Goal: Check status: Check status

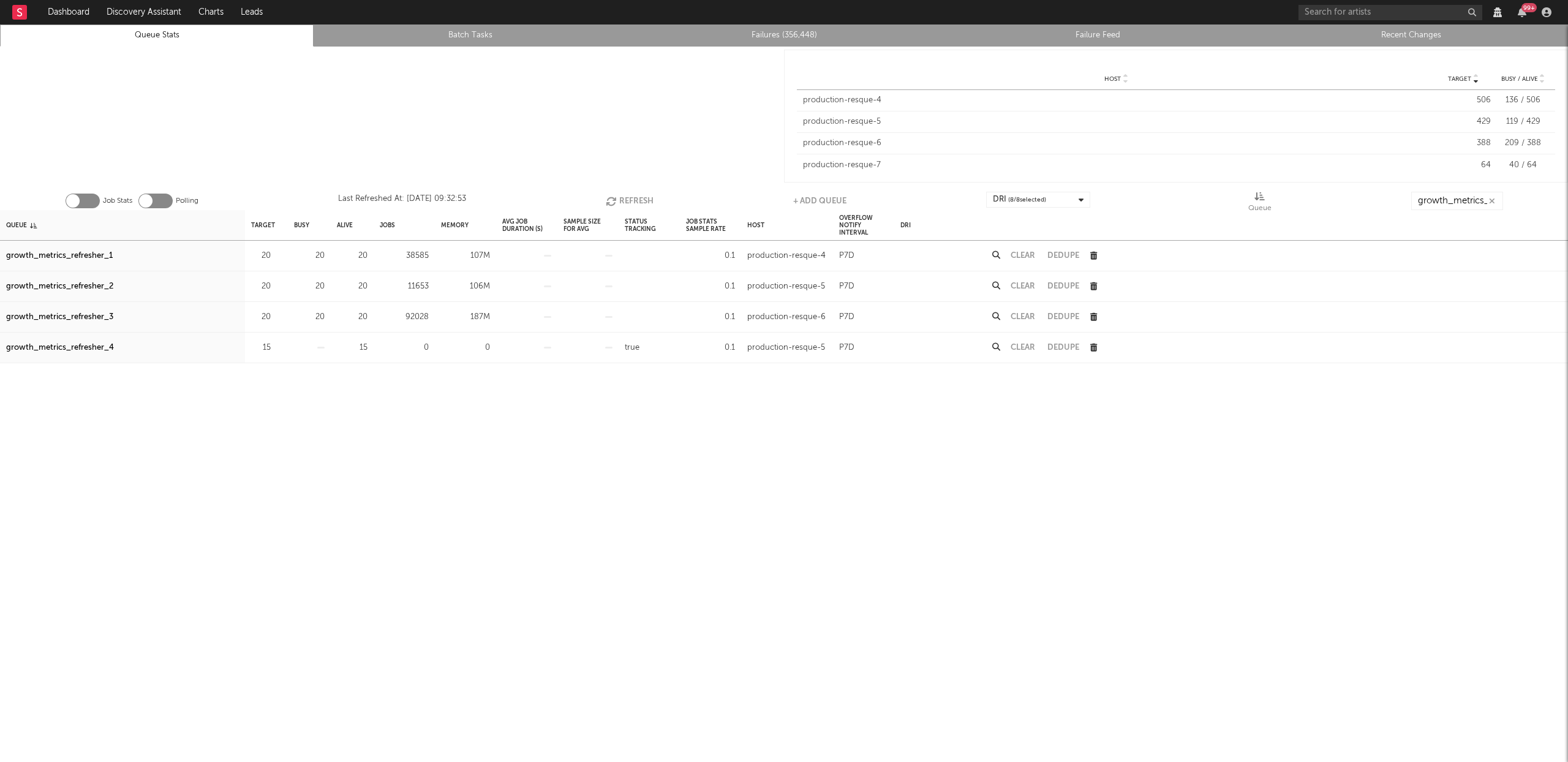
click at [635, 200] on button "Refresh" at bounding box center [630, 202] width 48 height 19
click at [631, 202] on button "Refresh" at bounding box center [632, 202] width 48 height 19
click at [794, 37] on link "Failures (363,945)" at bounding box center [784, 36] width 300 height 15
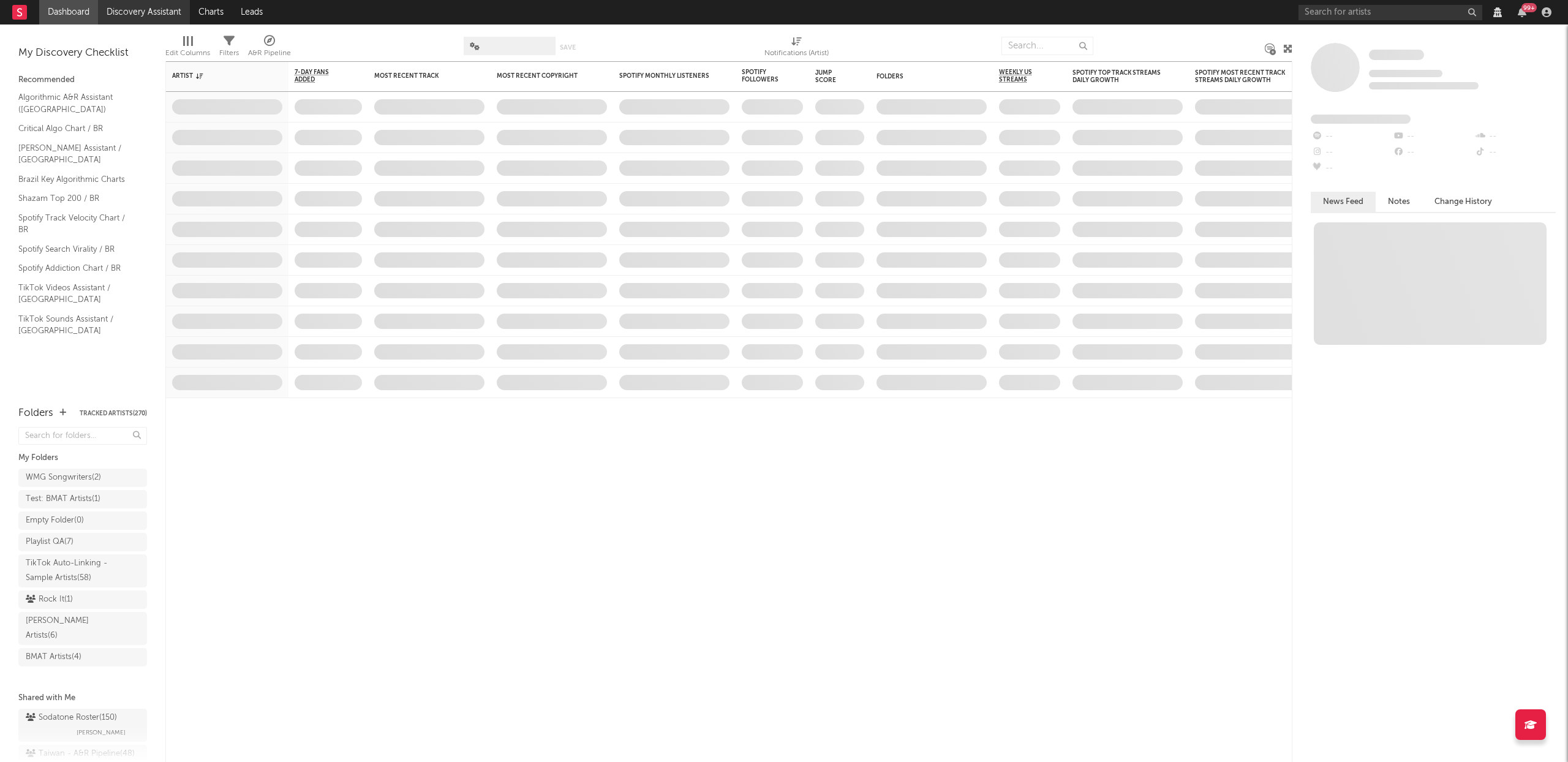
click at [169, 15] on link "Discovery Assistant" at bounding box center [144, 12] width 92 height 24
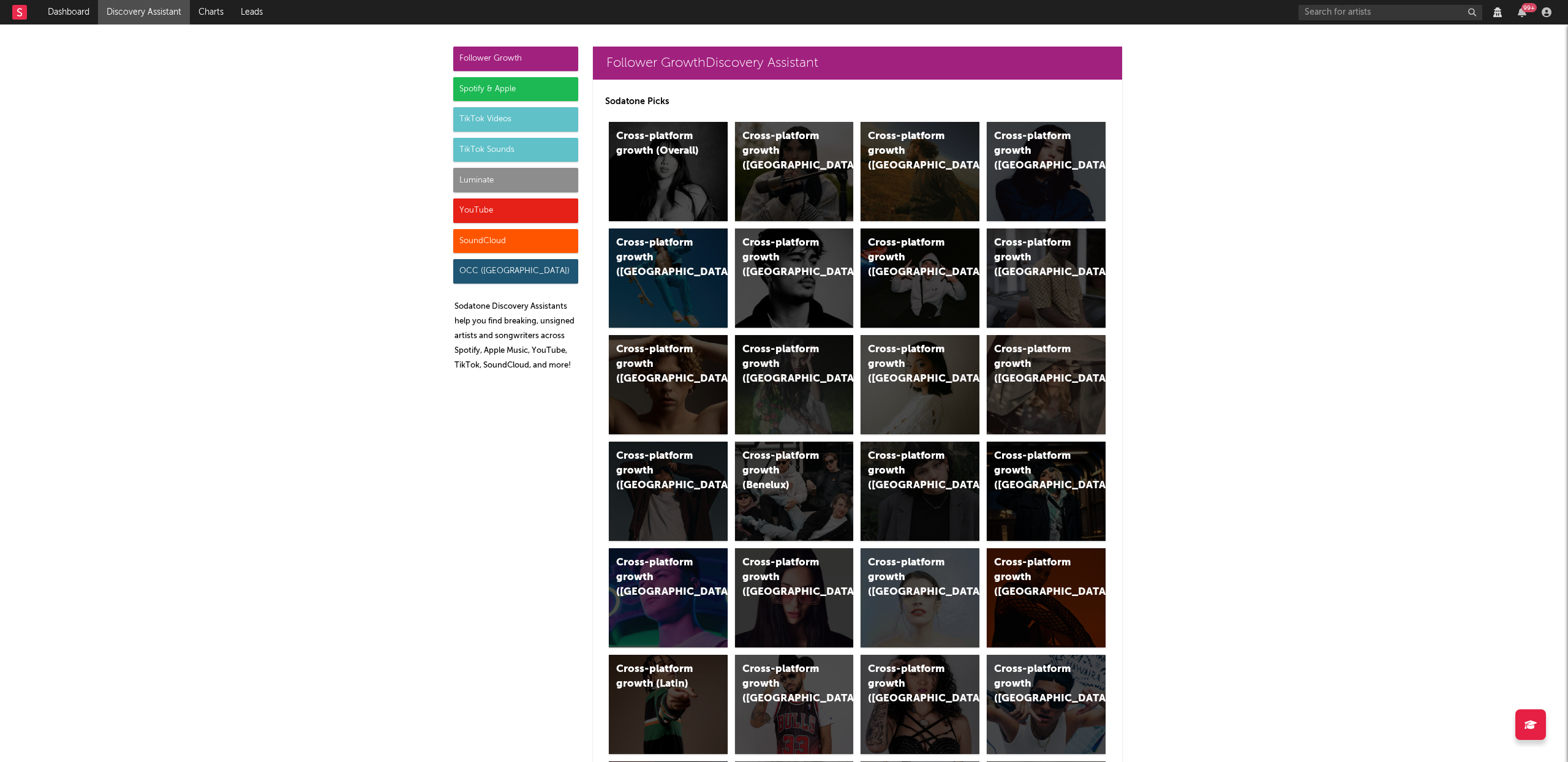
click at [518, 236] on div "SoundCloud" at bounding box center [515, 241] width 125 height 24
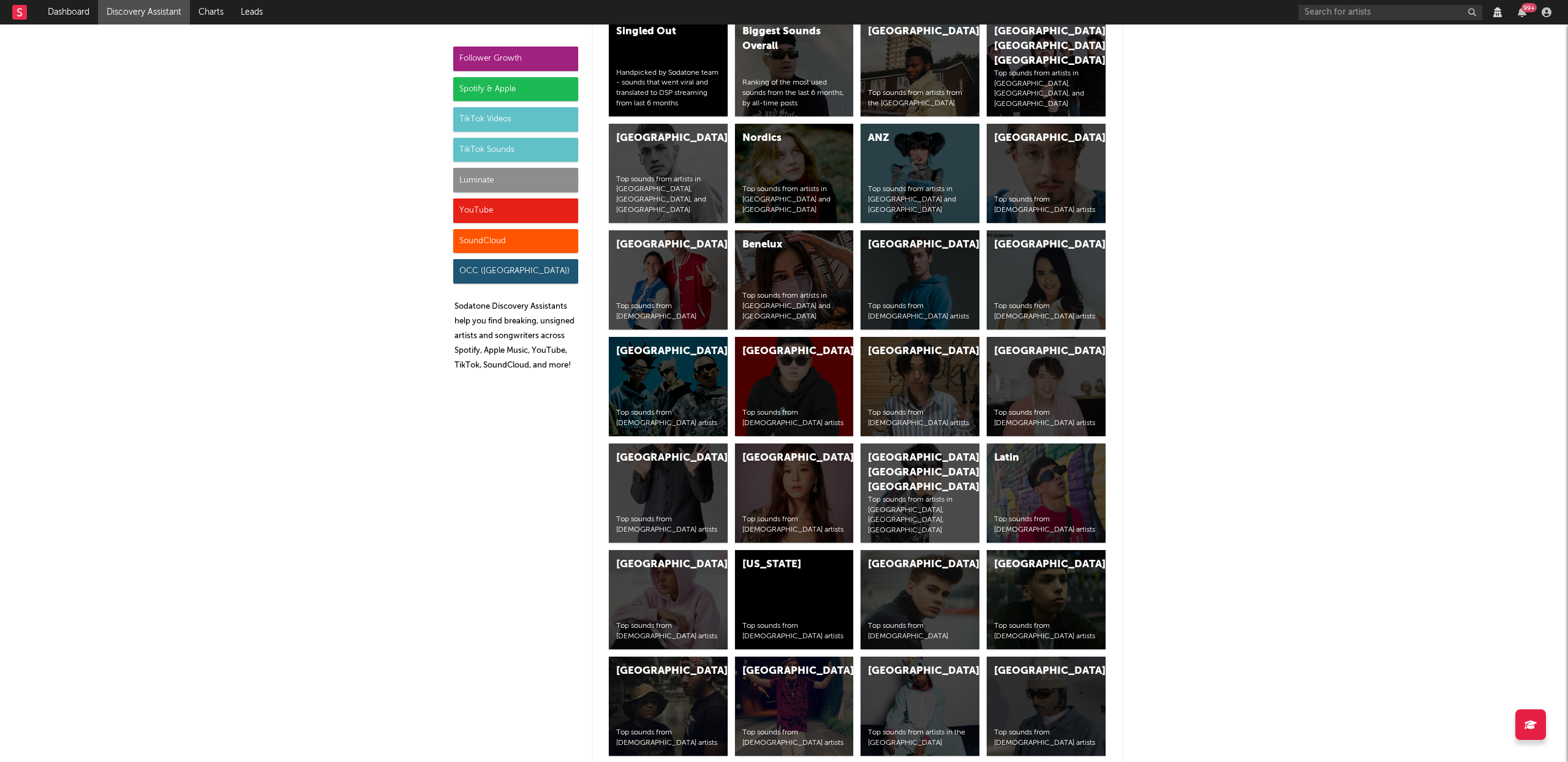
scroll to position [8272, 0]
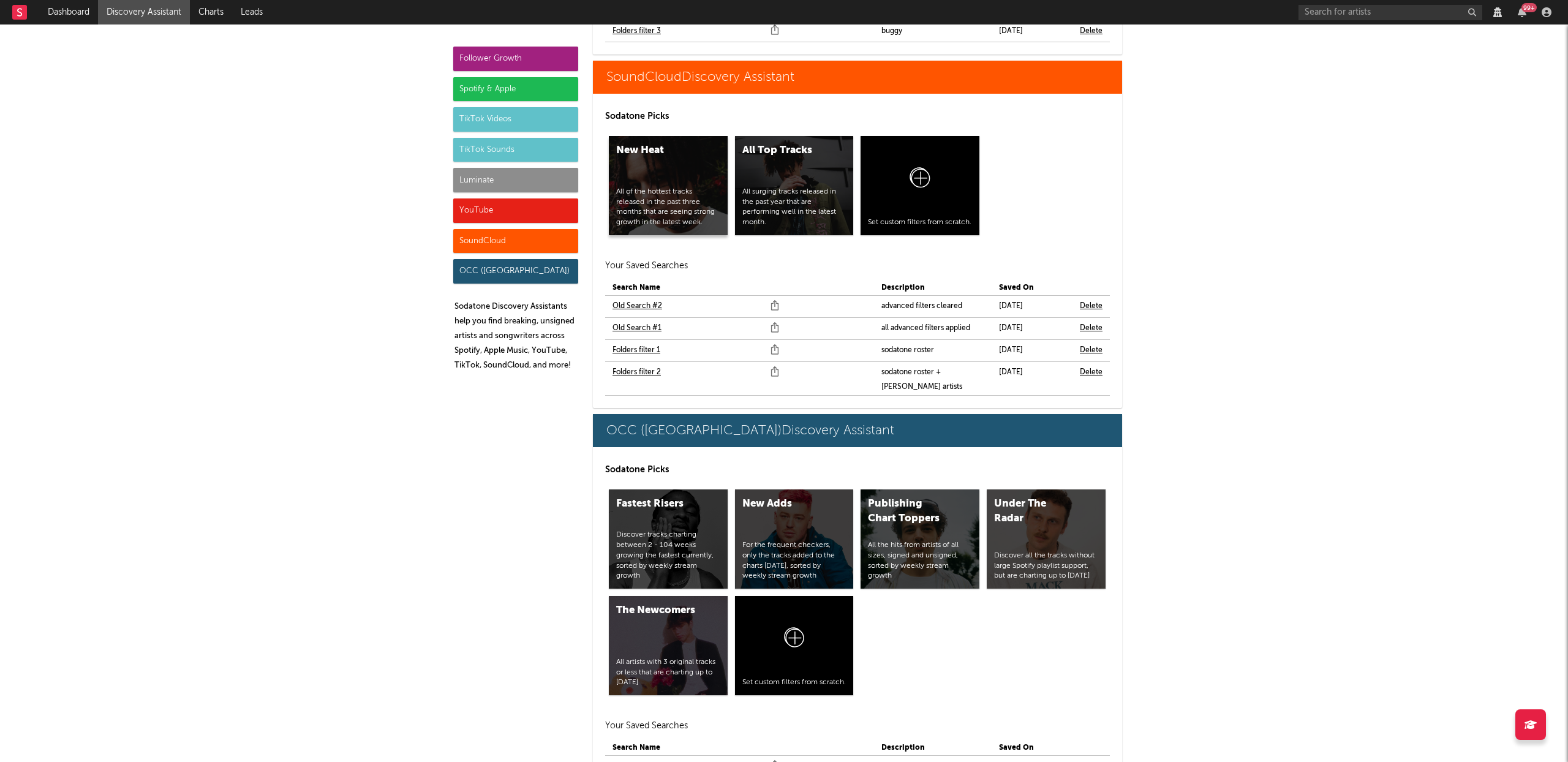
click at [700, 153] on div "New Heat All of the hottest tracks released in the past three months that are s…" at bounding box center [668, 186] width 119 height 99
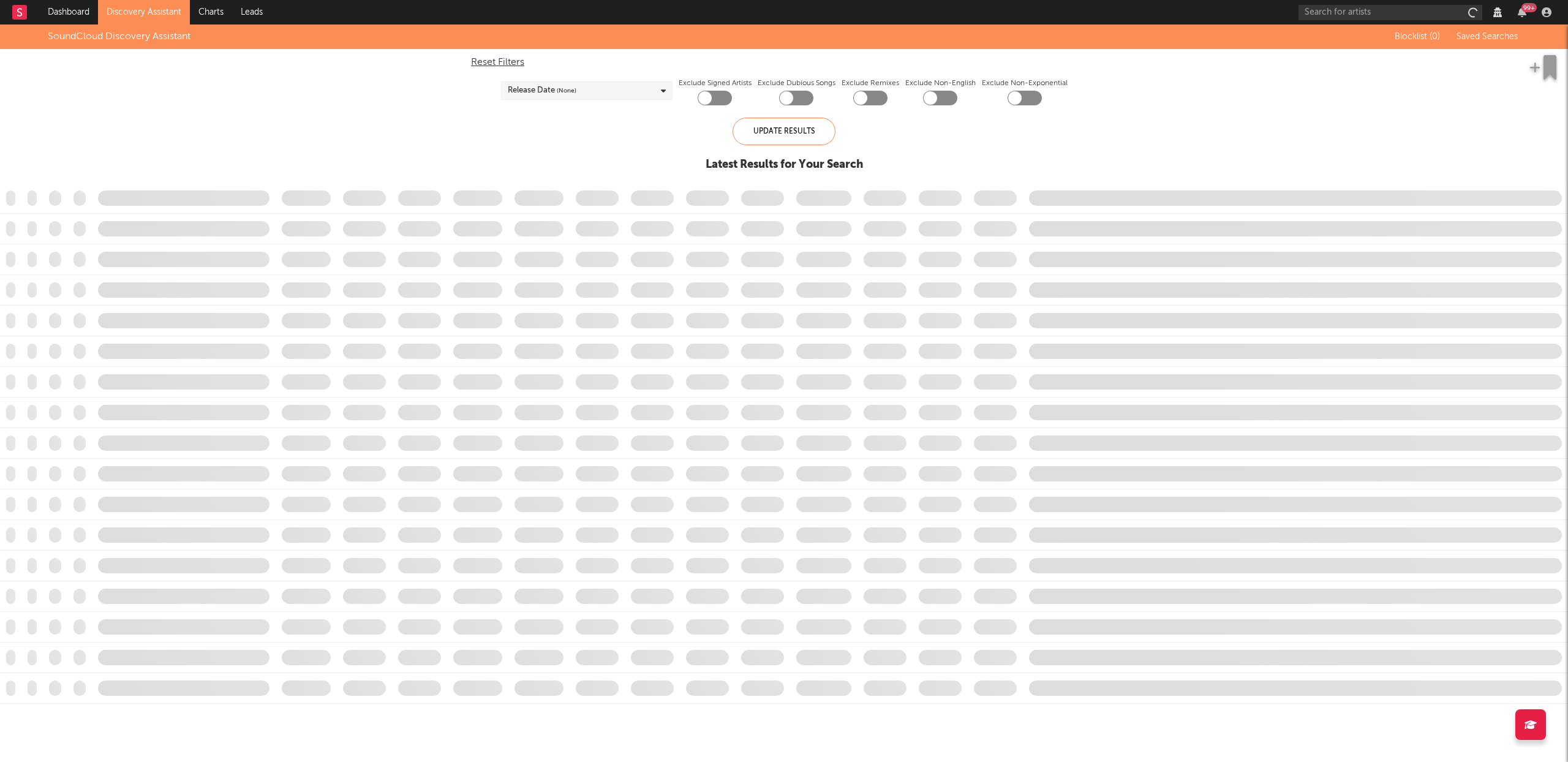
checkbox input "true"
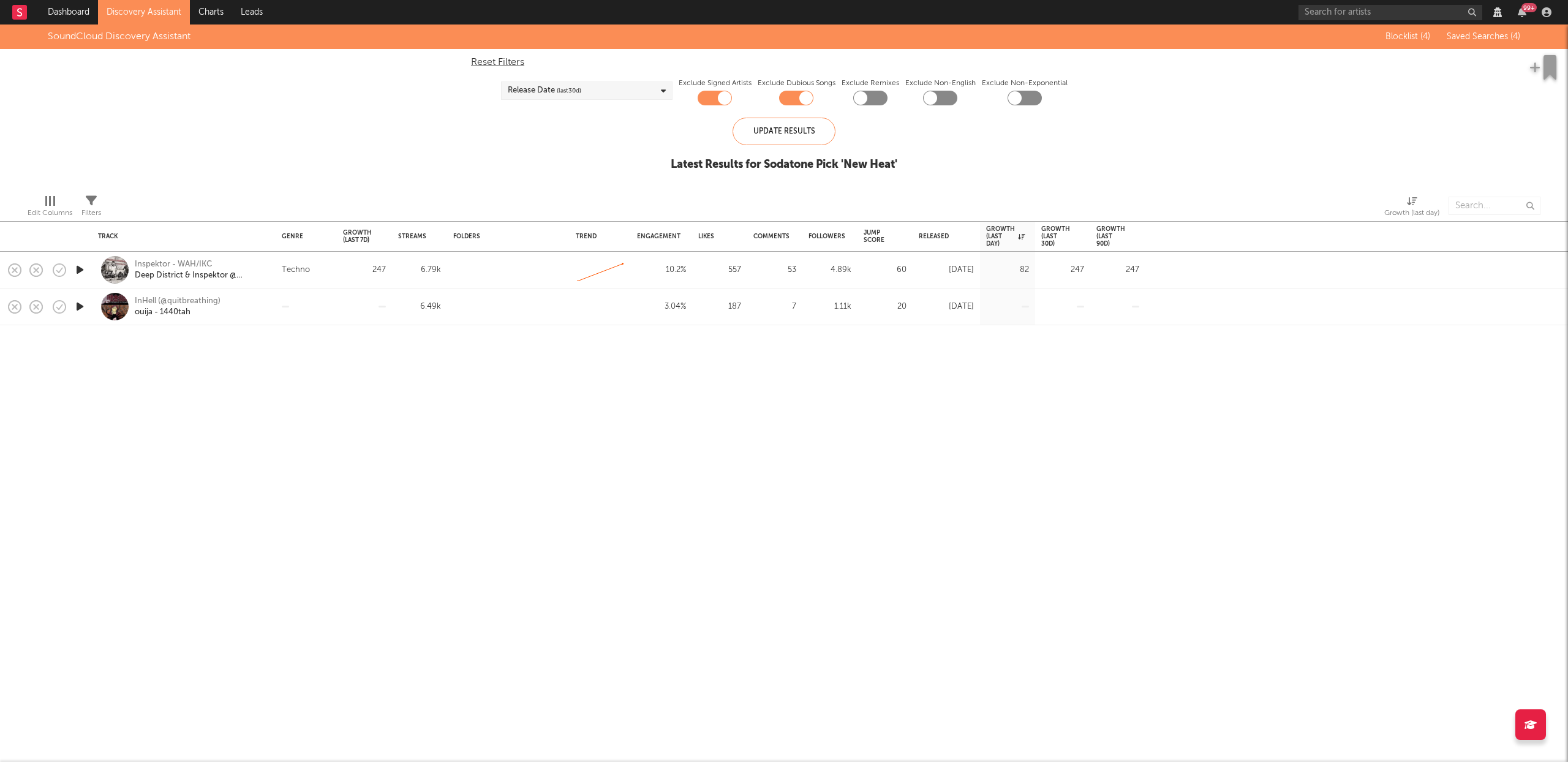
click at [642, 90] on div "Release Date (last 30 d)" at bounding box center [587, 91] width 172 height 19
click at [386, 120] on div "SoundCloud Discovery Assistant Blocklist ( 4 ) Saved Searches ( 4 ) Reset Filte…" at bounding box center [784, 104] width 1568 height 160
click at [649, 86] on div "Release Date (last 30 d)" at bounding box center [587, 91] width 172 height 19
click at [945, 98] on div at bounding box center [940, 98] width 35 height 15
checkbox input "true"
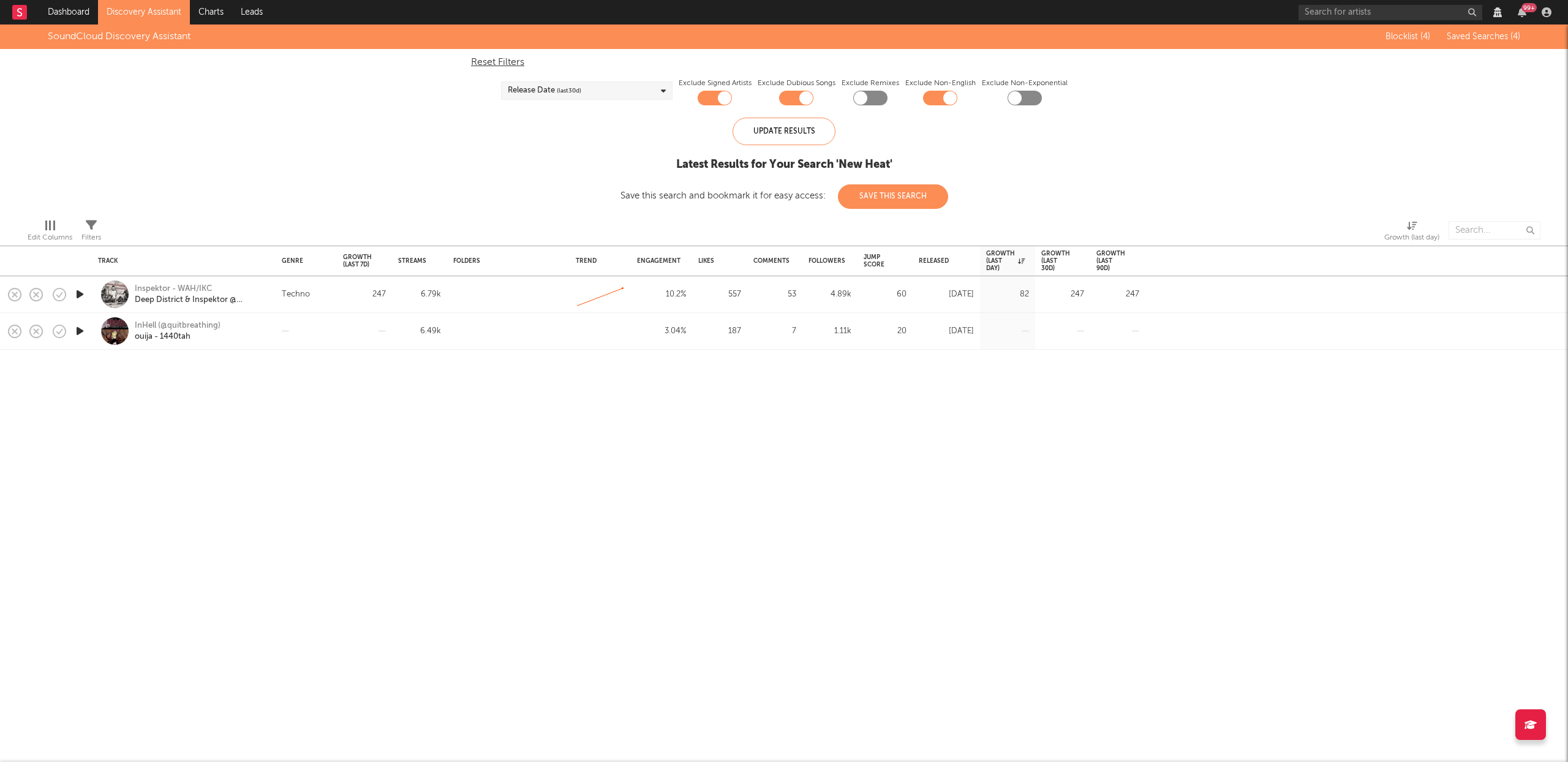
click at [623, 98] on div "Release Date (last 30 d)" at bounding box center [587, 91] width 172 height 19
click at [514, 146] on div at bounding box center [512, 147] width 9 height 9
click at [507, 146] on input "Last 60 Days" at bounding box center [507, 149] width 0 height 15
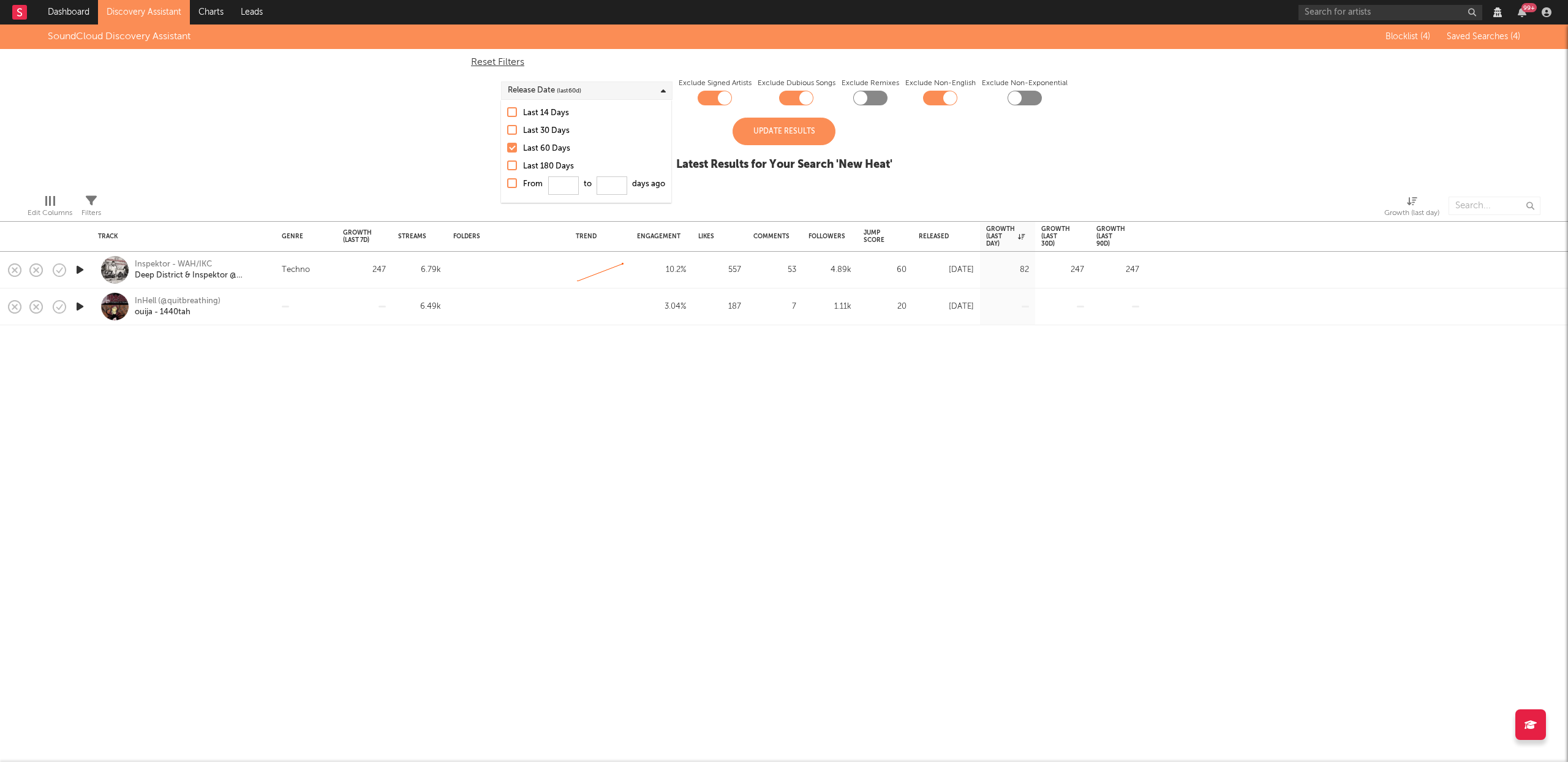
click at [513, 112] on div at bounding box center [512, 112] width 9 height 9
click at [507, 112] on input "Last 14 Days" at bounding box center [507, 113] width 0 height 15
click at [785, 128] on div "Update Results" at bounding box center [784, 131] width 103 height 27
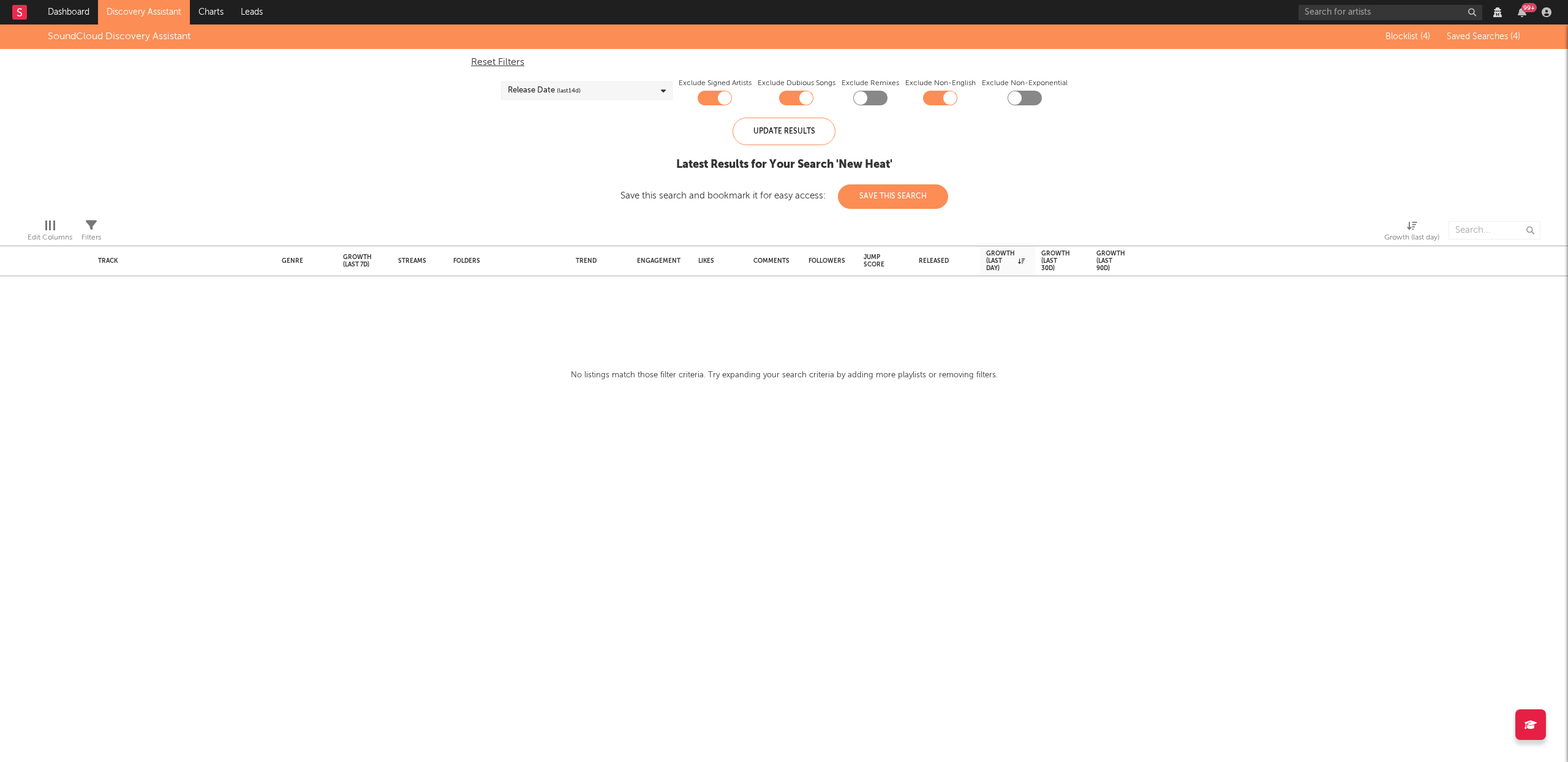
click at [620, 88] on div "Release Date (last 14 d)" at bounding box center [587, 91] width 172 height 19
click at [514, 126] on div at bounding box center [512, 129] width 9 height 9
click at [507, 126] on input "Last 30 Days" at bounding box center [507, 131] width 0 height 15
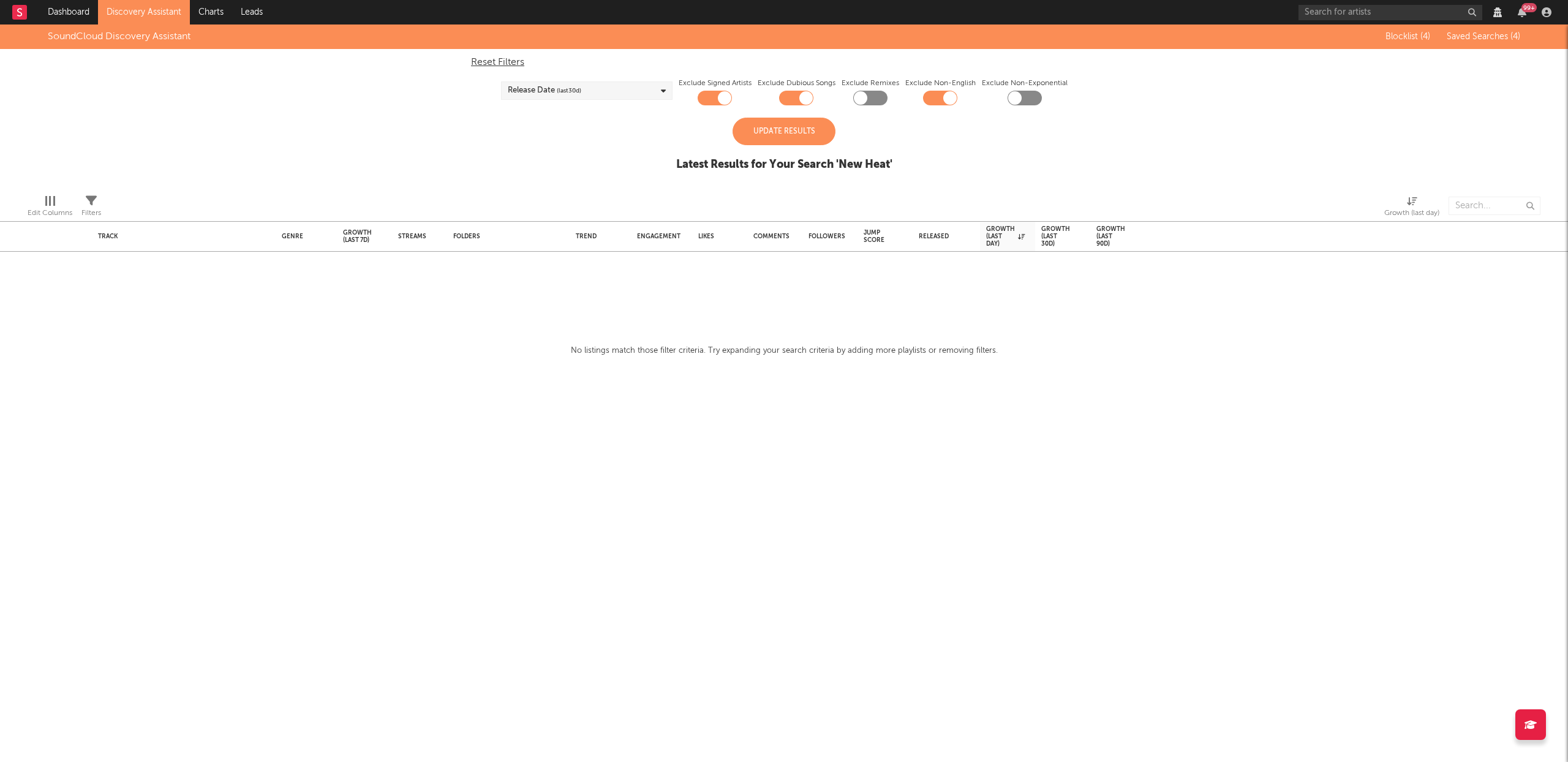
click at [786, 129] on div "Update Results" at bounding box center [784, 131] width 103 height 27
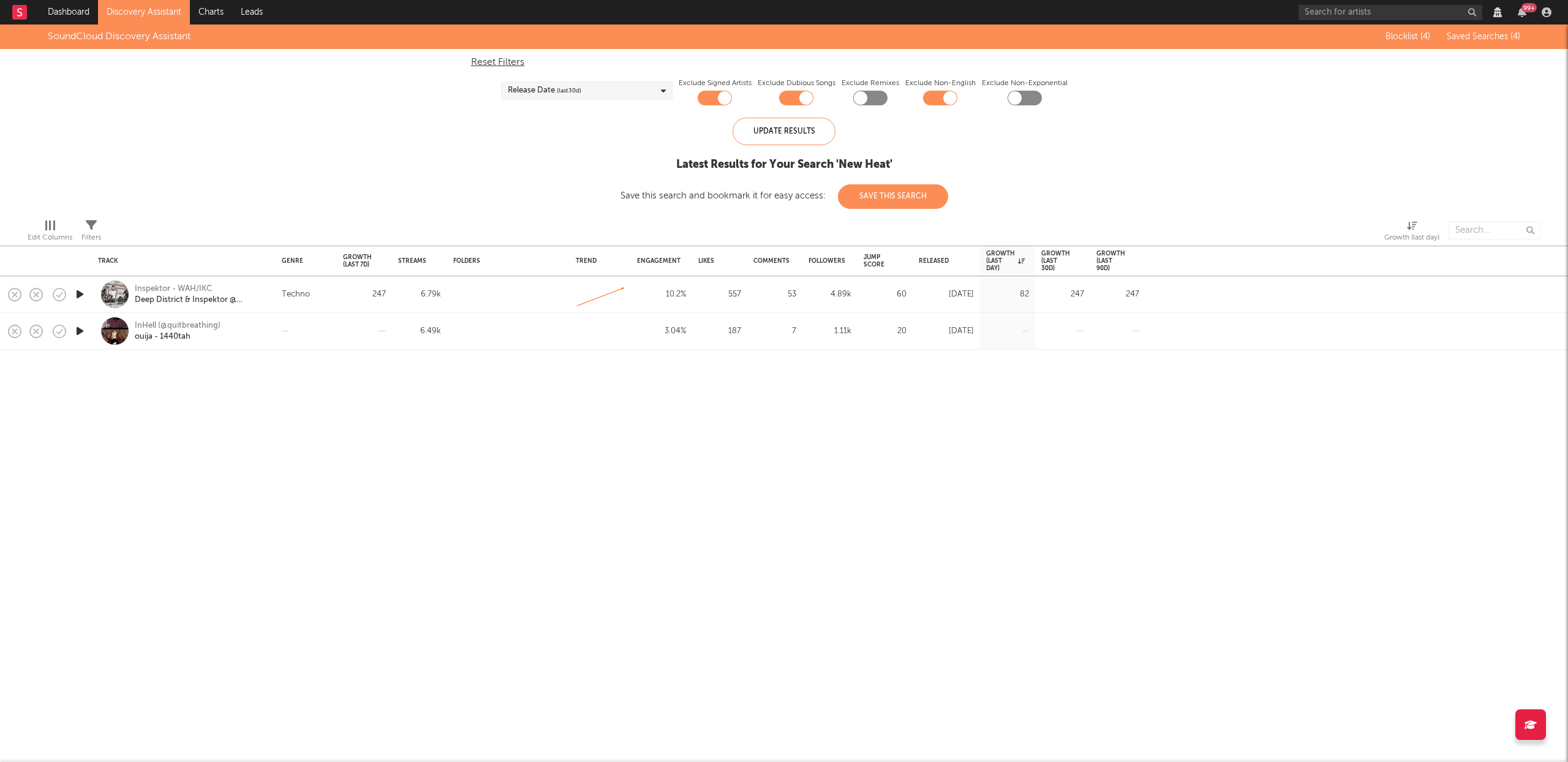
click at [167, 7] on link "Discovery Assistant" at bounding box center [144, 12] width 92 height 24
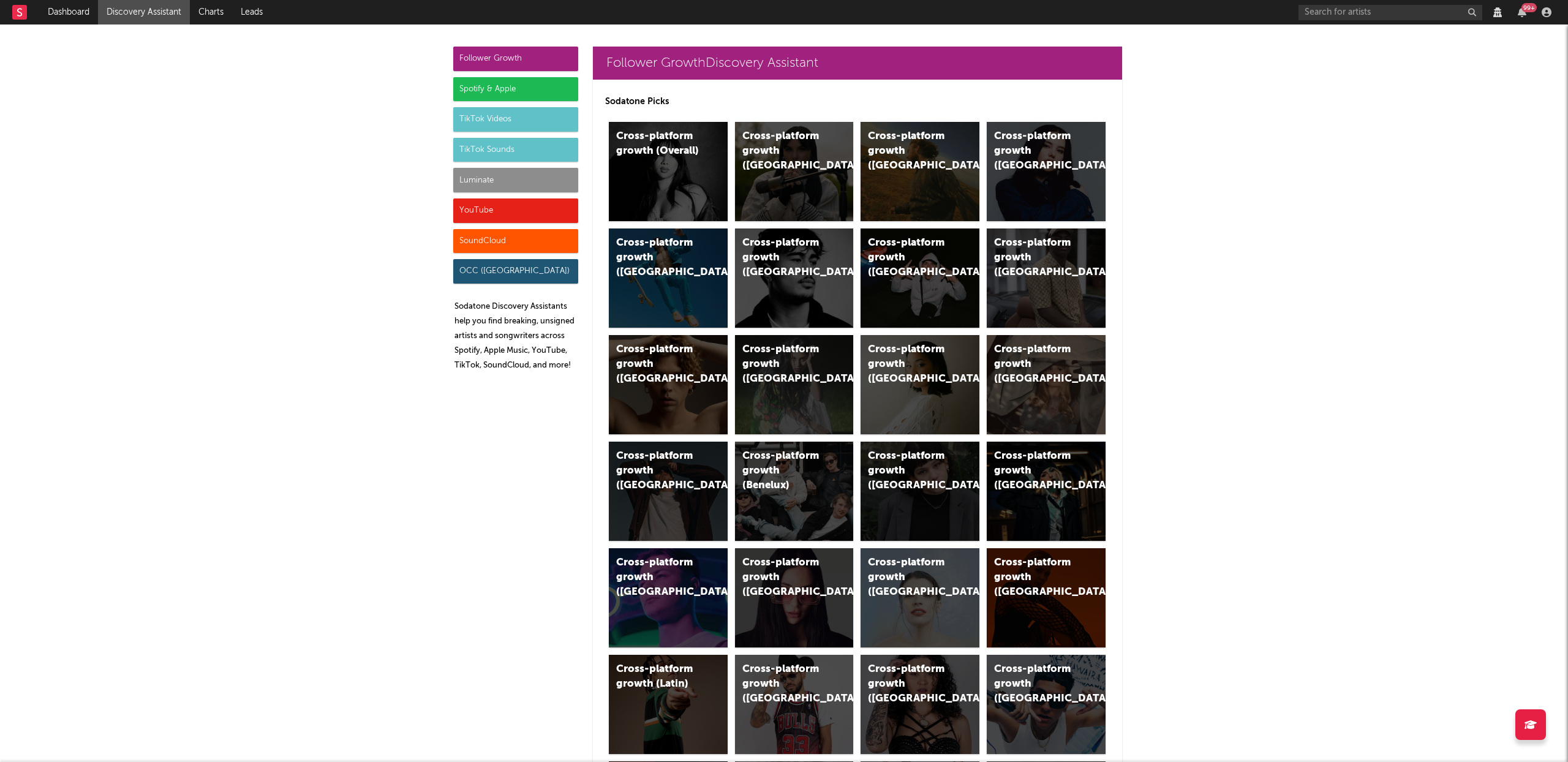
click at [515, 232] on div "SoundCloud" at bounding box center [515, 241] width 125 height 24
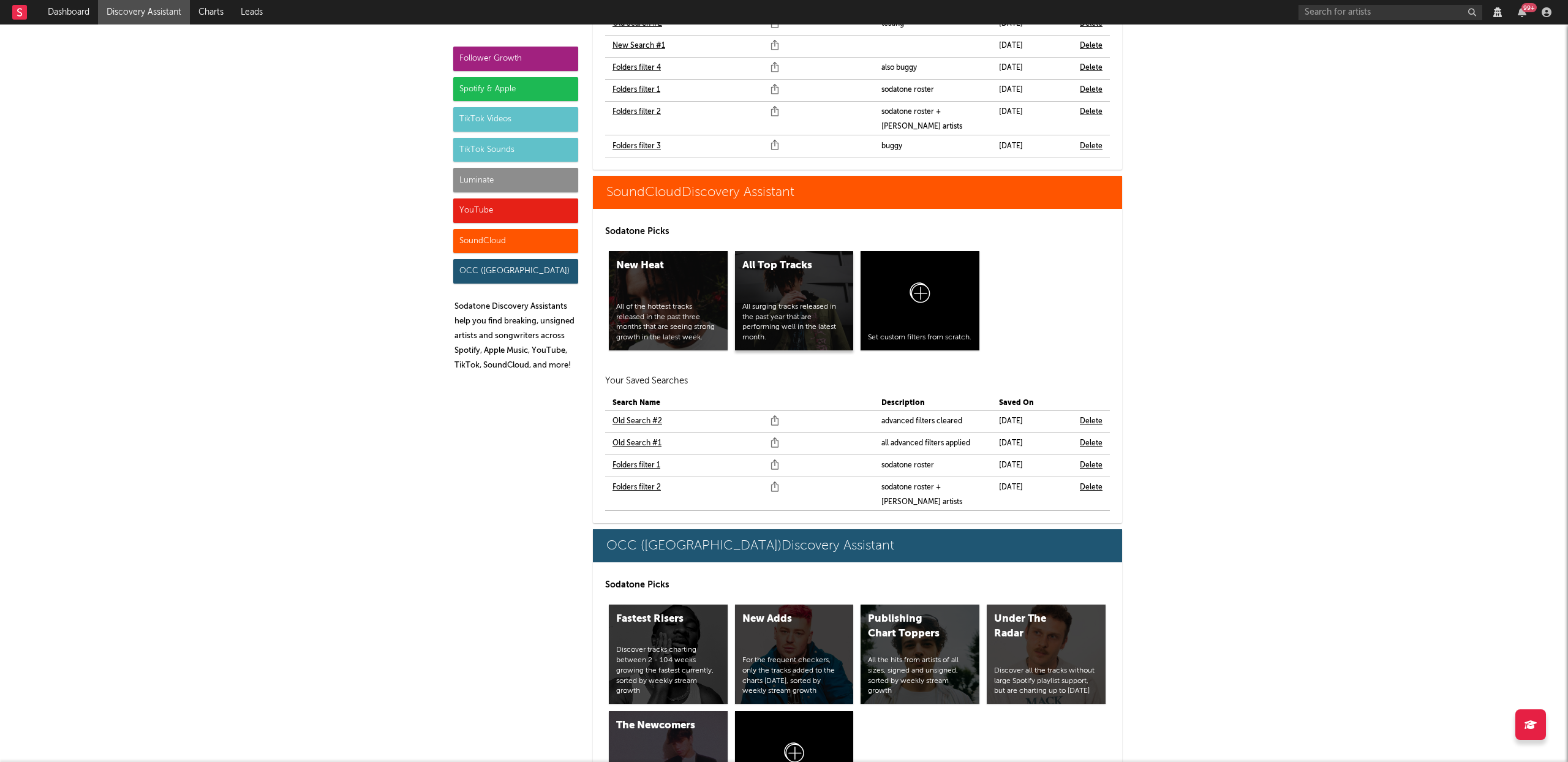
scroll to position [8272, 0]
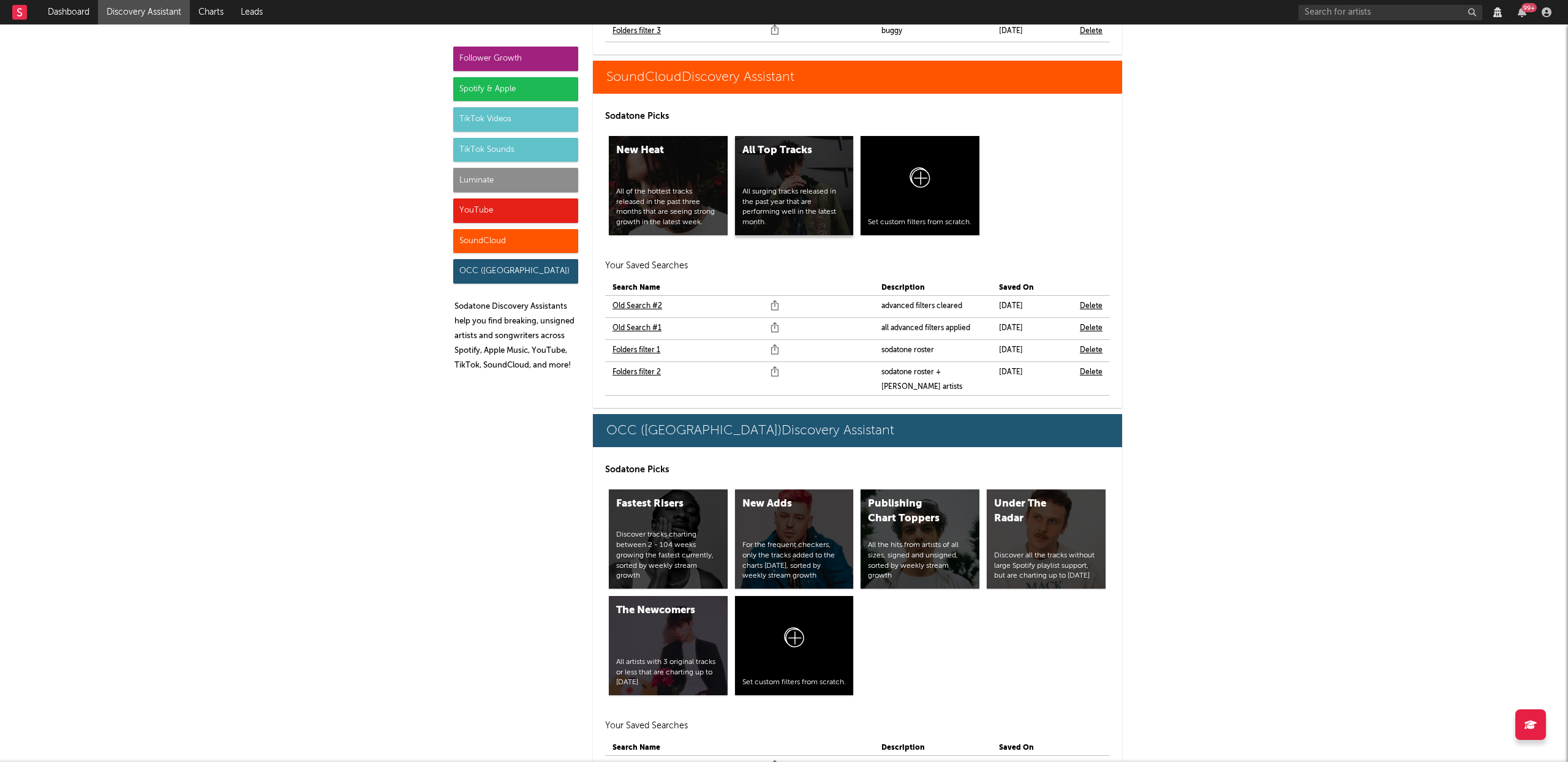
click at [796, 169] on div "All Top Tracks All surging tracks released in the past year that are performing…" at bounding box center [794, 186] width 119 height 99
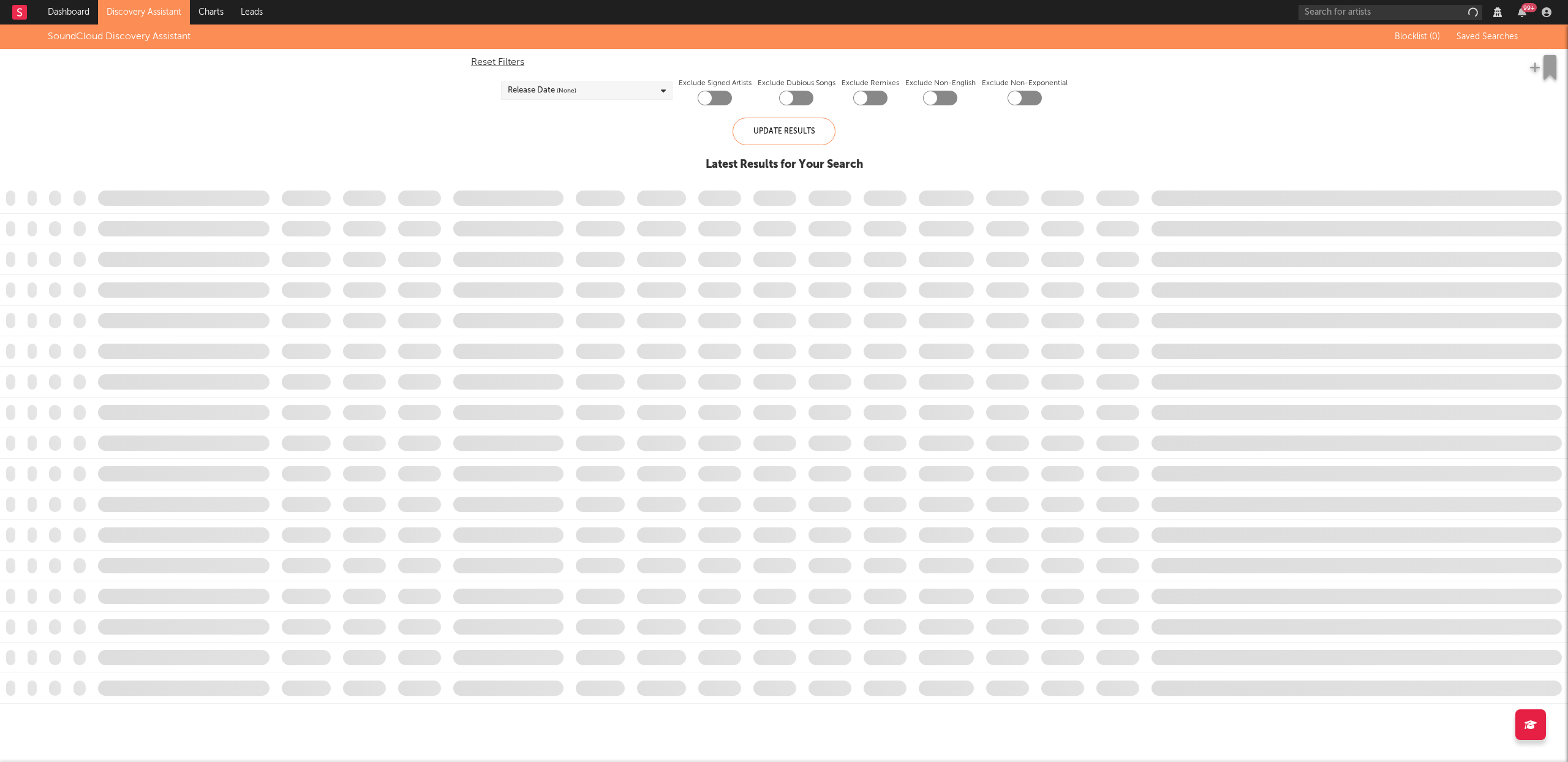
checkbox input "true"
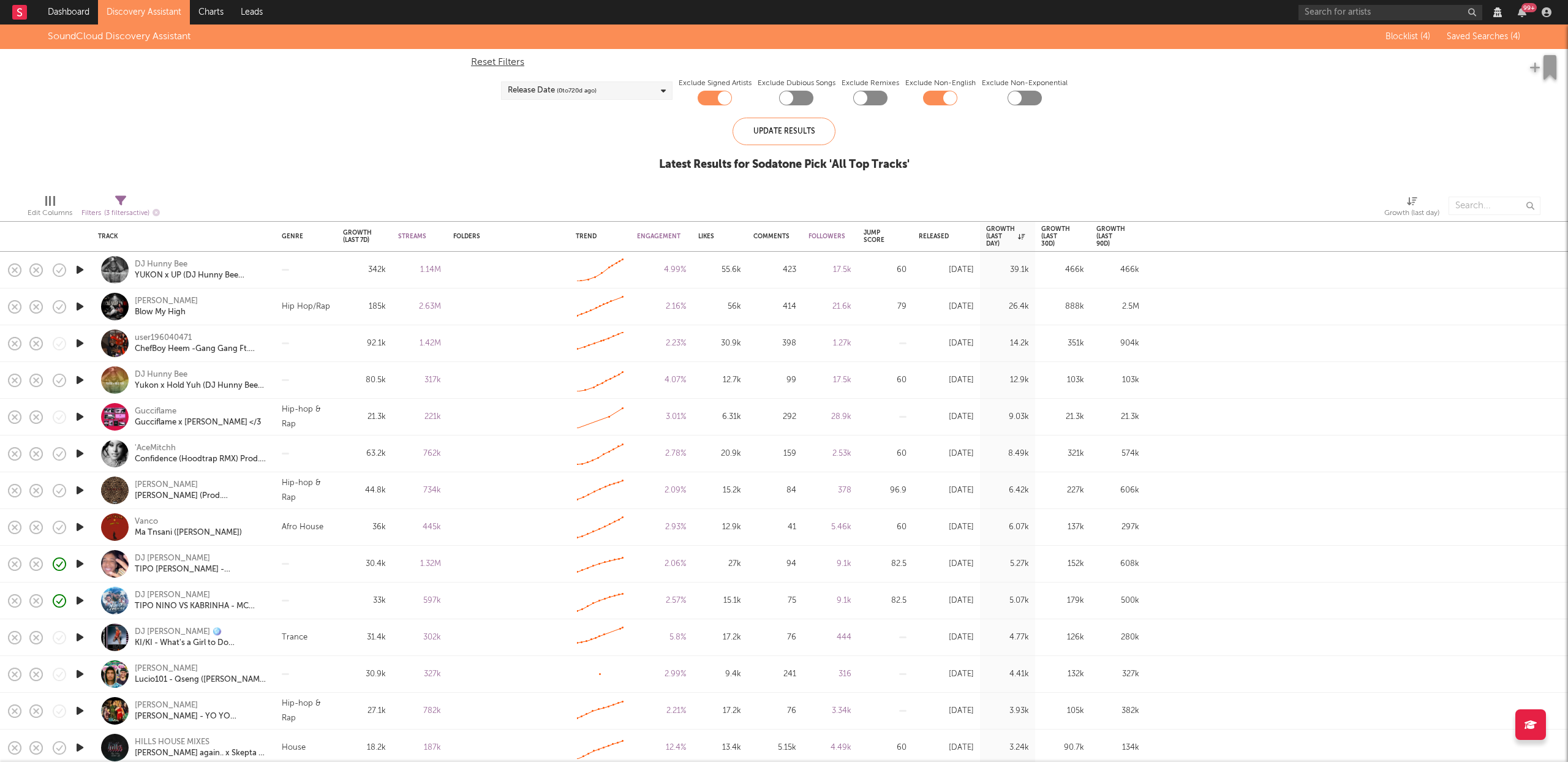
click at [654, 96] on div "Release Date ( 0 to 720 d ago)" at bounding box center [587, 91] width 172 height 19
click at [508, 128] on div at bounding box center [512, 129] width 9 height 9
click at [507, 128] on input "Last 30 Days" at bounding box center [507, 131] width 0 height 15
click at [813, 133] on div "Update Results" at bounding box center [784, 131] width 103 height 27
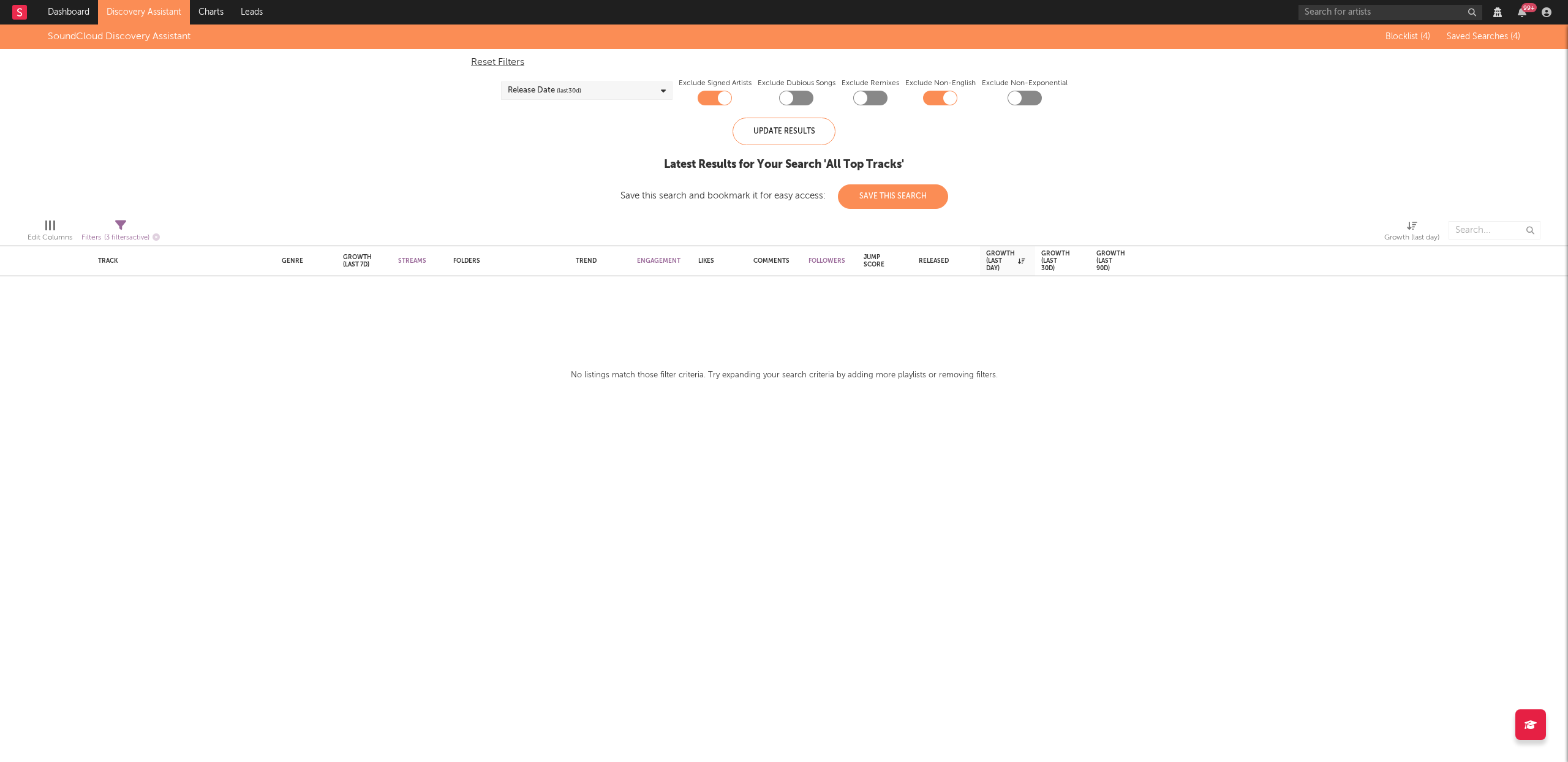
click at [593, 89] on div "Release Date (last 30 d)" at bounding box center [587, 91] width 172 height 19
click at [505, 146] on div "Last 14 Days Last 30 Days Last 60 Days Last 180 Days From to days ago" at bounding box center [587, 152] width 171 height 103
drag, startPoint x: 511, startPoint y: 147, endPoint x: 736, endPoint y: 150, distance: 225.0
click at [511, 147] on div at bounding box center [512, 147] width 9 height 9
click at [507, 147] on input "Last 60 Days" at bounding box center [507, 149] width 0 height 15
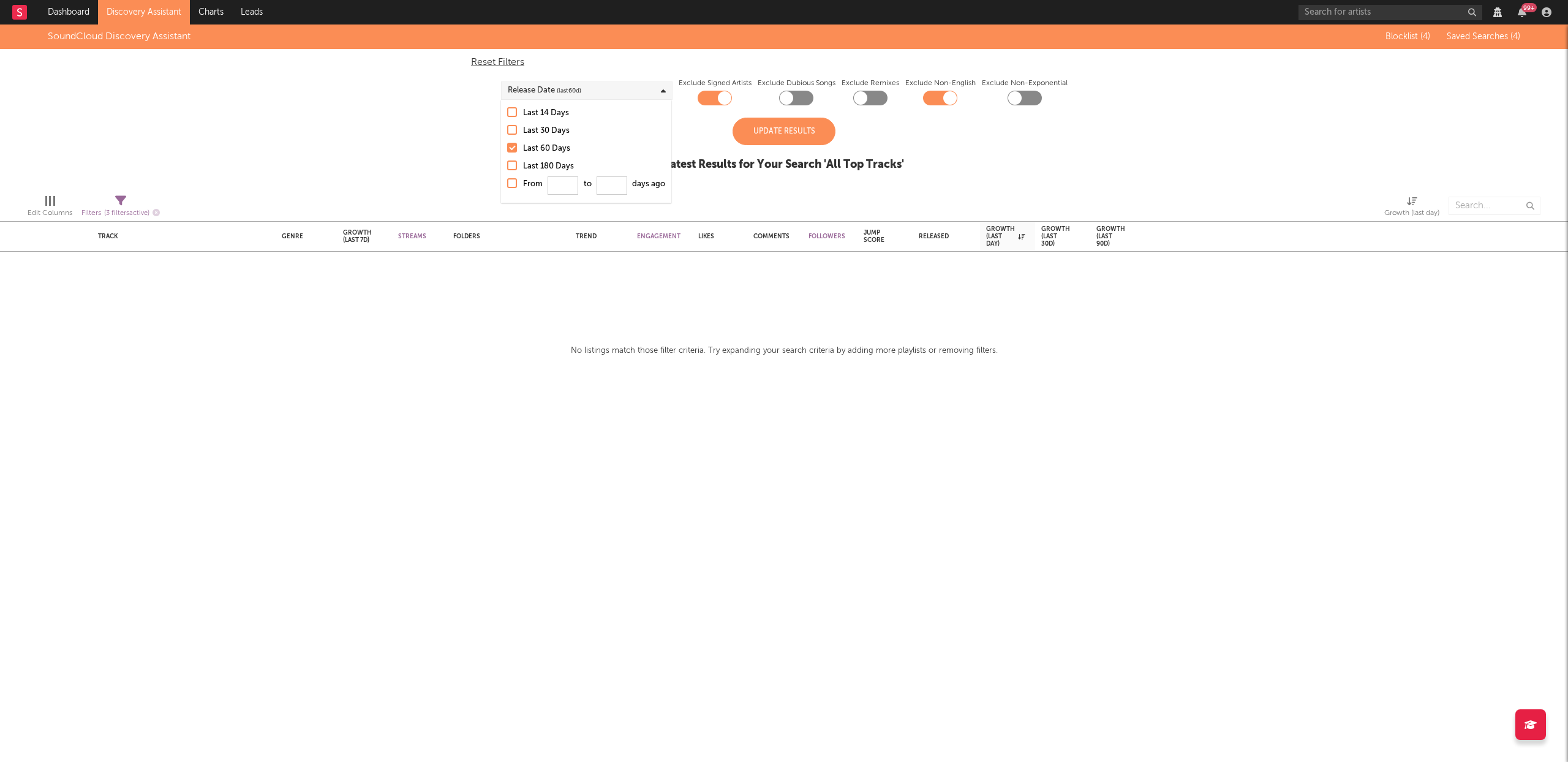
click at [765, 139] on div "Update Results" at bounding box center [784, 131] width 103 height 27
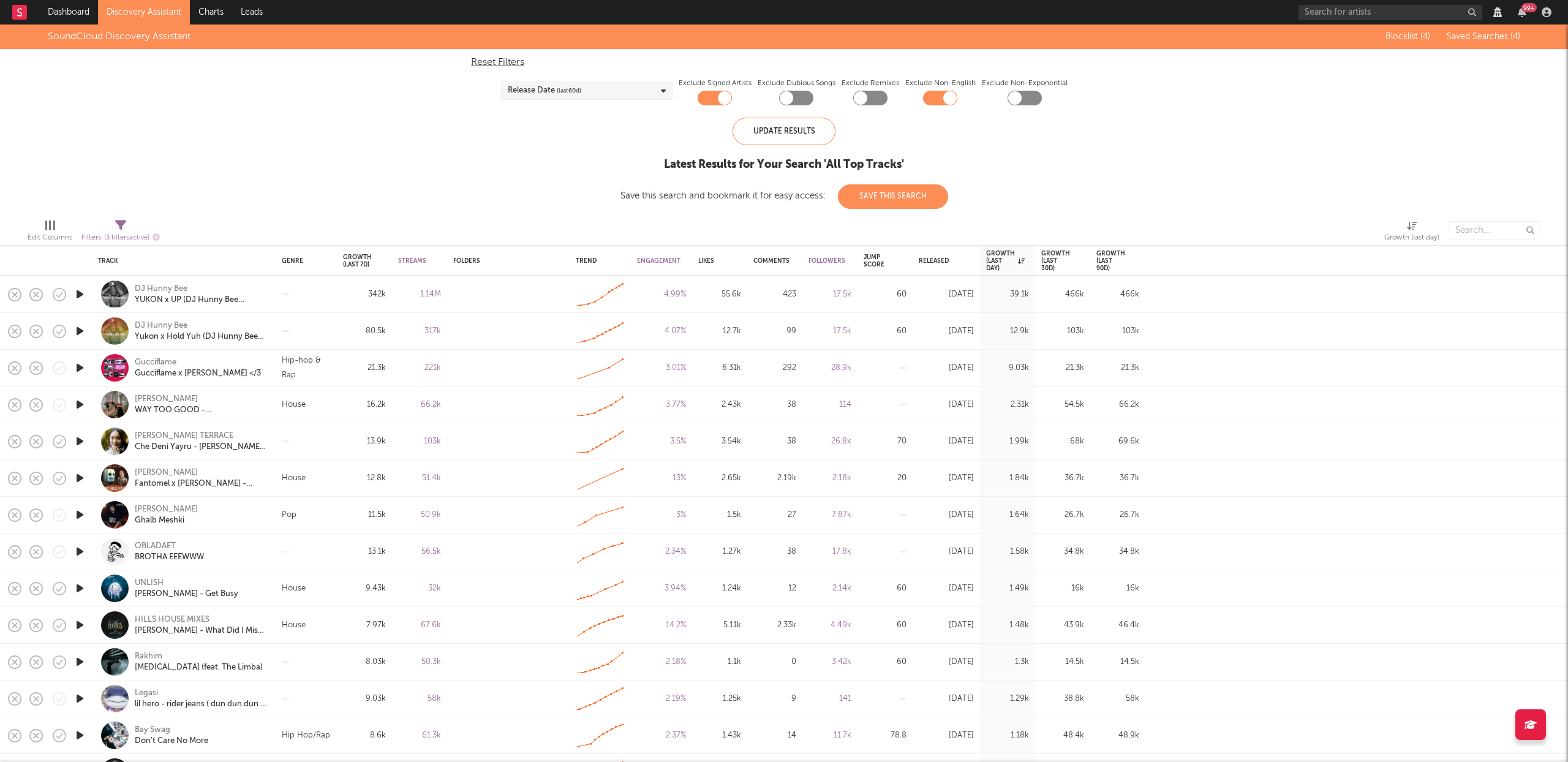
drag, startPoint x: 631, startPoint y: 92, endPoint x: 611, endPoint y: 103, distance: 22.8
click at [631, 92] on div "Release Date (last 60 d)" at bounding box center [587, 91] width 172 height 19
click at [508, 126] on div at bounding box center [512, 129] width 9 height 9
click at [507, 126] on input "Last 30 Days" at bounding box center [507, 131] width 0 height 15
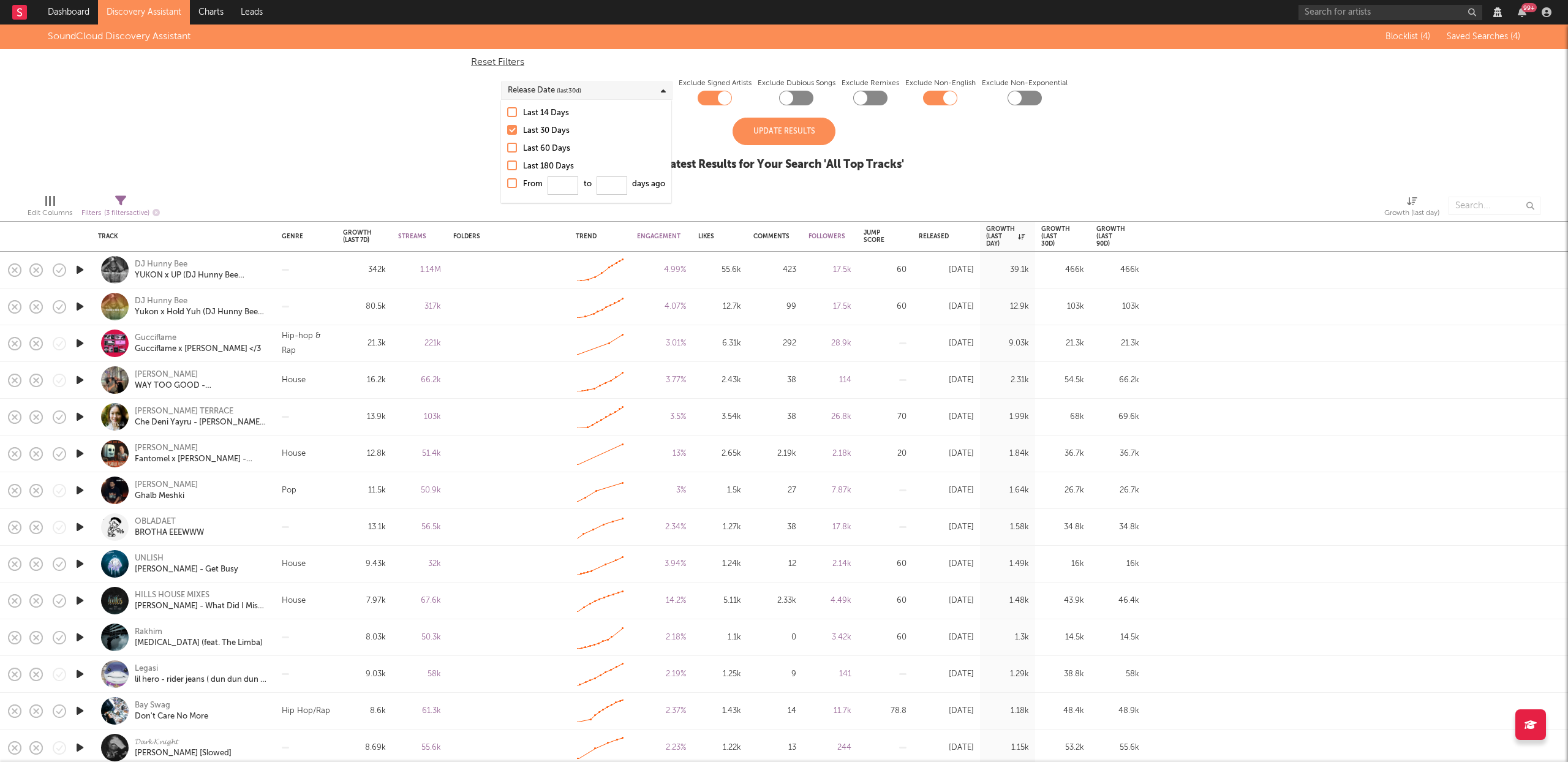
click at [792, 123] on div "Update Results" at bounding box center [784, 131] width 103 height 27
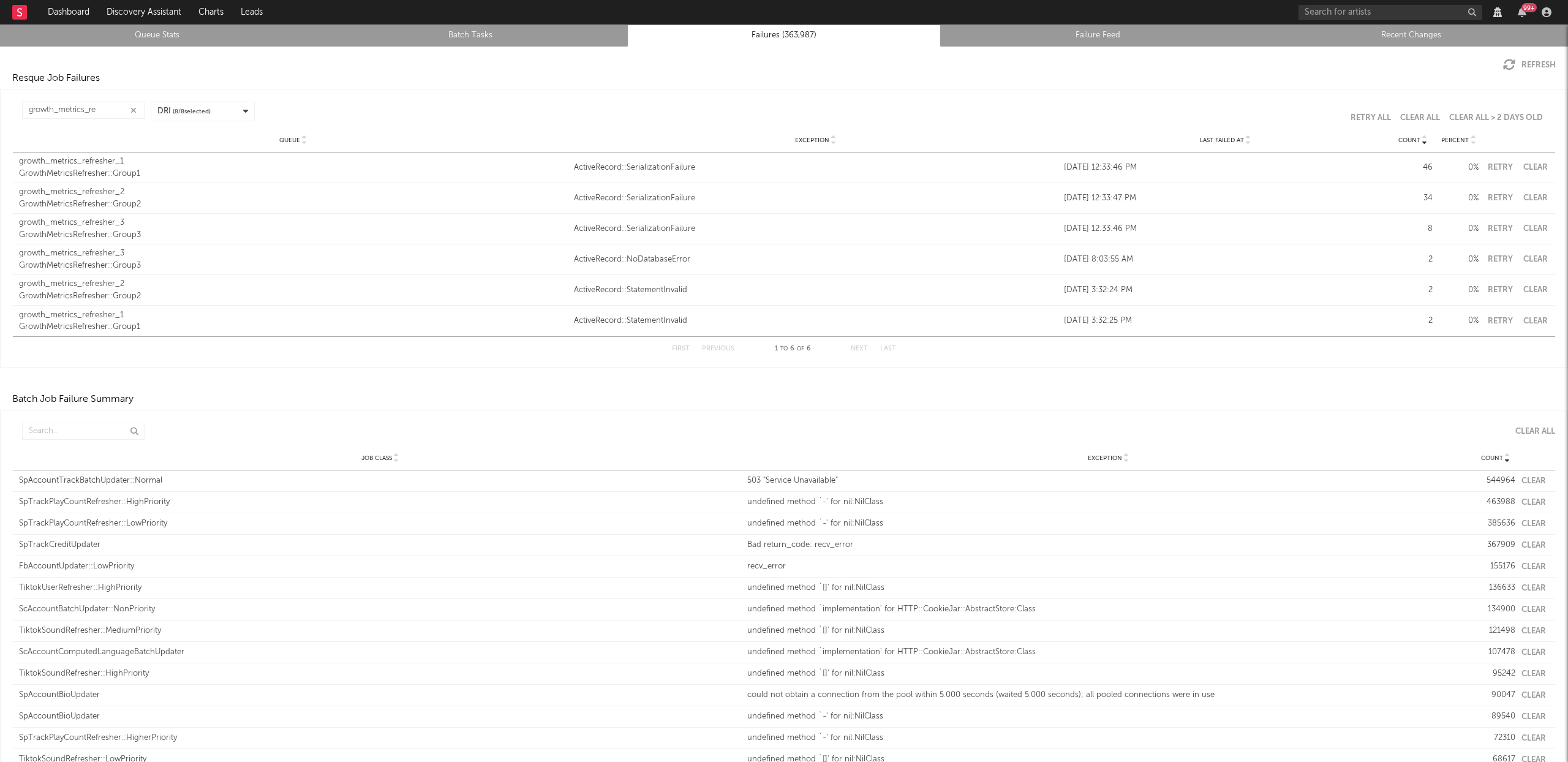
click at [99, 166] on div "growth_metrics_refresher_1" at bounding box center [293, 161] width 549 height 12
click at [1533, 171] on button "Clear" at bounding box center [1535, 168] width 27 height 7
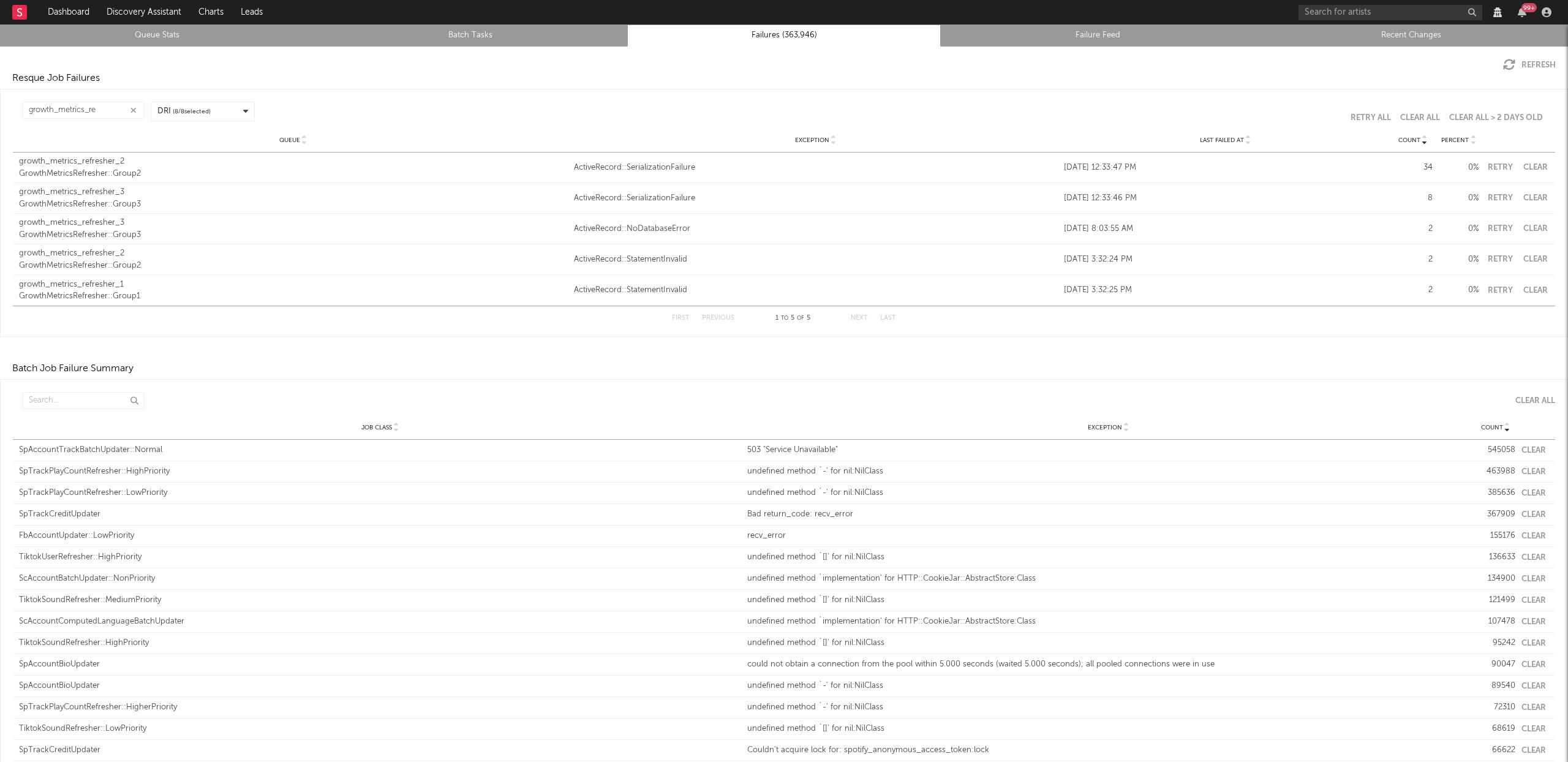
click at [1530, 167] on button "Clear" at bounding box center [1535, 168] width 27 height 7
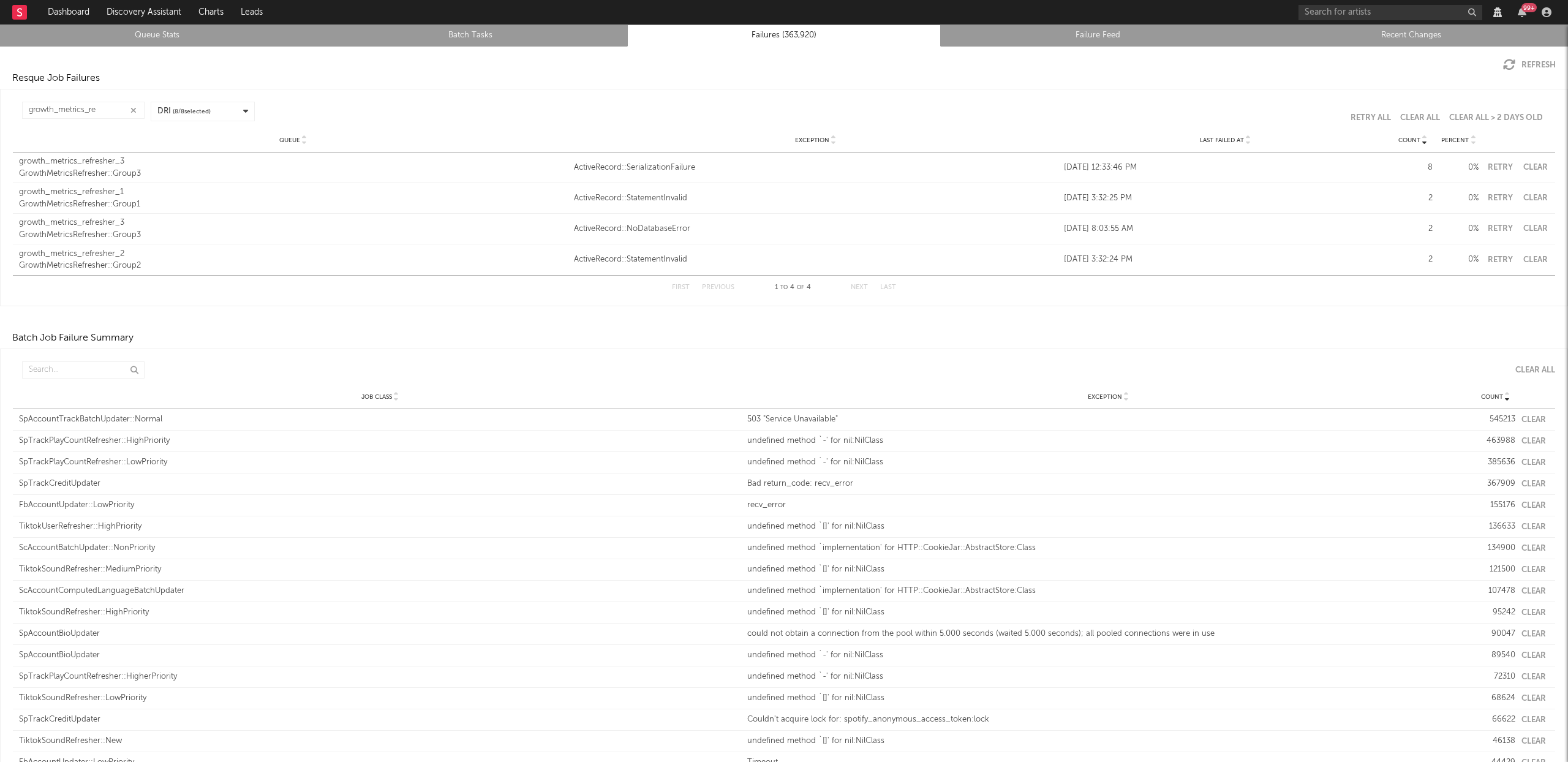
click at [1530, 165] on button "Clear" at bounding box center [1535, 168] width 27 height 7
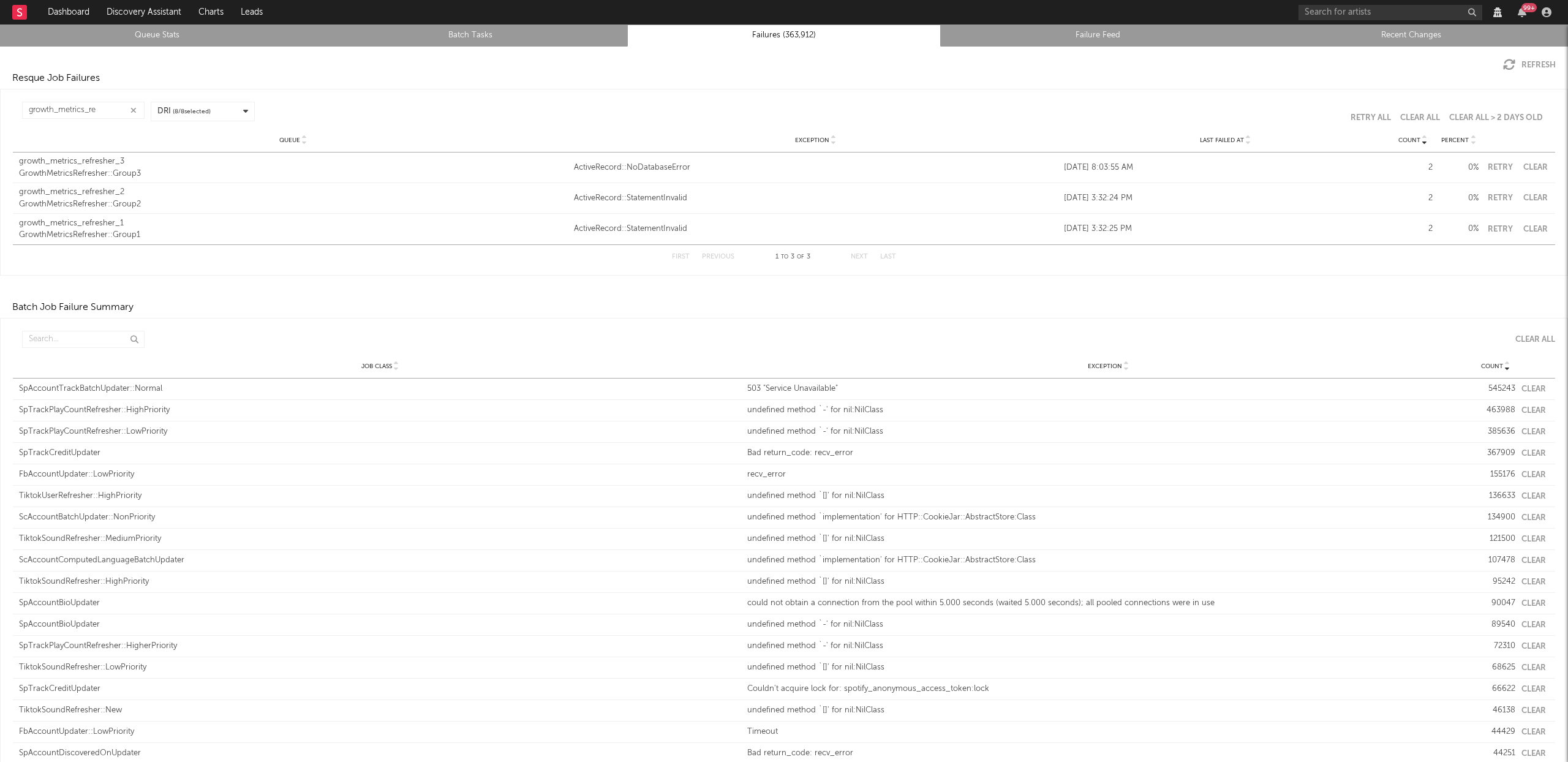
click at [1530, 167] on button "Clear" at bounding box center [1535, 168] width 27 height 7
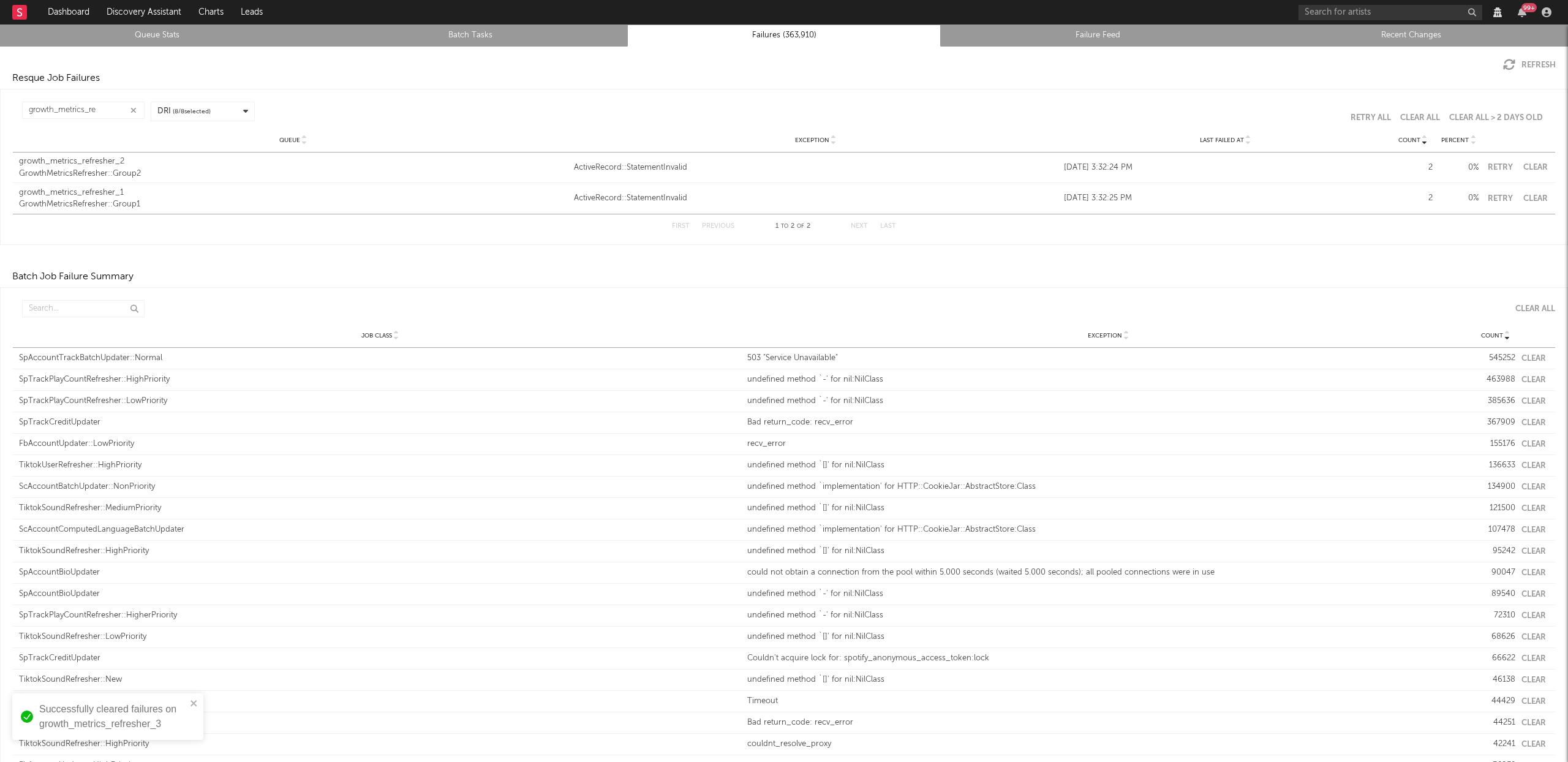
click at [1530, 164] on button "Clear" at bounding box center [1535, 168] width 27 height 7
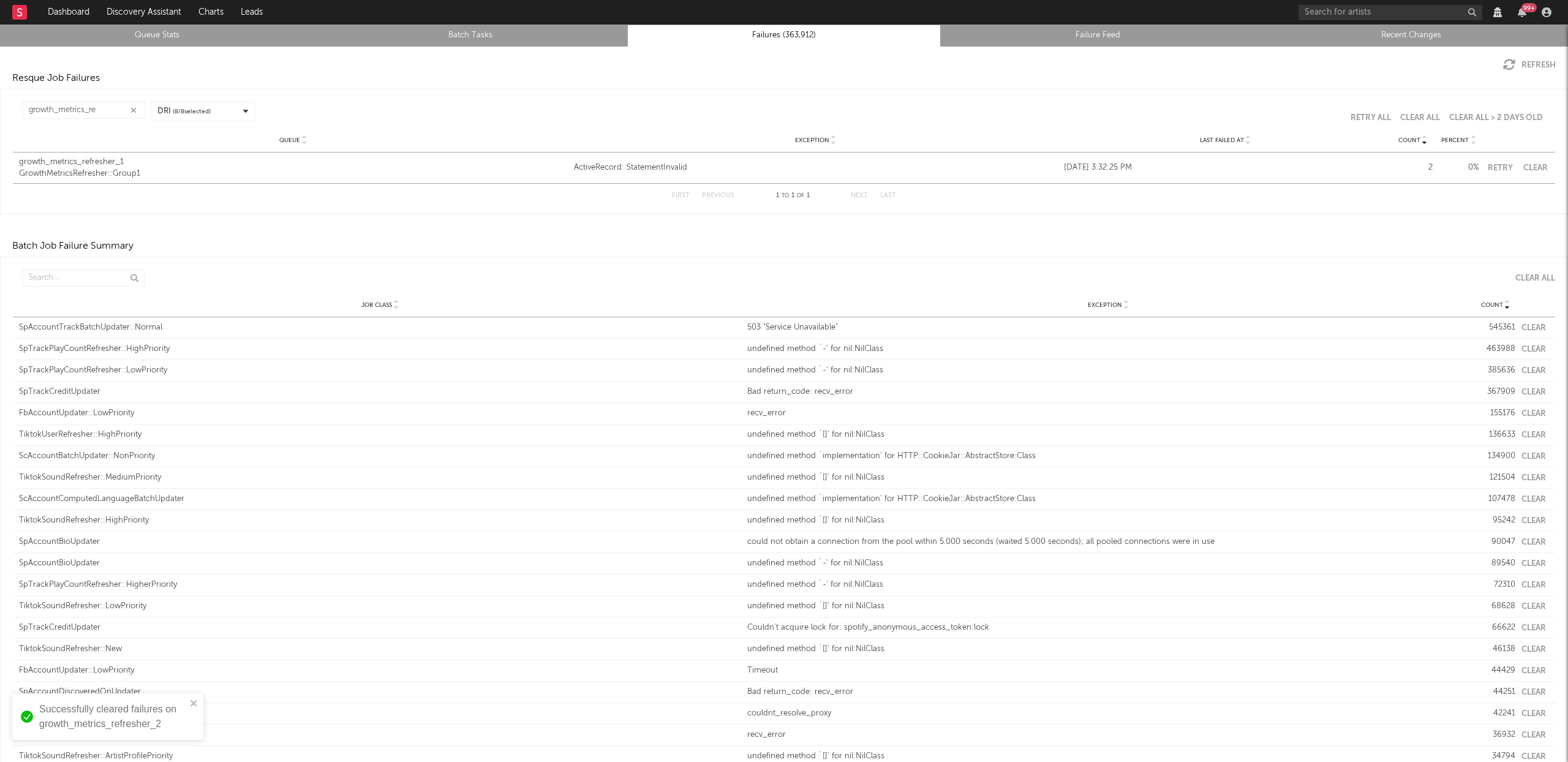
click at [1520, 172] on div "Queue growth_metrics_refresher_1 GrowthMetricsRefresher::Group1 Exception Activ…" at bounding box center [784, 168] width 1543 height 31
click at [1523, 165] on button "Clear" at bounding box center [1535, 168] width 27 height 7
click at [105, 110] on input "growth_metrics_re" at bounding box center [83, 111] width 123 height 17
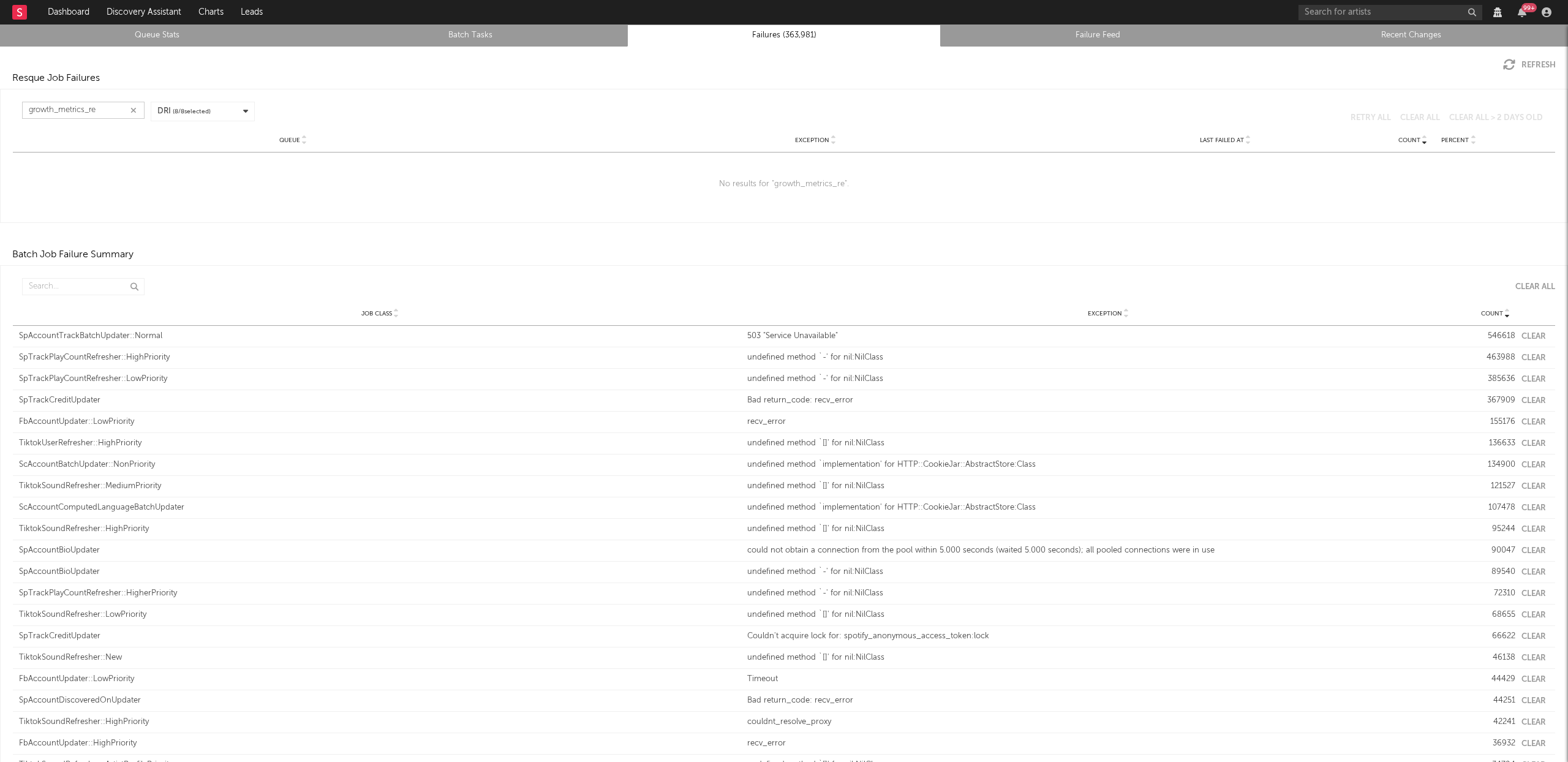
click at [105, 107] on input "growth_metrics_re" at bounding box center [83, 111] width 123 height 17
click at [106, 107] on input "growth_metrics_re" at bounding box center [83, 111] width 123 height 17
drag, startPoint x: 107, startPoint y: 108, endPoint x: 260, endPoint y: 148, distance: 158.1
click at [109, 109] on input "growth_metrics_re" at bounding box center [83, 111] width 123 height 17
click at [103, 110] on input "growth_metrics_re" at bounding box center [83, 111] width 123 height 17
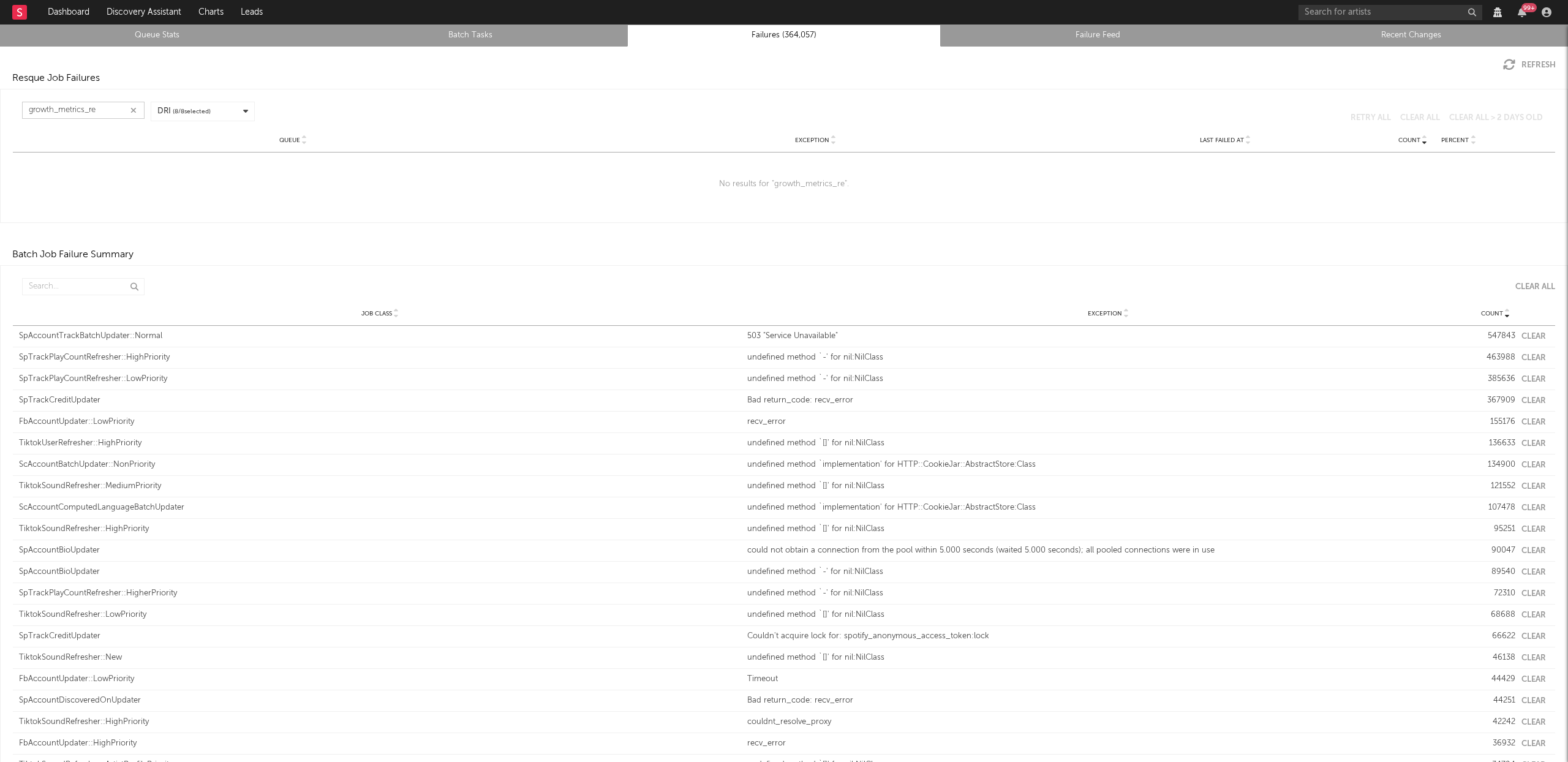
click at [103, 110] on input "growth_metrics_re" at bounding box center [83, 111] width 123 height 17
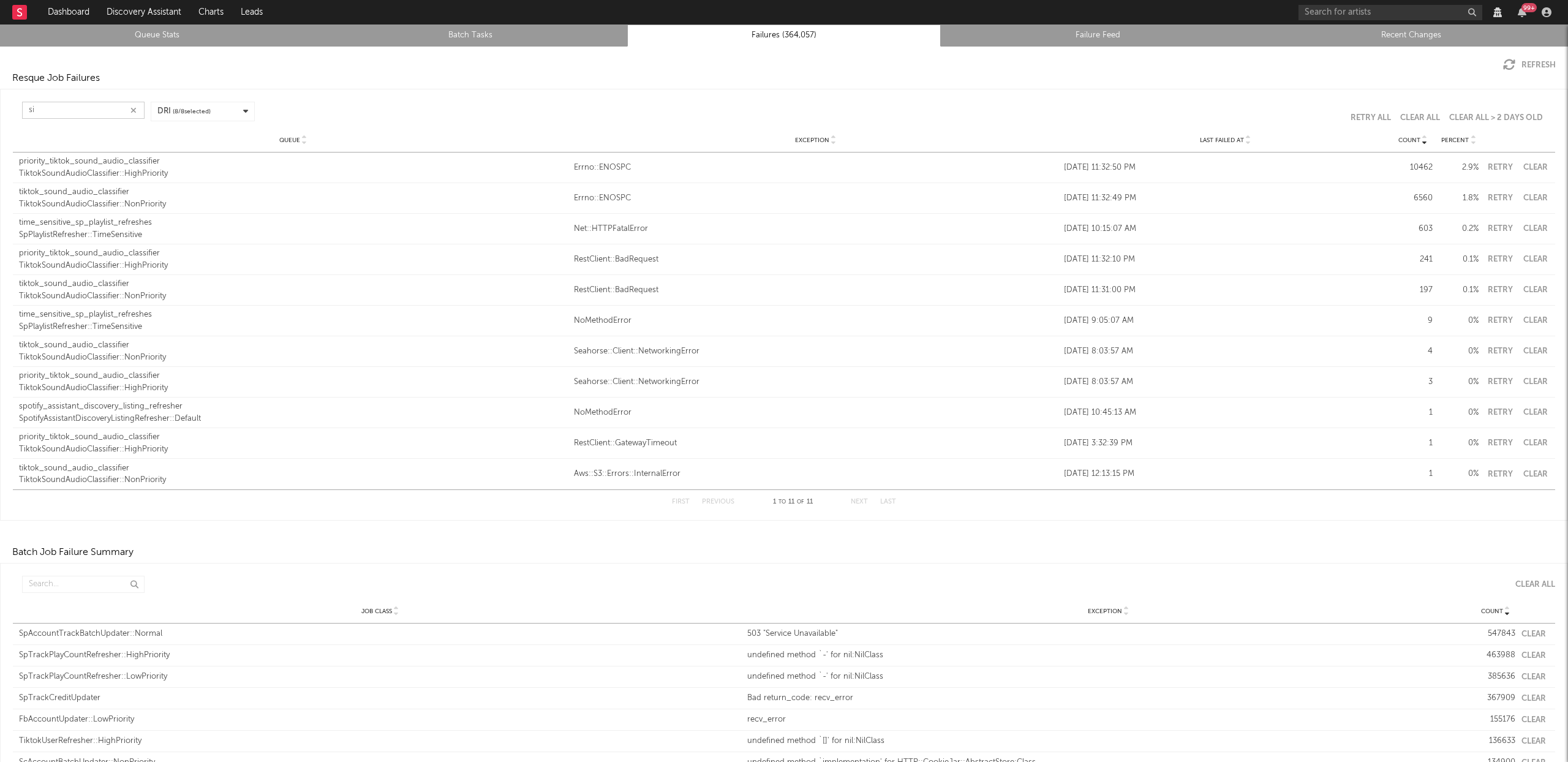
type input "s"
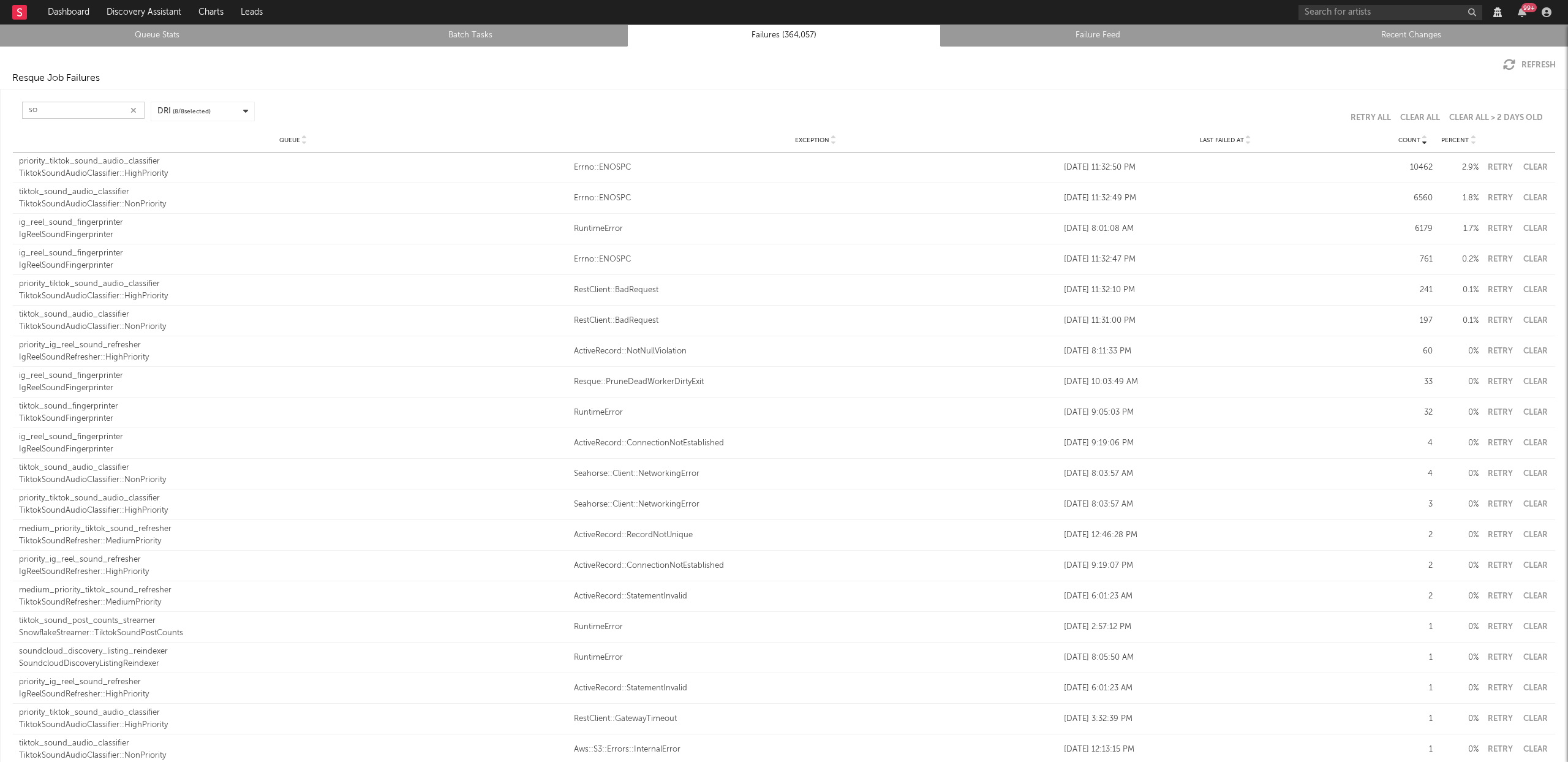
type input "s"
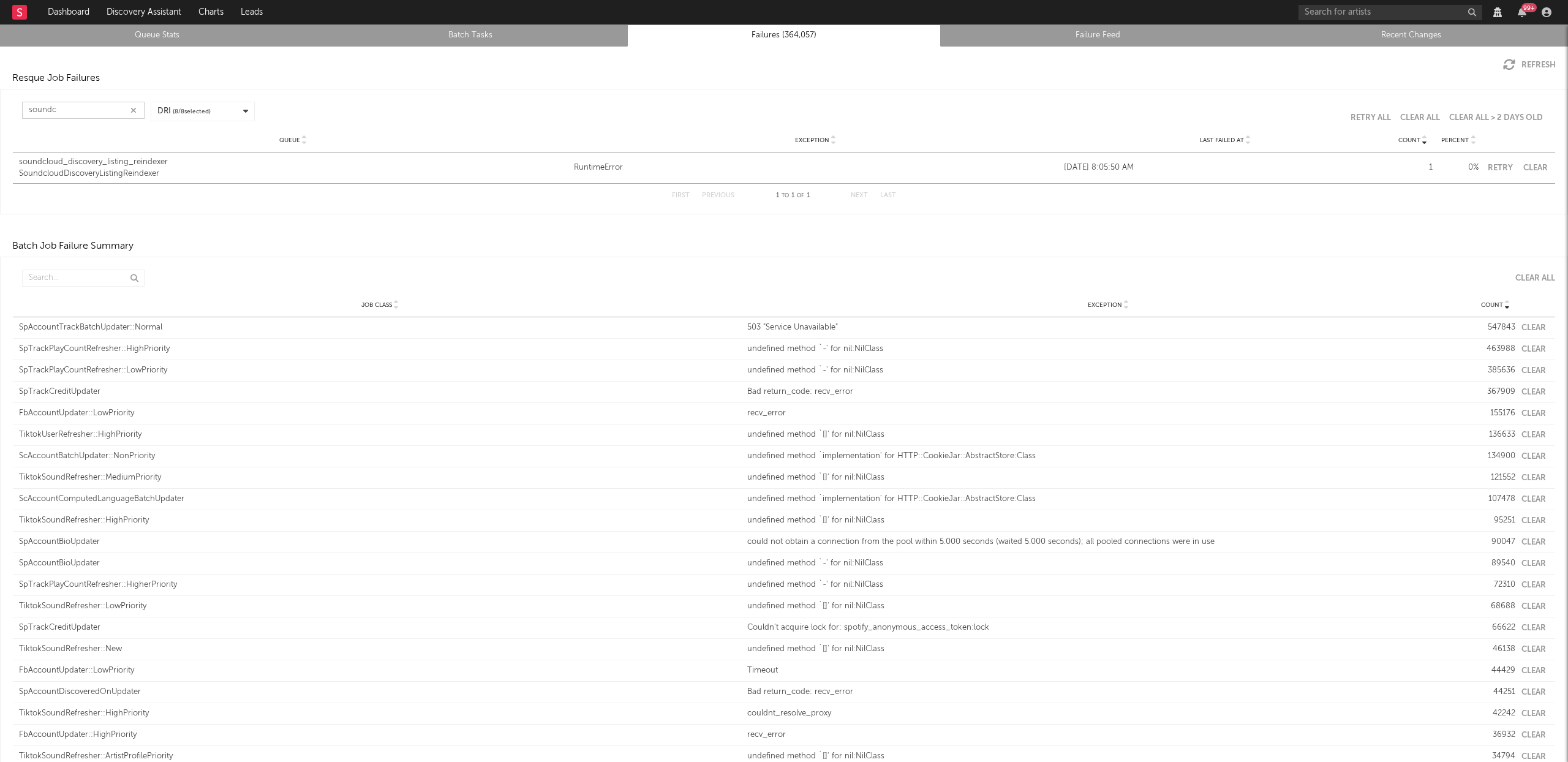
click at [88, 108] on input "soundc" at bounding box center [83, 111] width 123 height 17
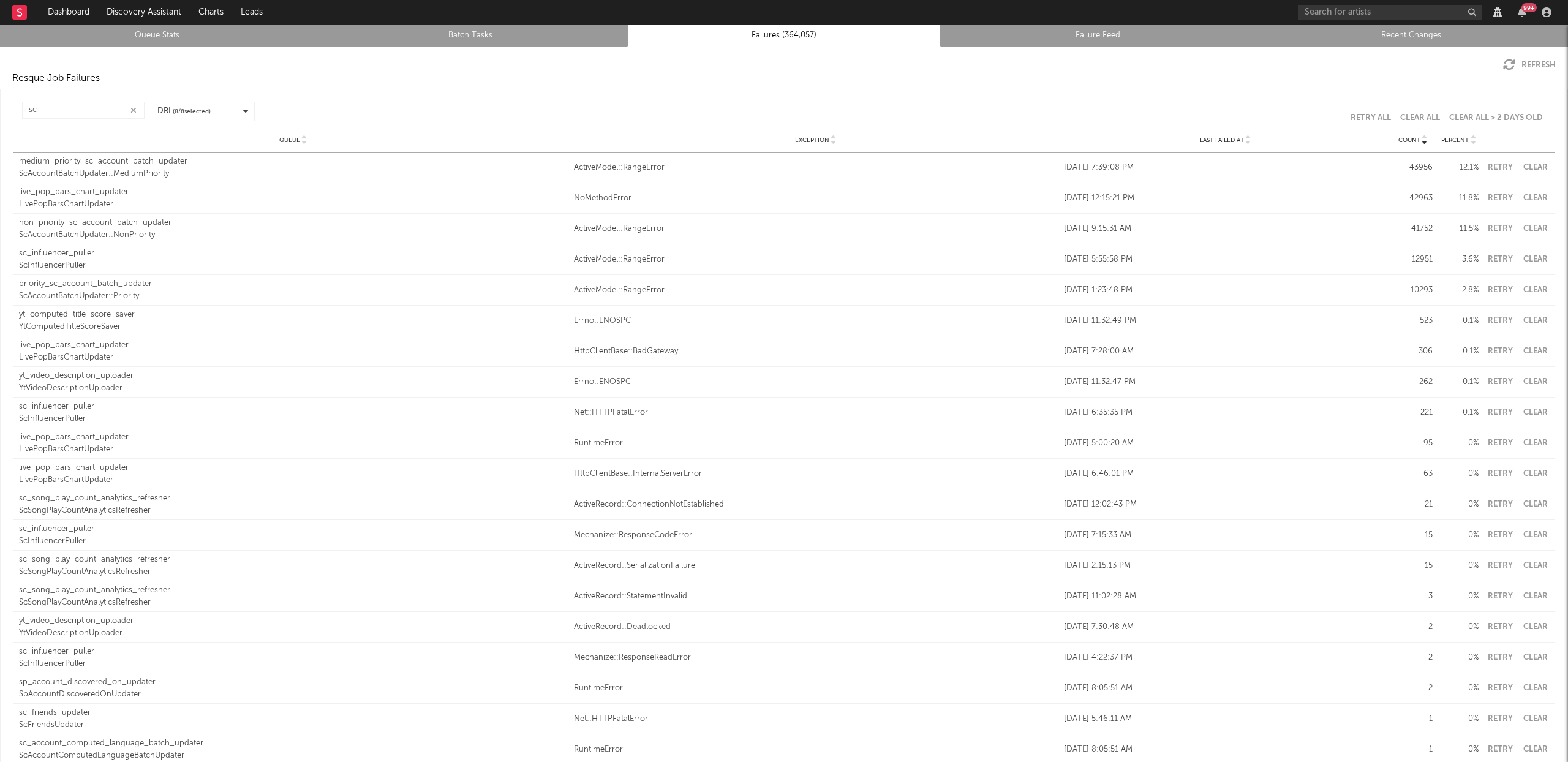
click at [830, 141] on icon at bounding box center [833, 142] width 7 height 5
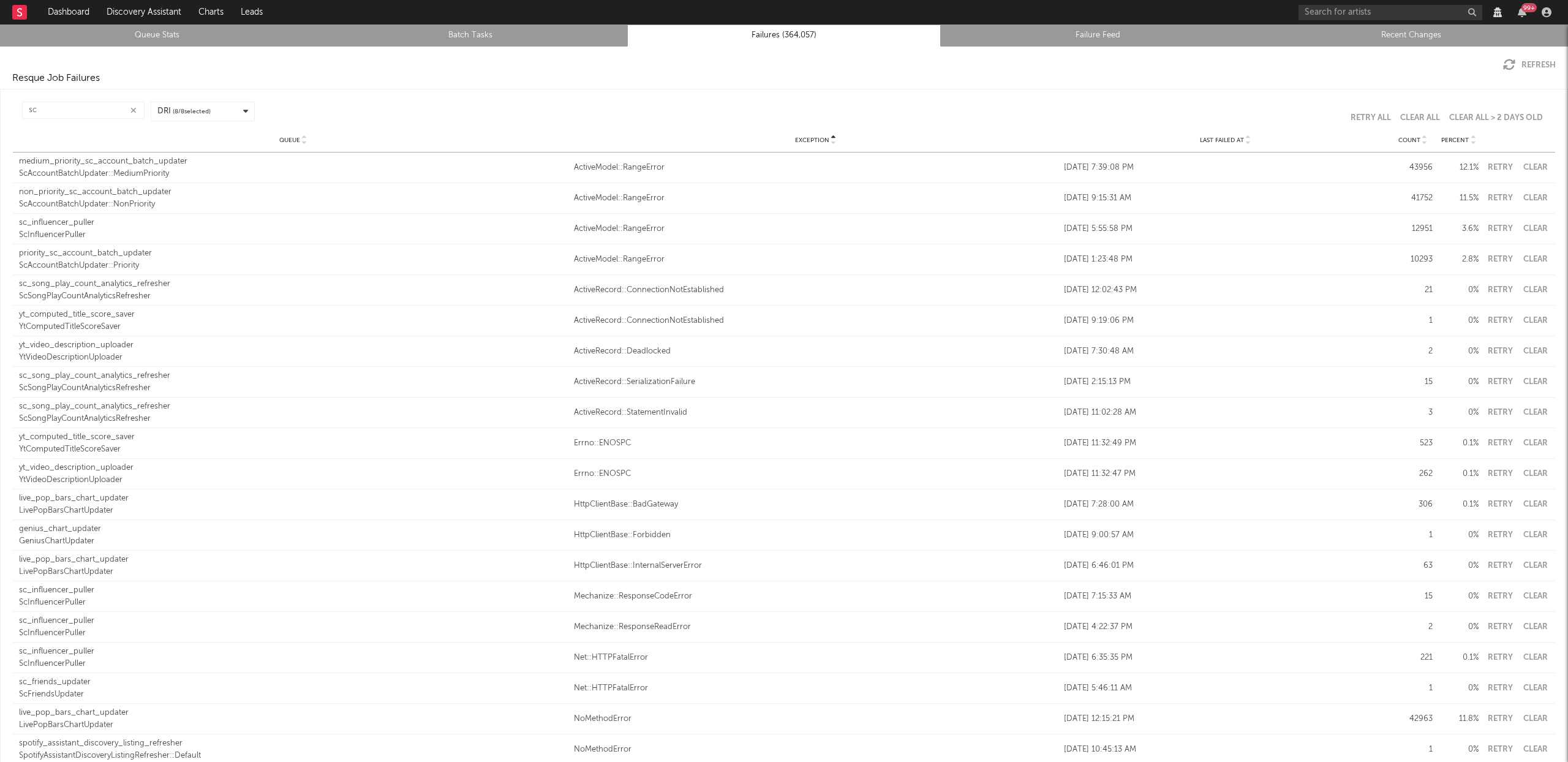
click at [830, 142] on icon at bounding box center [833, 142] width 7 height 5
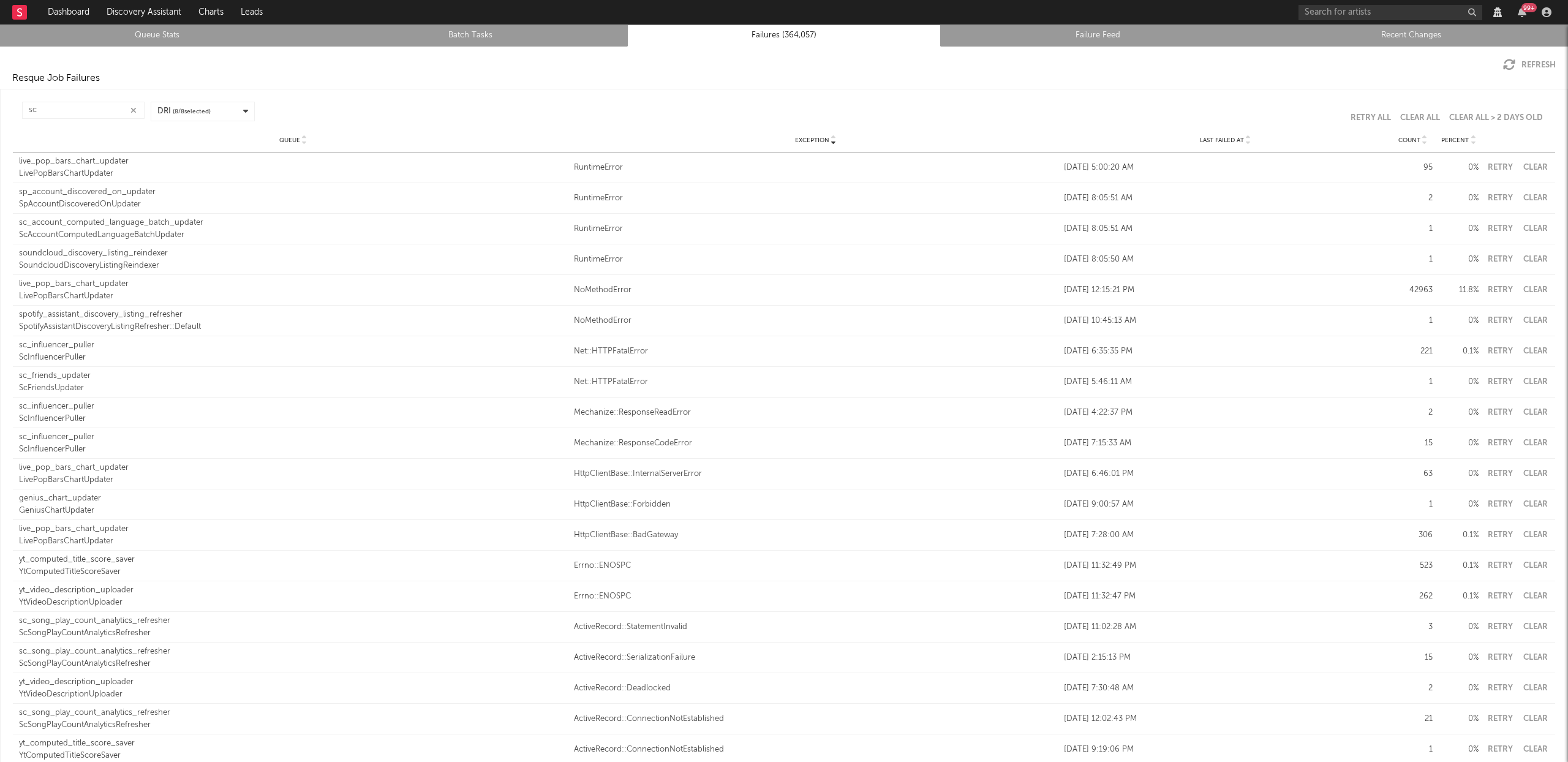
click at [830, 142] on icon at bounding box center [833, 142] width 7 height 5
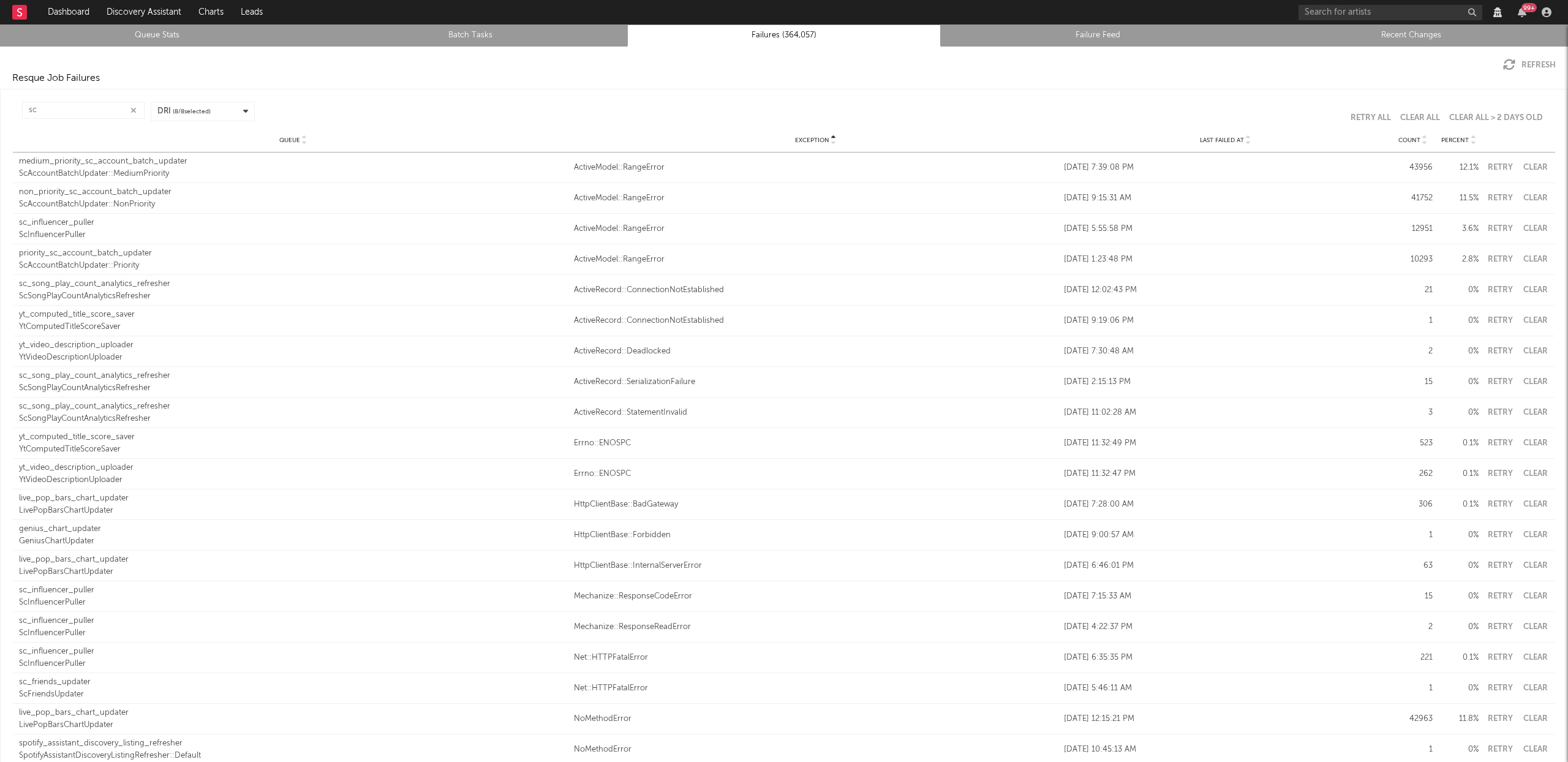
click at [1246, 143] on icon at bounding box center [1248, 142] width 7 height 5
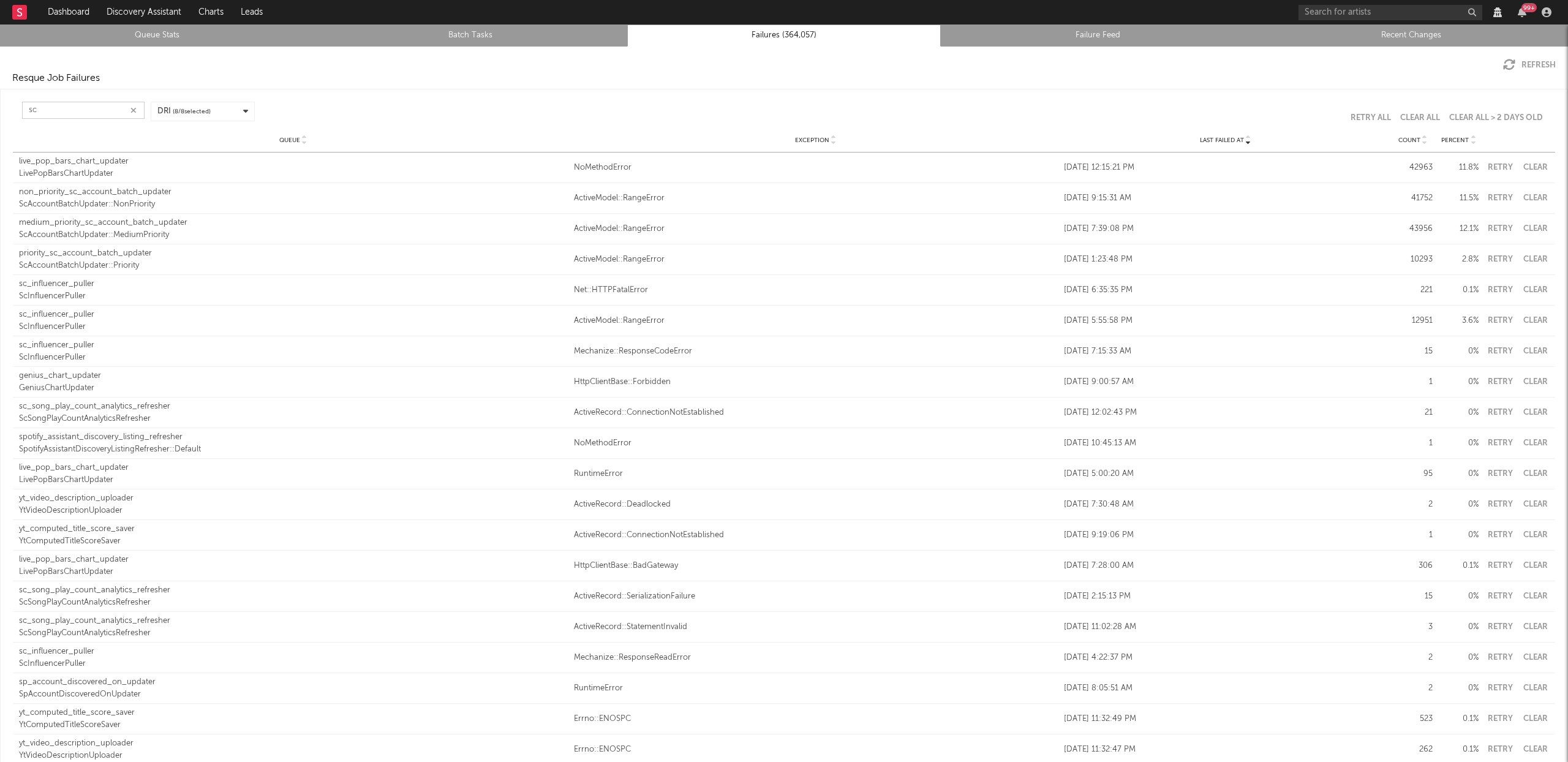
click at [76, 112] on input "sc" at bounding box center [83, 111] width 123 height 17
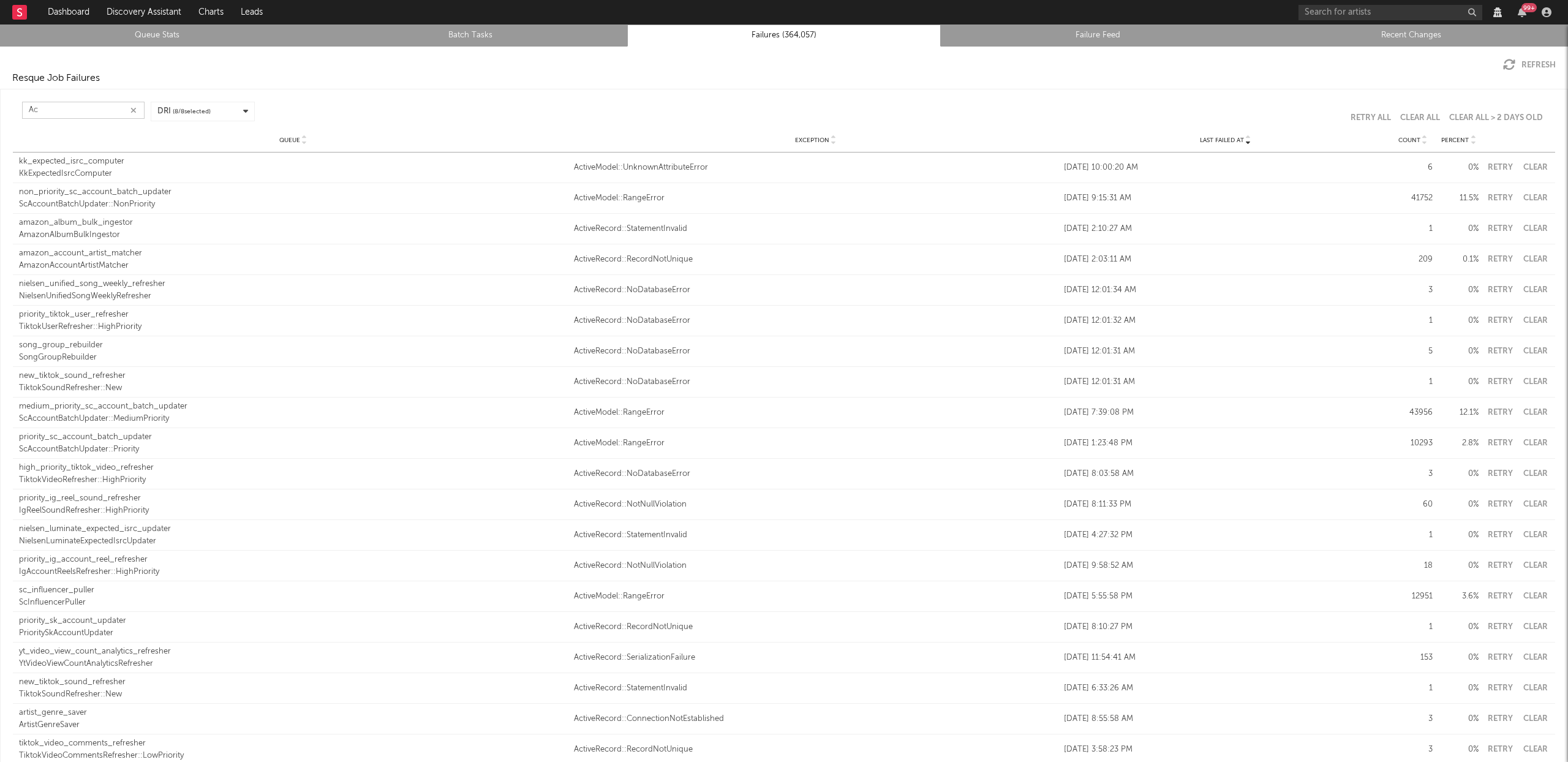
type input "A"
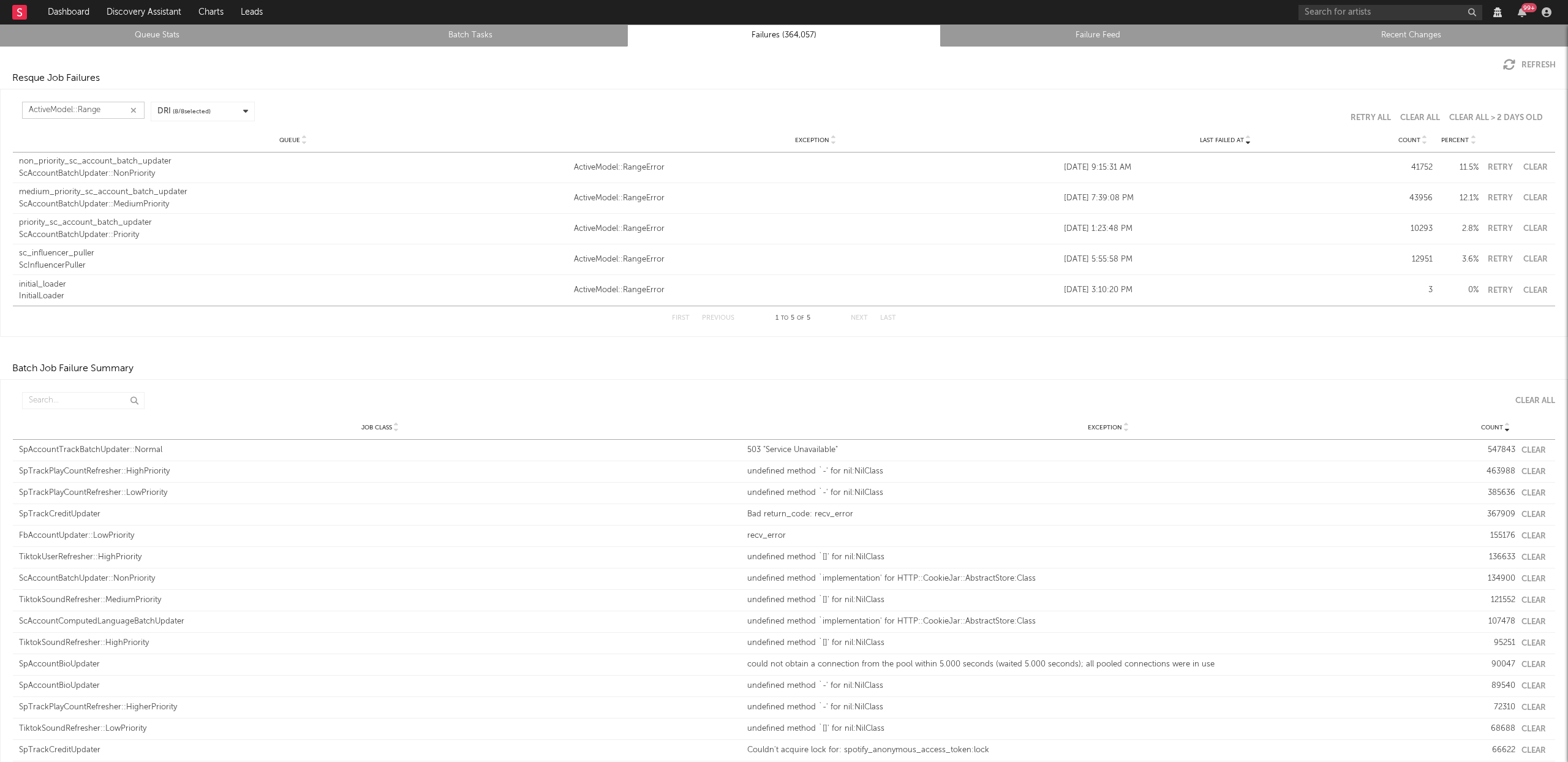
type input "ActiveModel::Range"
click at [93, 165] on div "non_priority_sc_account_batch_updater" at bounding box center [293, 161] width 549 height 12
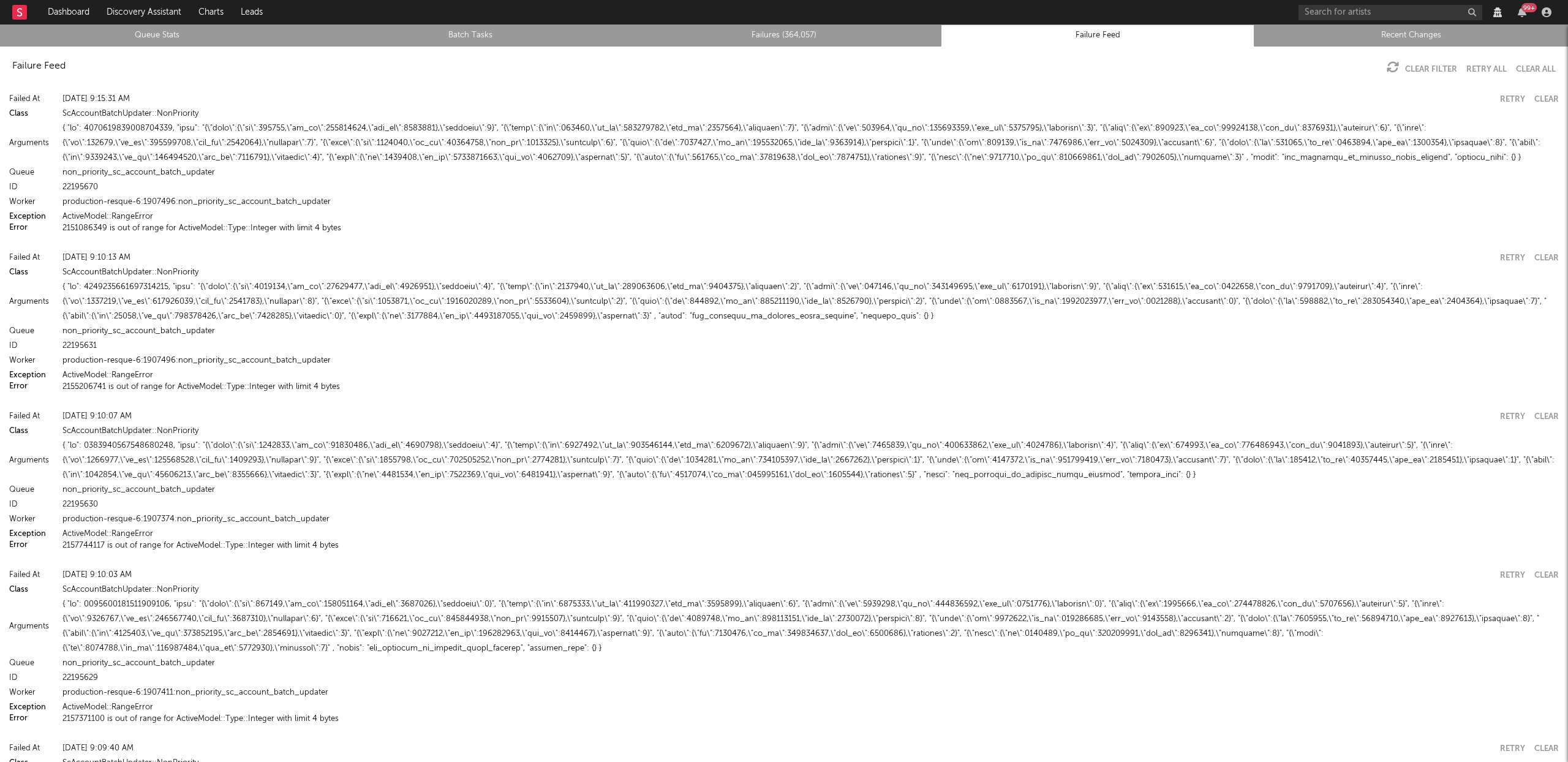
click at [132, 228] on button "2151086349 is out of range for ActiveModel::Type::Integer with limit 4 bytes" at bounding box center [202, 228] width 278 height 7
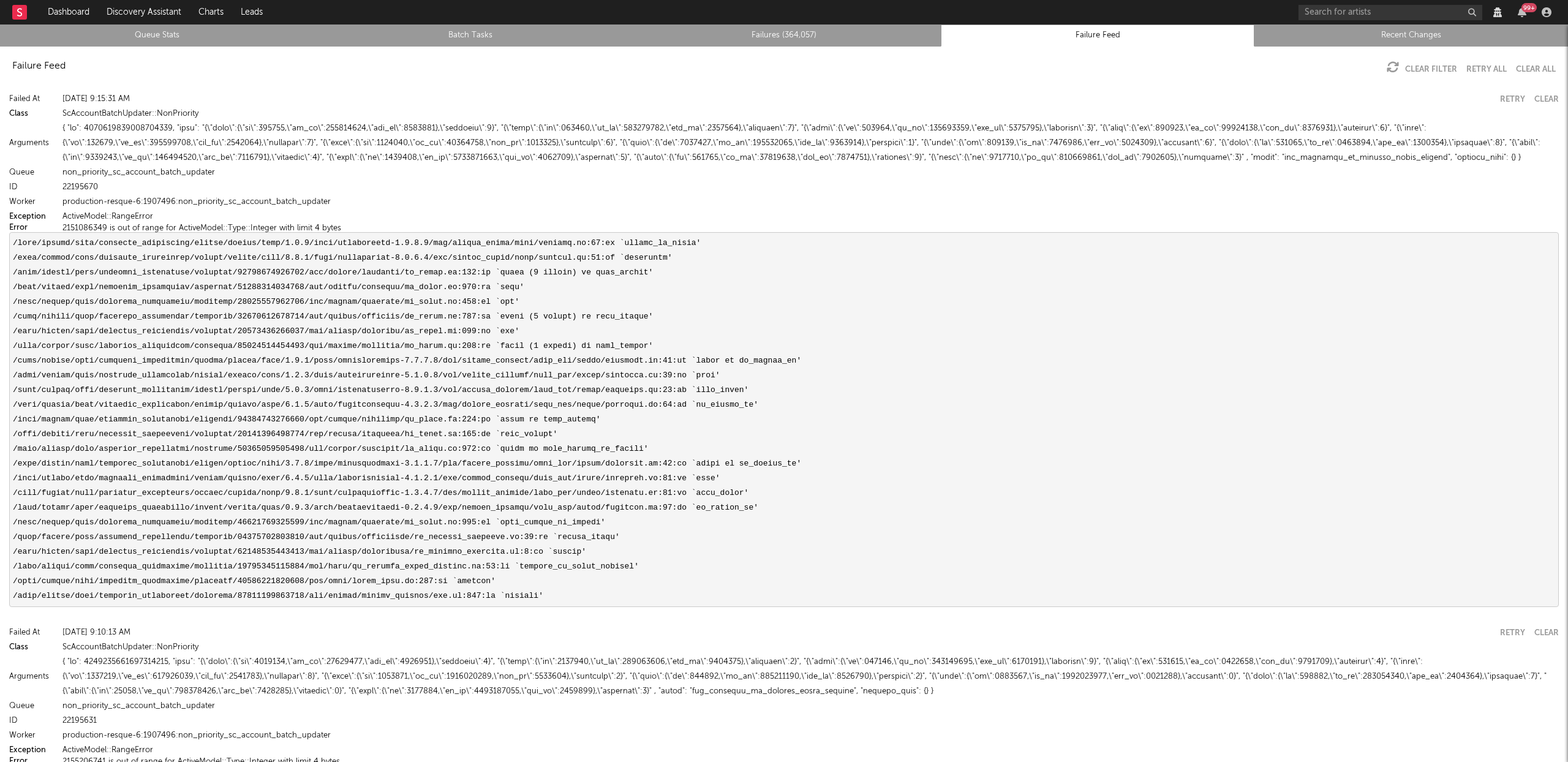
click at [583, 535] on pre at bounding box center [784, 420] width 1550 height 375
copy pre "upsert_songs"
click at [105, 226] on button "2151086349 is out of range for ActiveModel::Type::Integer with limit 4 bytes" at bounding box center [202, 228] width 278 height 7
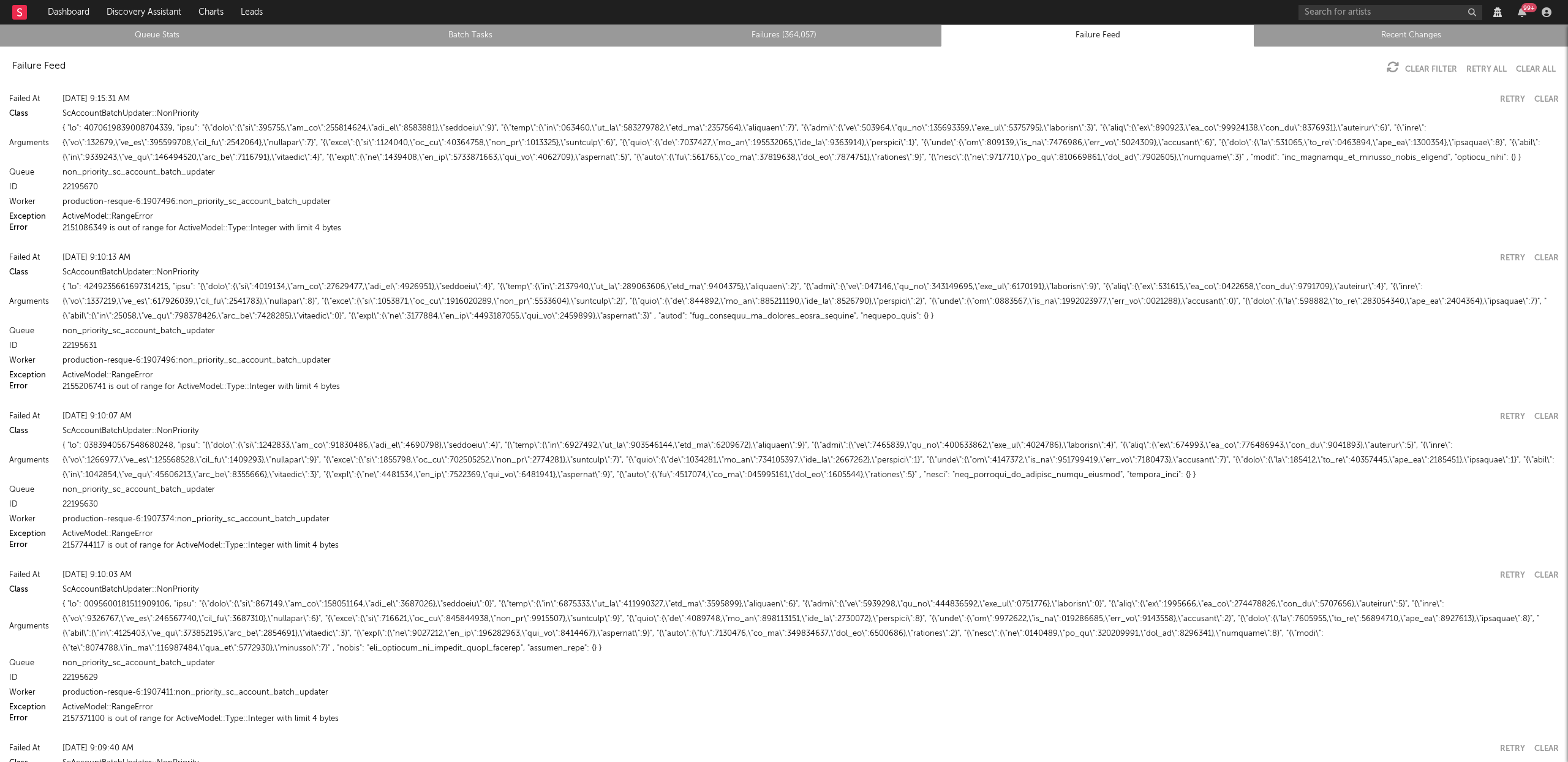
click at [105, 226] on button "2151086349 is out of range for ActiveModel::Type::Integer with limit 4 bytes" at bounding box center [202, 228] width 278 height 7
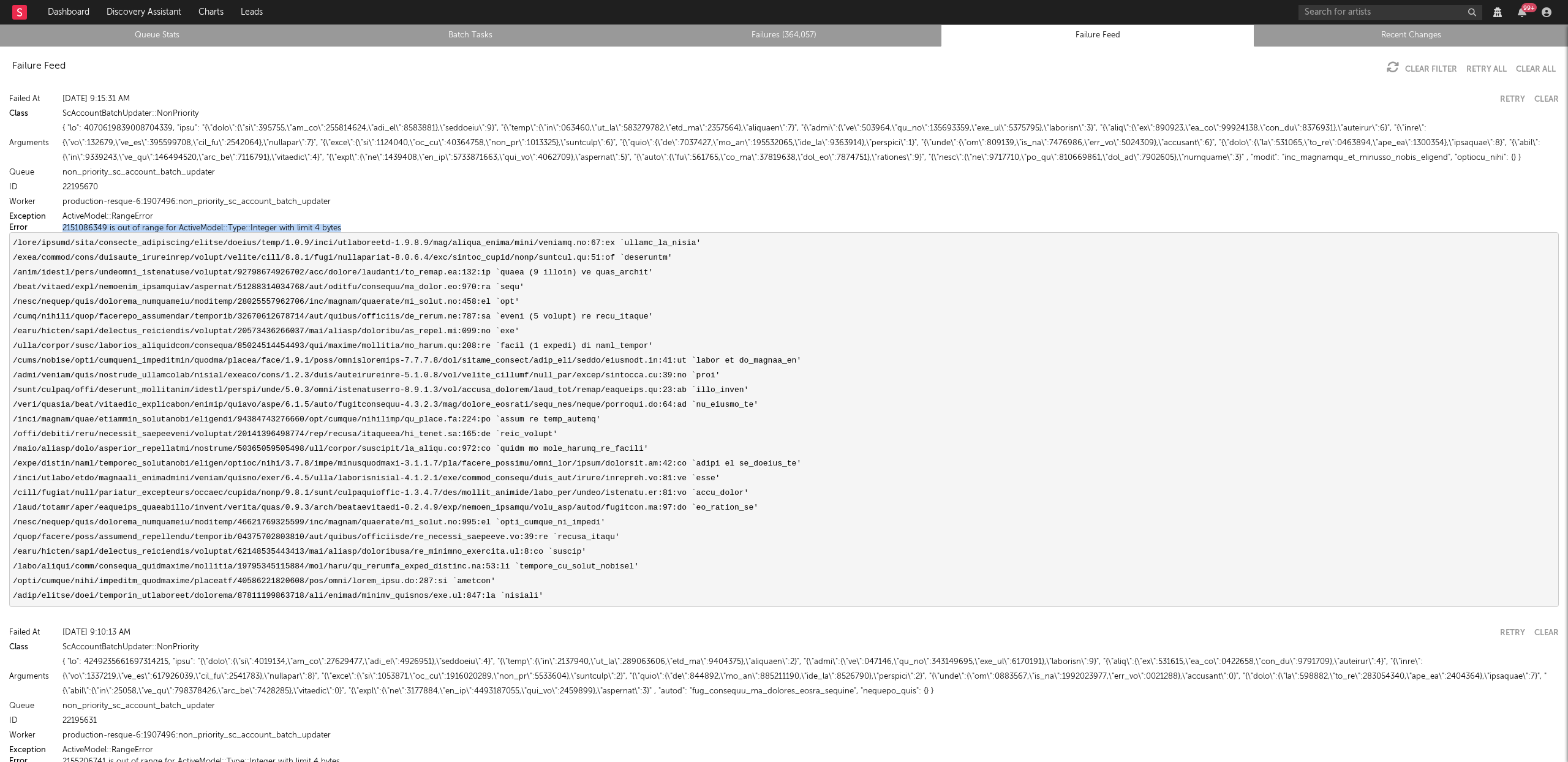
drag, startPoint x: 345, startPoint y: 227, endPoint x: 63, endPoint y: 228, distance: 282.0
click at [63, 228] on div "2151086349 is out of range for ActiveModel::Type::Integer with limit 4 bytes" at bounding box center [811, 228] width 1497 height 7
copy button "2151086349 is out of range for ActiveModel::Type::Integer with limit 4 bytes"
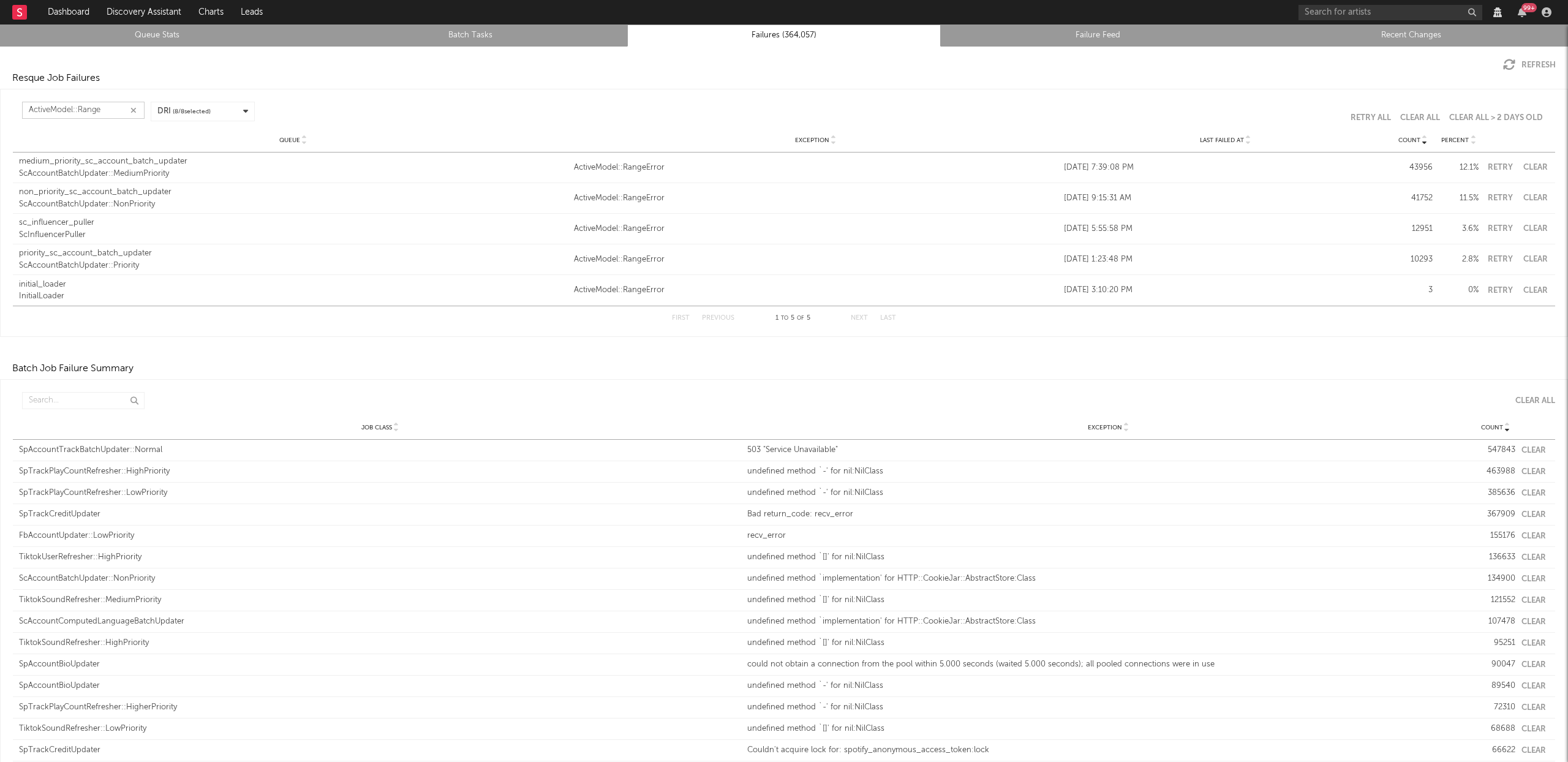
click at [118, 112] on input "ActiveModel::Range" at bounding box center [83, 111] width 123 height 17
type input "ActiveModel::RangeError"
click at [1246, 141] on icon at bounding box center [1248, 142] width 7 height 5
click at [45, 255] on div "sc_influencer_puller" at bounding box center [293, 253] width 549 height 12
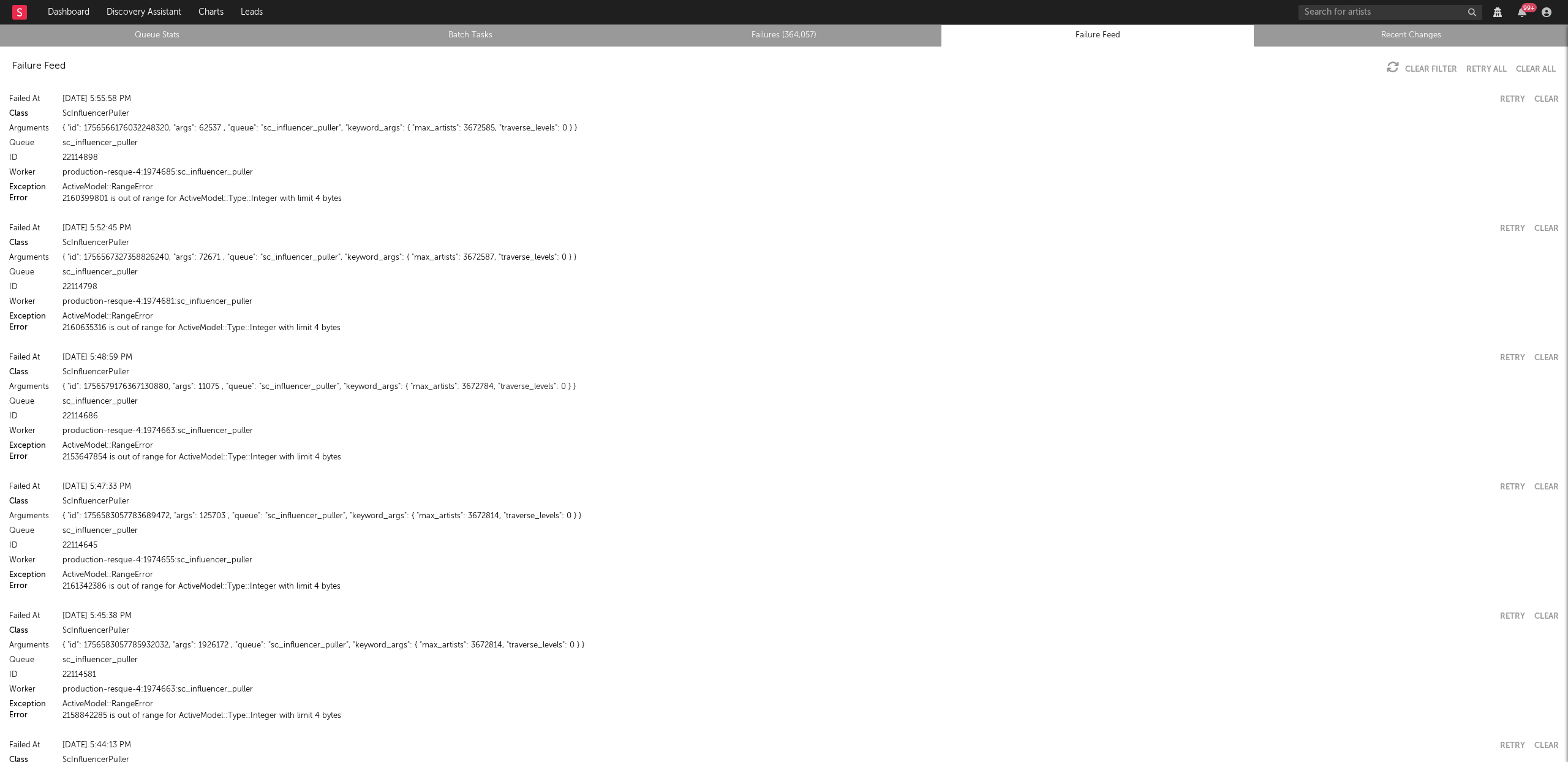
click at [218, 197] on button "2160399801 is out of range for ActiveModel::Type::Integer with limit 4 bytes" at bounding box center [202, 199] width 279 height 7
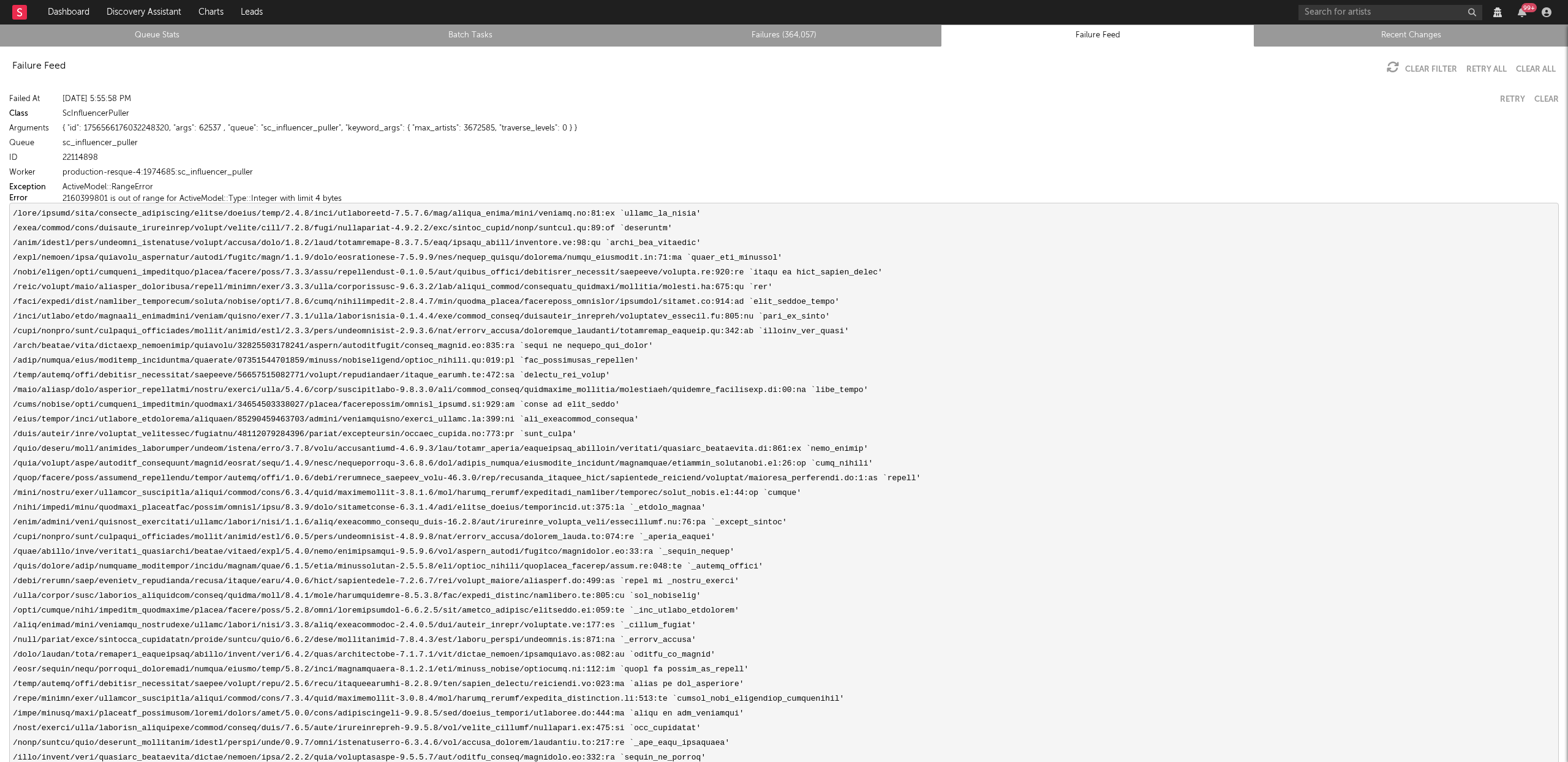
click at [801, 37] on link "Failures (364,057)" at bounding box center [784, 36] width 300 height 15
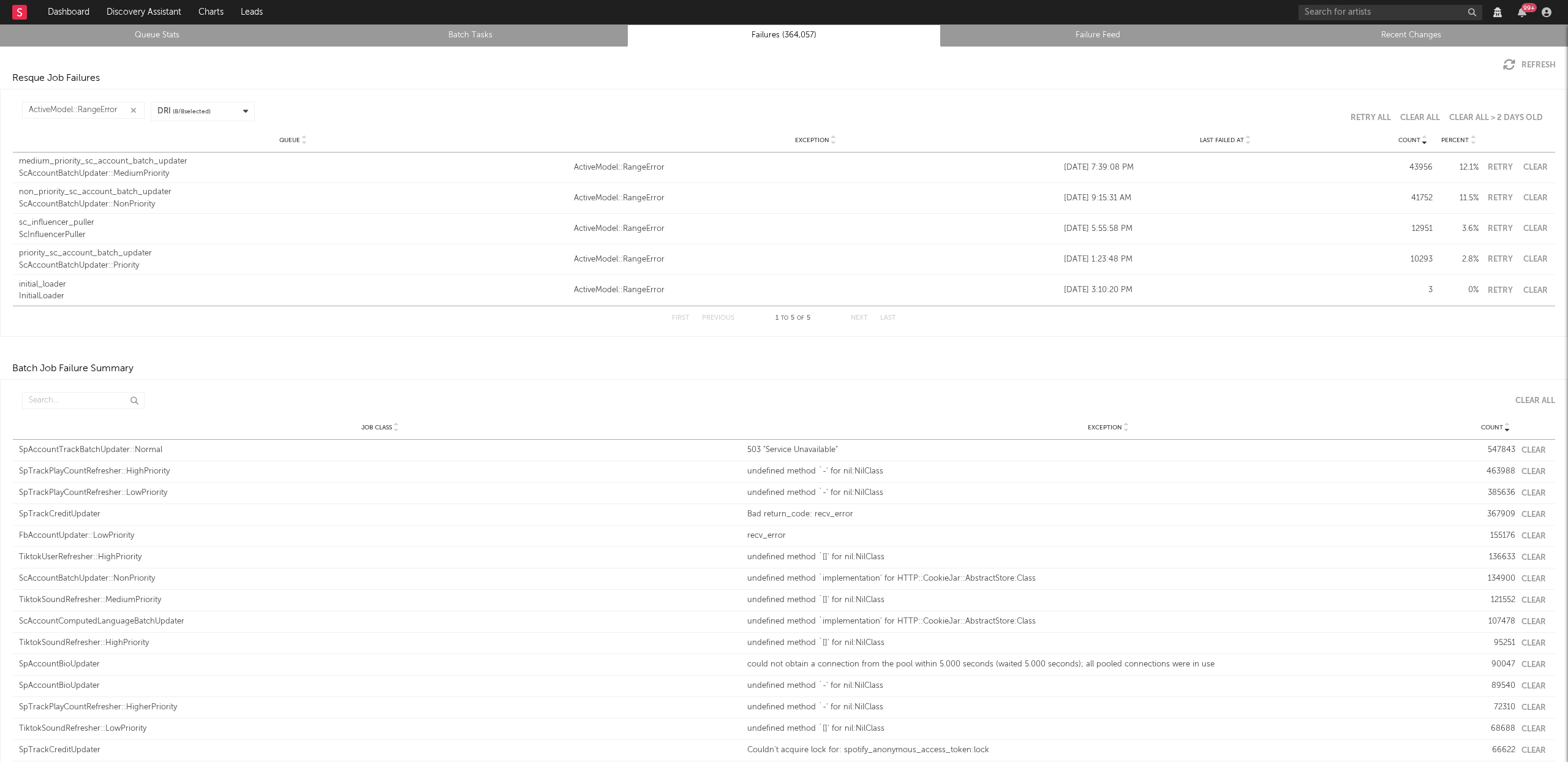
click at [1245, 141] on div "Last Failed At" at bounding box center [1225, 140] width 323 height 9
click at [58, 168] on div "ScAccountBatchUpdater::NonPriority" at bounding box center [293, 173] width 549 height 12
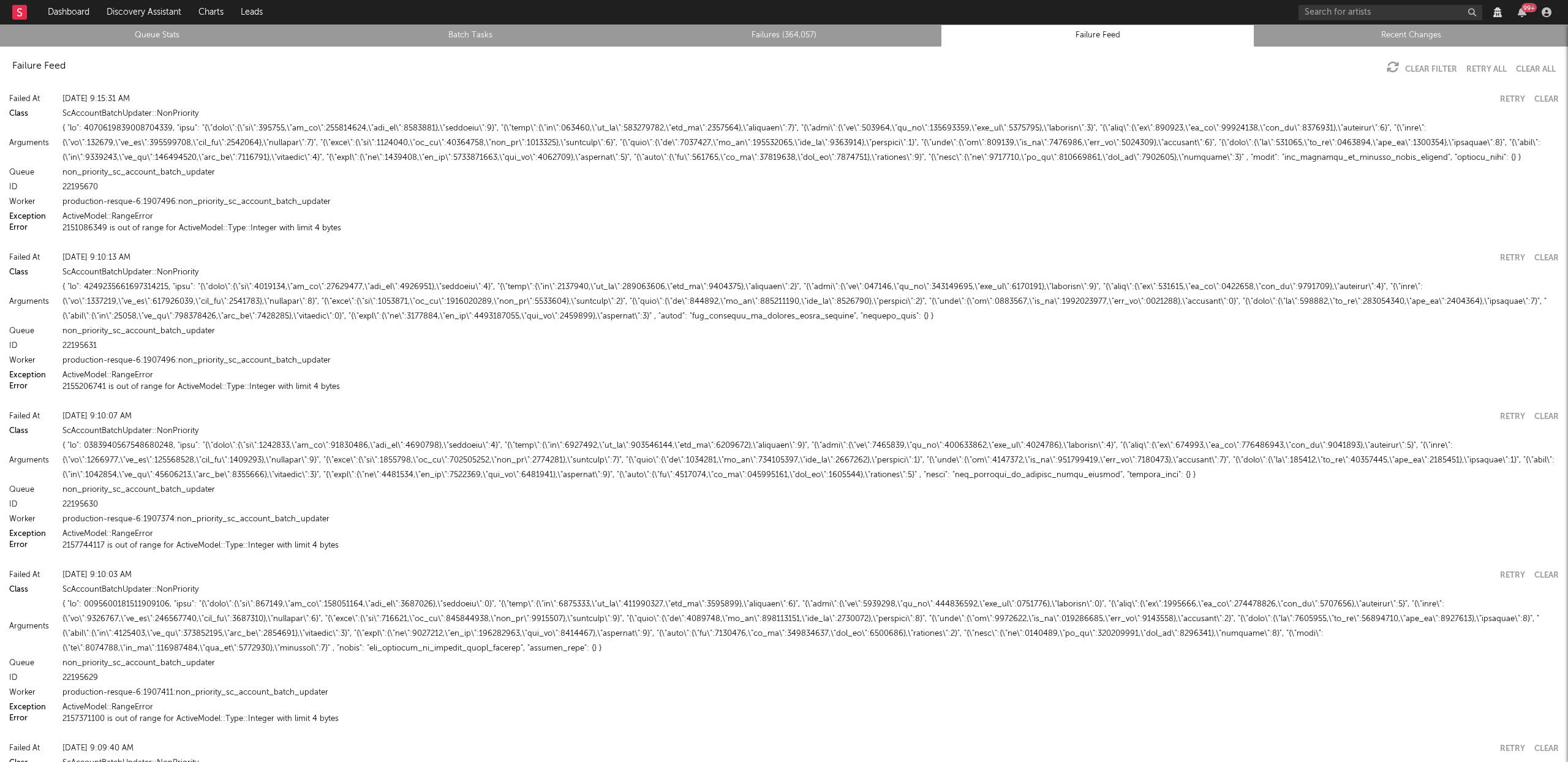
click at [174, 230] on button "2151086349 is out of range for ActiveModel::Type::Integer with limit 4 bytes" at bounding box center [202, 228] width 278 height 7
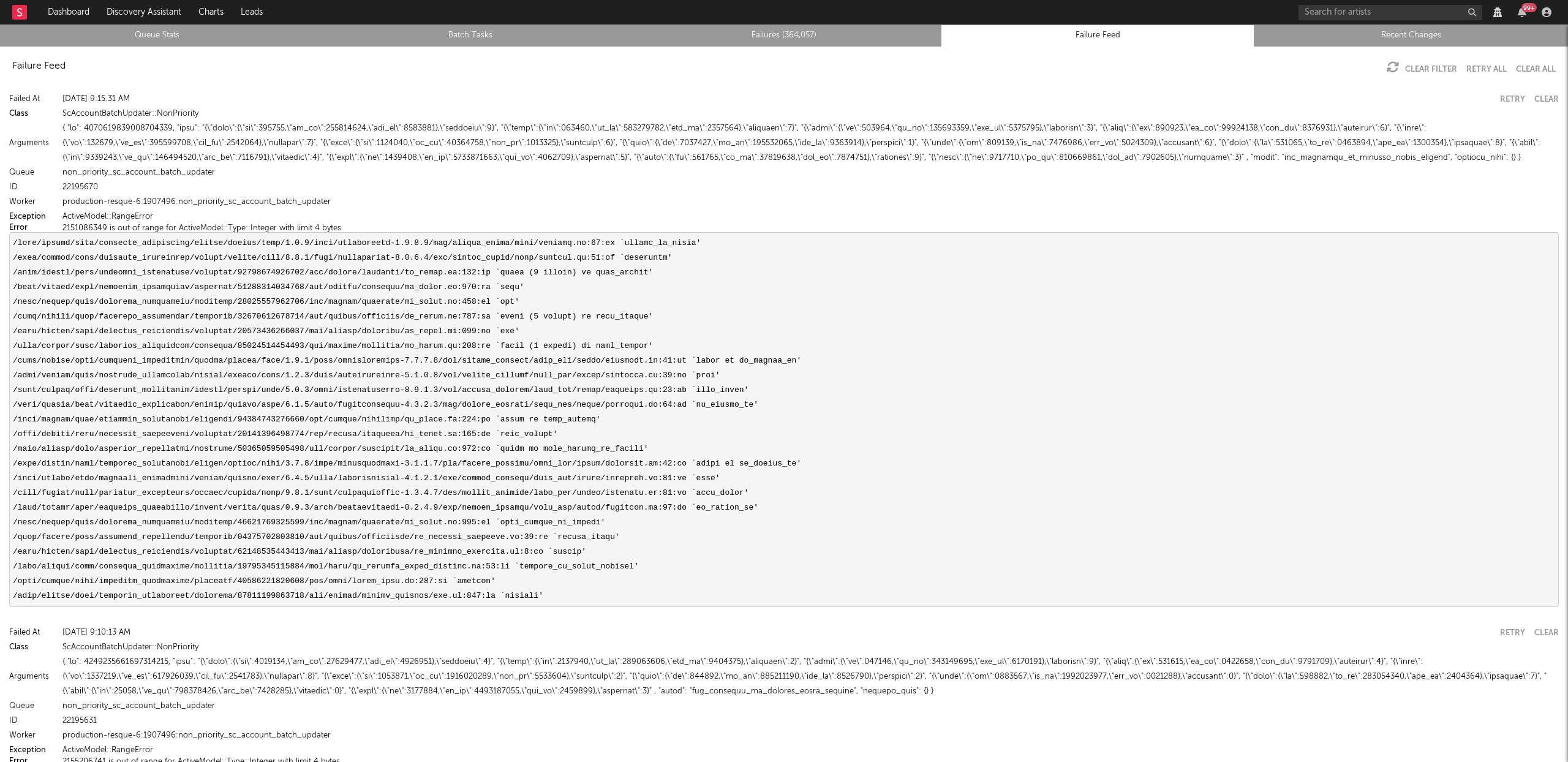
click at [185, 228] on button "2151086349 is out of range for ActiveModel::Type::Integer with limit 4 bytes" at bounding box center [202, 228] width 278 height 7
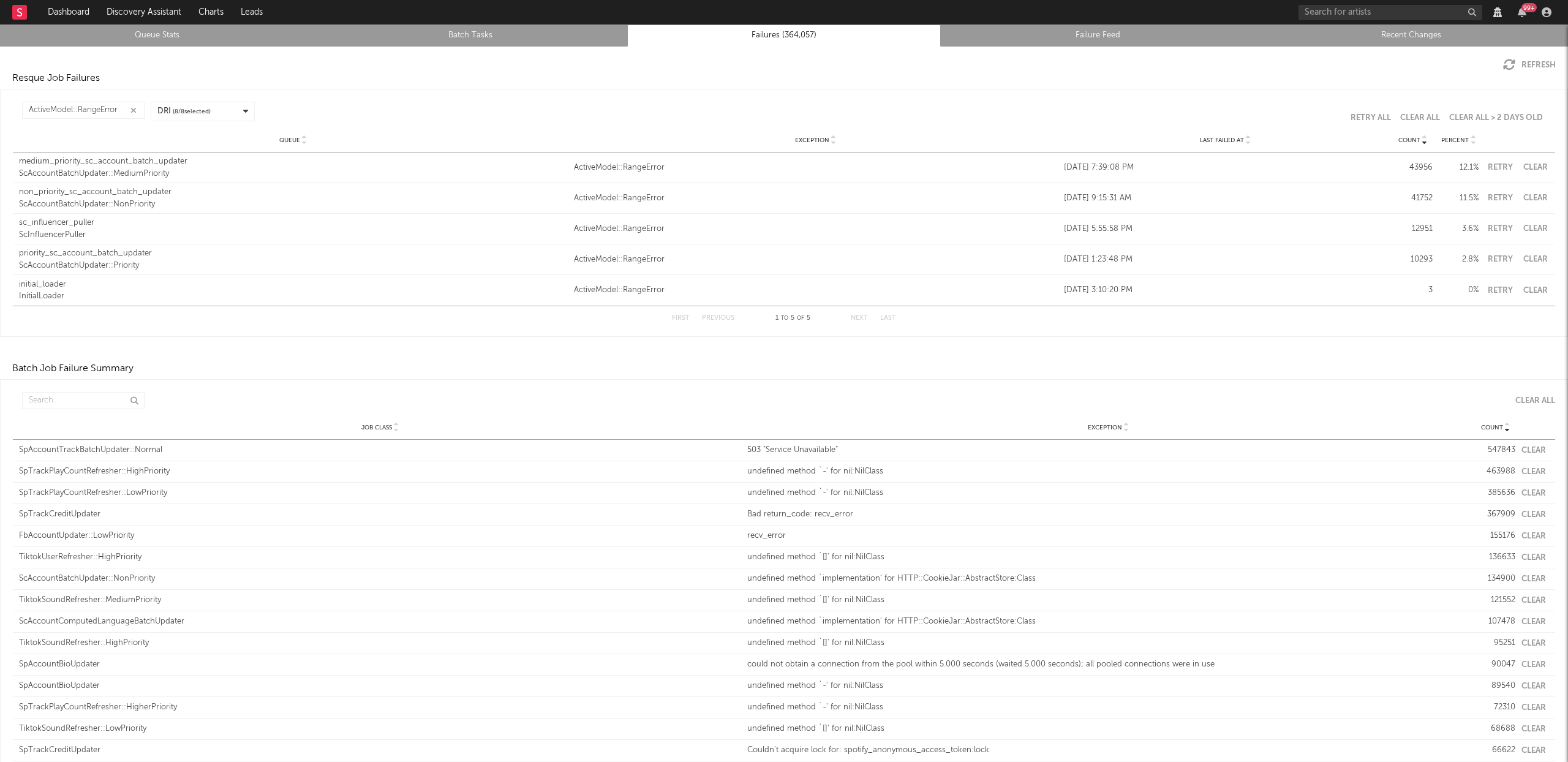
click at [43, 290] on div "initial_loader" at bounding box center [293, 284] width 549 height 12
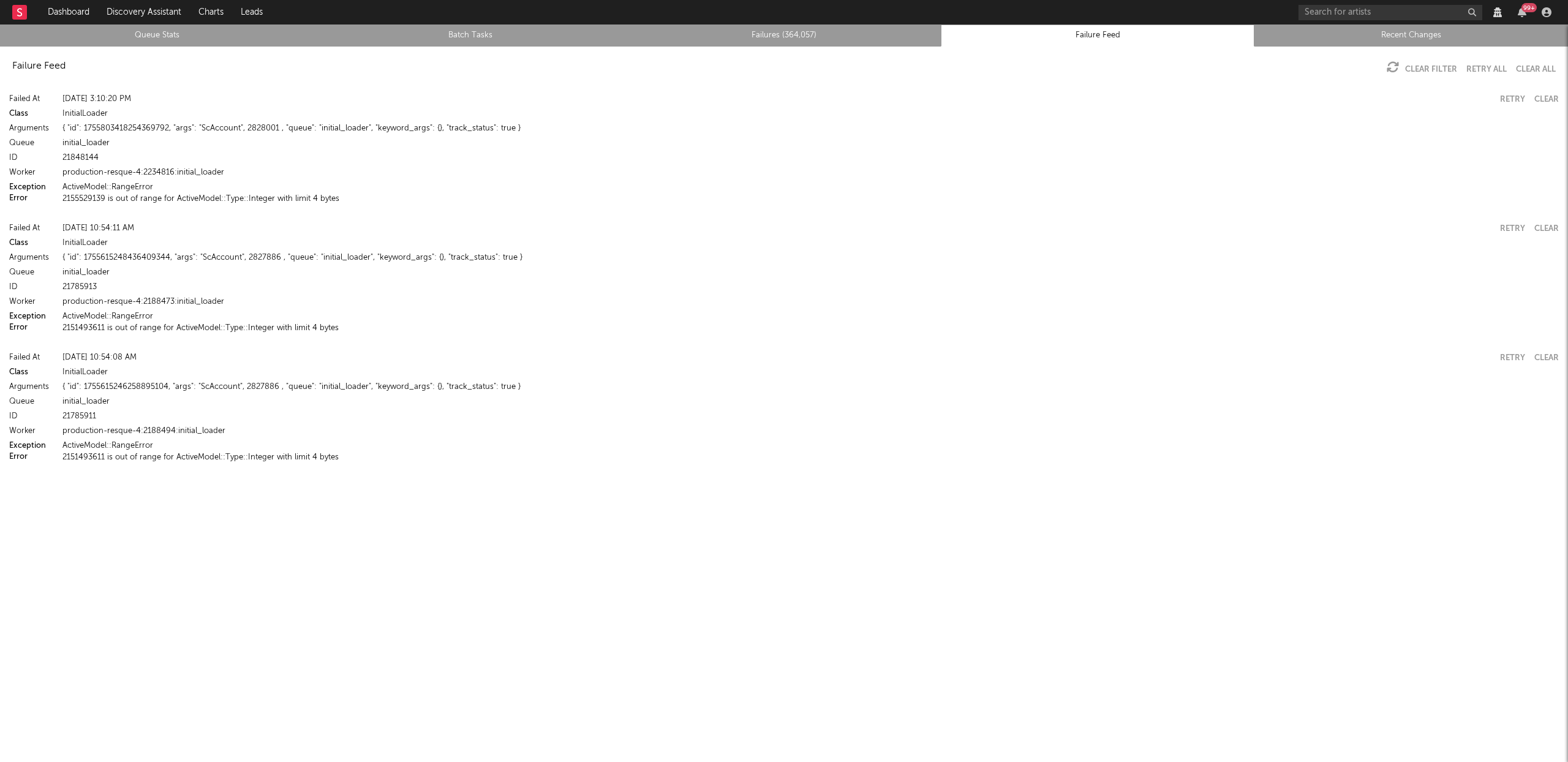
click at [158, 202] on button "2155529139 is out of range for ActiveModel::Type::Integer with limit 4 bytes" at bounding box center [201, 199] width 276 height 7
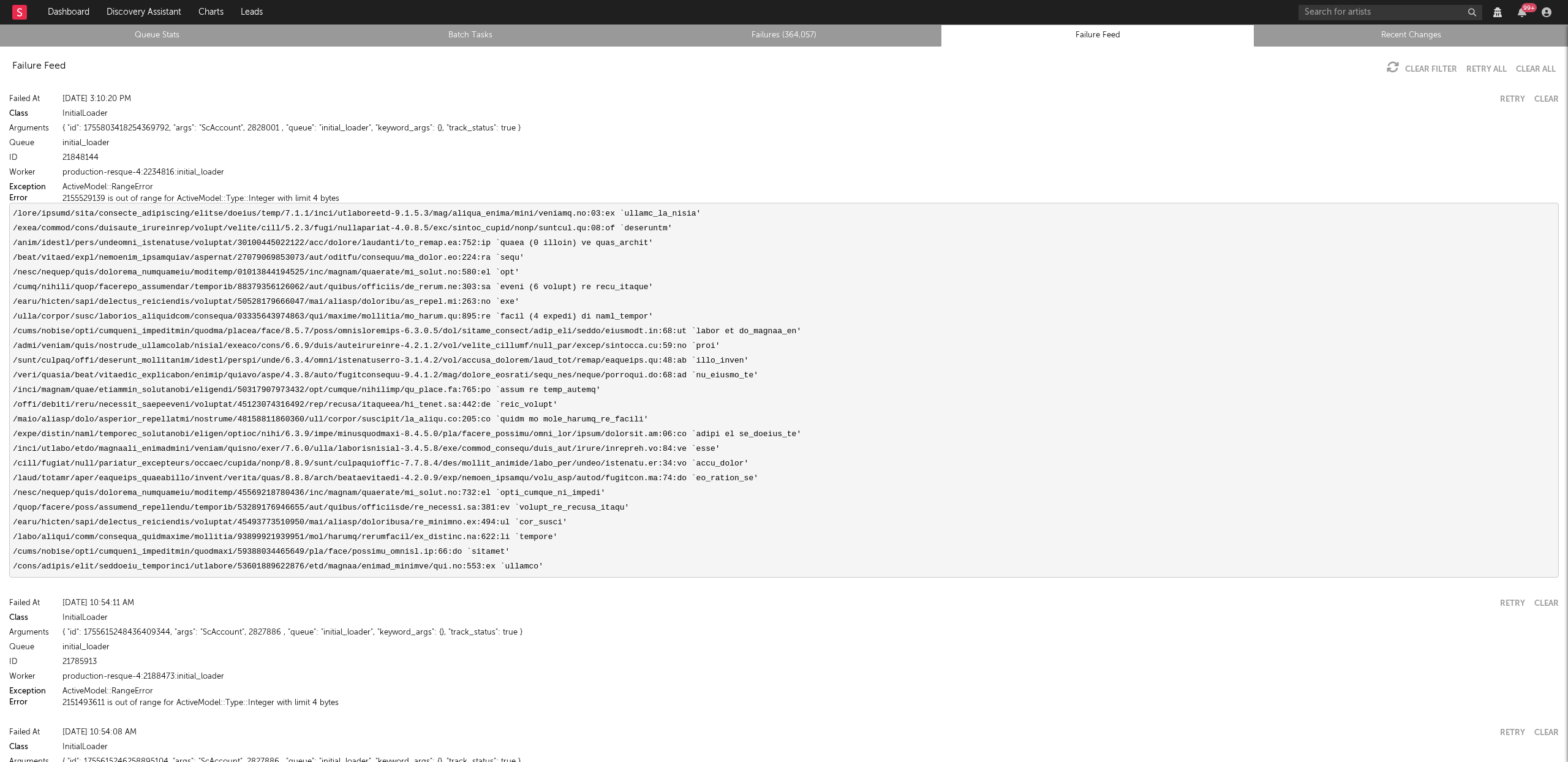
click at [260, 126] on div "{ "id": 1755803418254369792, "args": "ScAccount", 2828001 , "queue": "initial_l…" at bounding box center [811, 128] width 1497 height 15
click at [268, 127] on div "{ "id": 1755803418254369792, "args": "ScAccount", 2828001 , "queue": "initial_l…" at bounding box center [811, 128] width 1497 height 15
copy div "2828001"
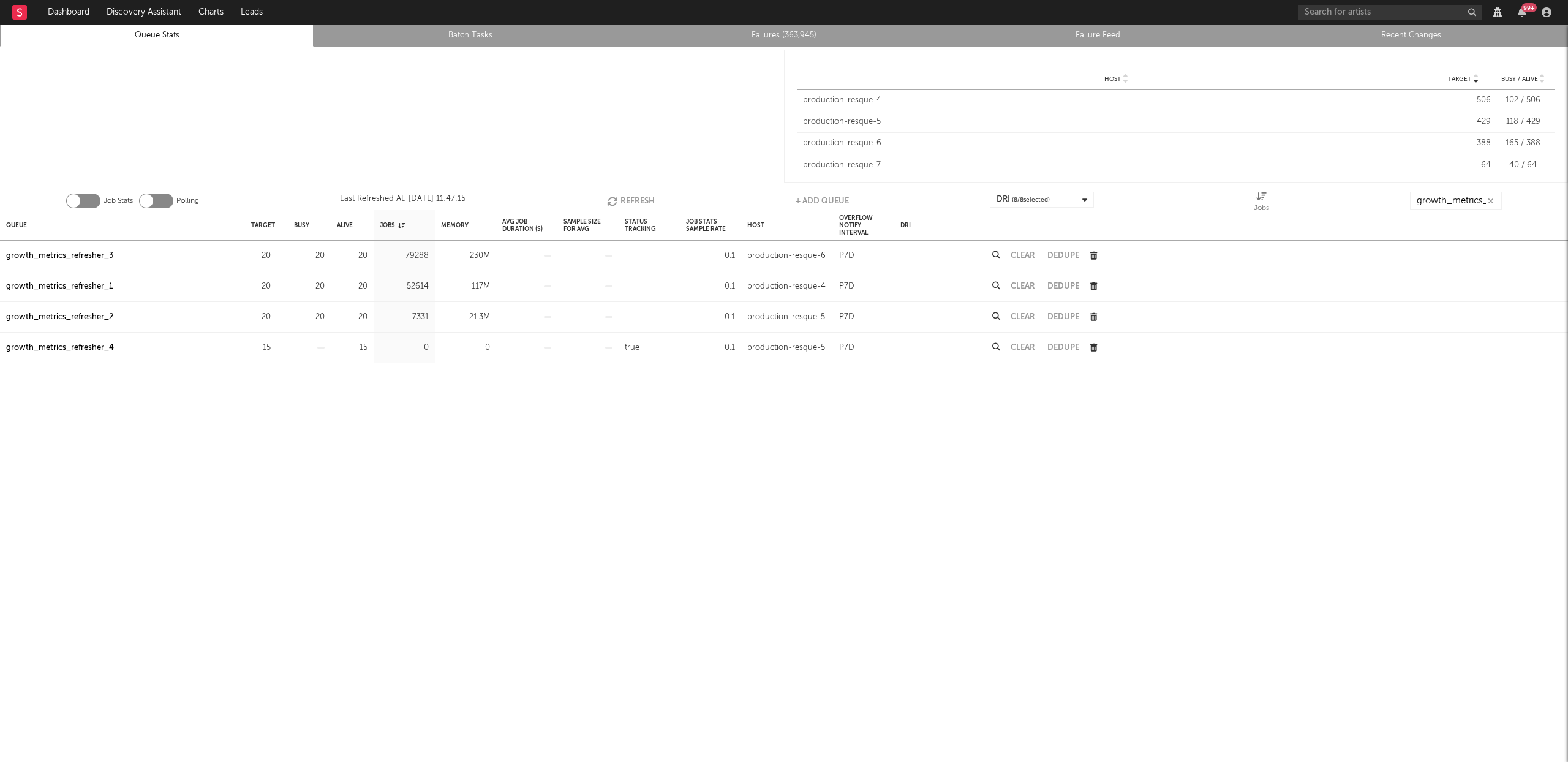
click at [625, 201] on button "Refresh" at bounding box center [631, 202] width 48 height 19
click at [9, 222] on div "Queue" at bounding box center [17, 225] width 21 height 26
click at [98, 258] on div "growth_metrics_refresher_1" at bounding box center [60, 256] width 107 height 15
click at [95, 288] on div "growth_metrics_refresher_2" at bounding box center [60, 287] width 107 height 15
click at [89, 318] on div "growth_metrics_refresher_3" at bounding box center [60, 318] width 107 height 15
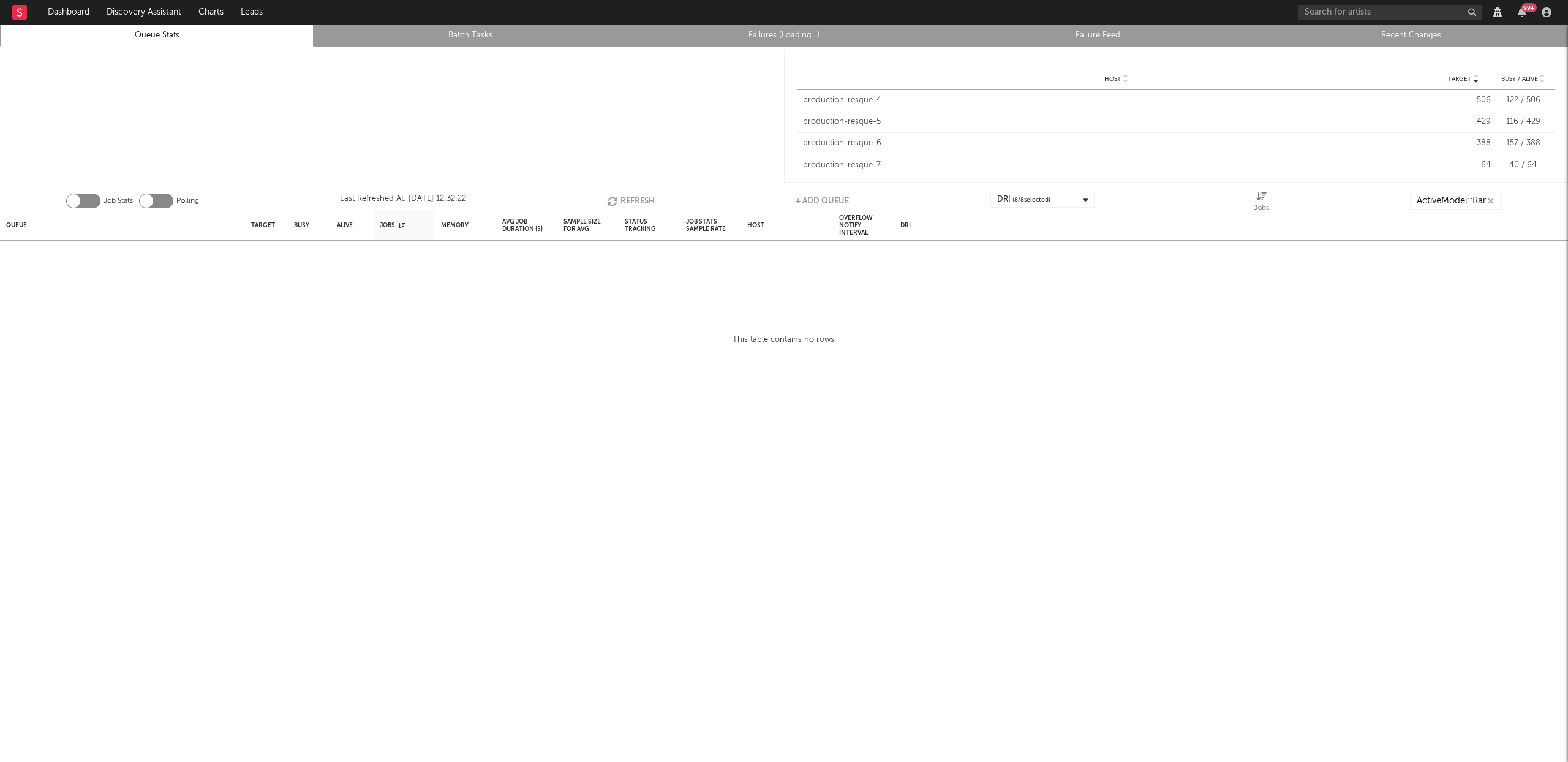
click at [1490, 201] on icon "button" at bounding box center [1491, 201] width 7 height 7
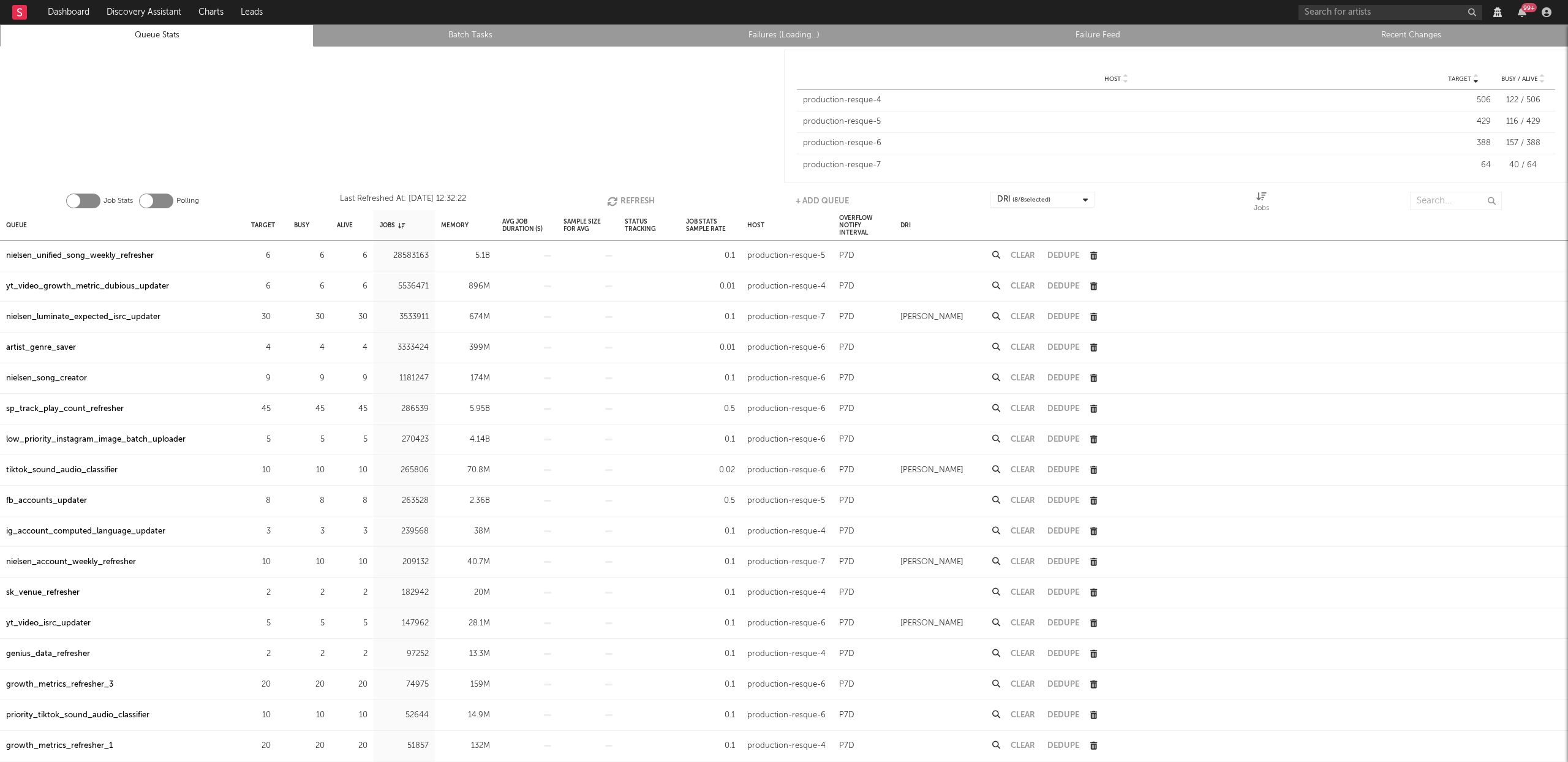
click at [1412, 33] on link "Recent Changes" at bounding box center [1411, 36] width 300 height 15
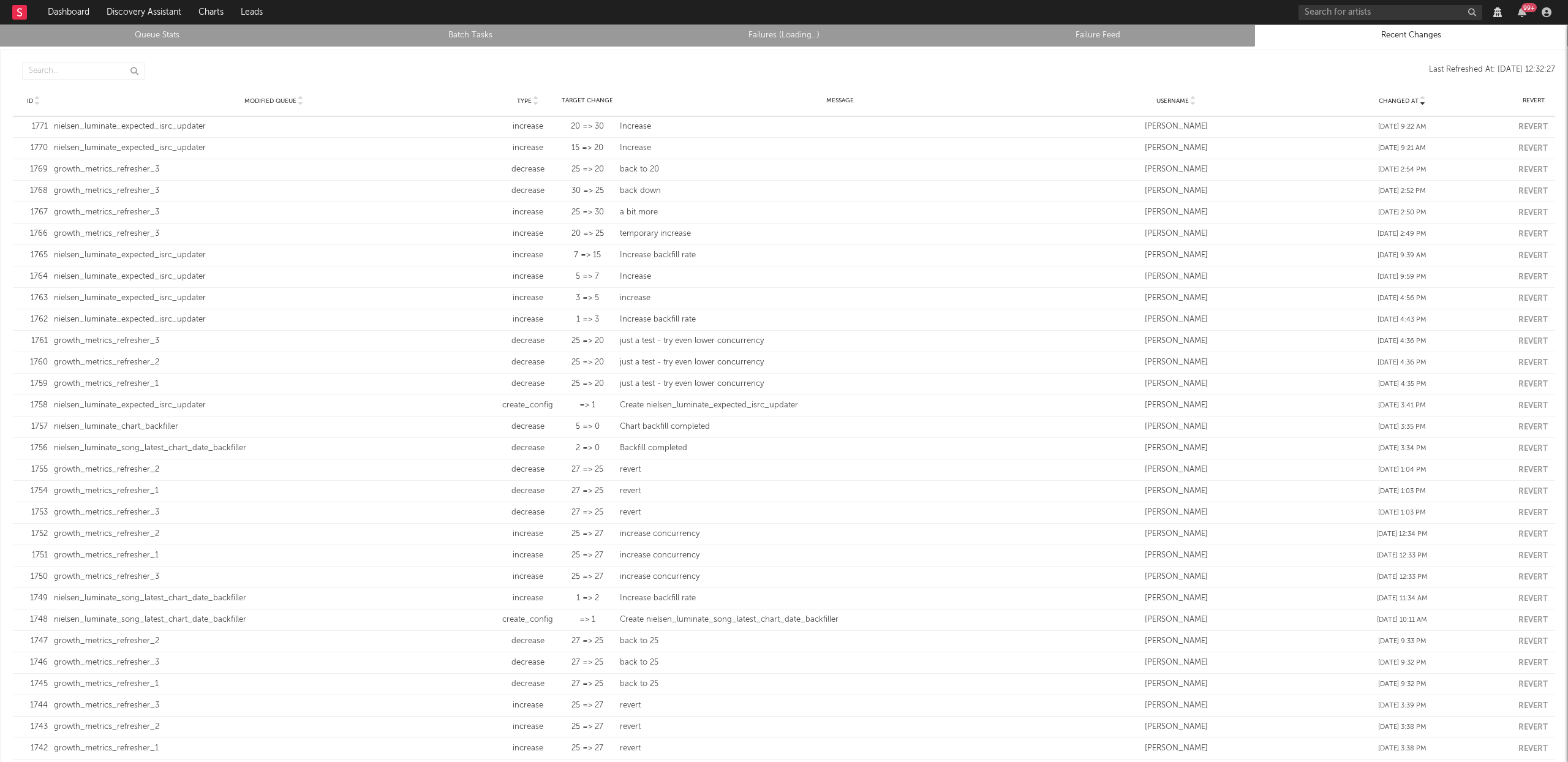
click at [155, 38] on link "Queue Stats" at bounding box center [157, 36] width 300 height 15
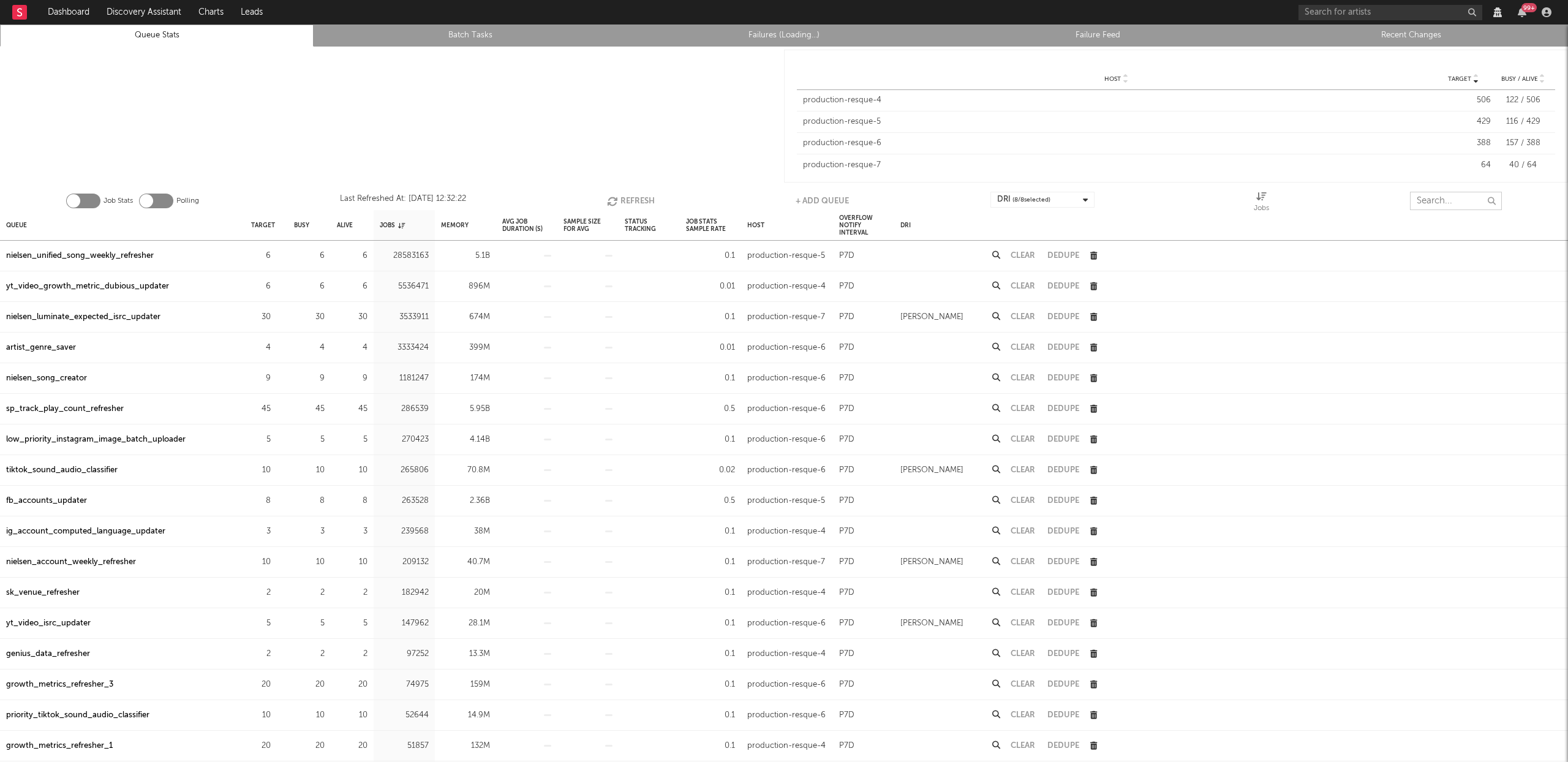
click at [1444, 192] on input "text" at bounding box center [1456, 202] width 92 height 19
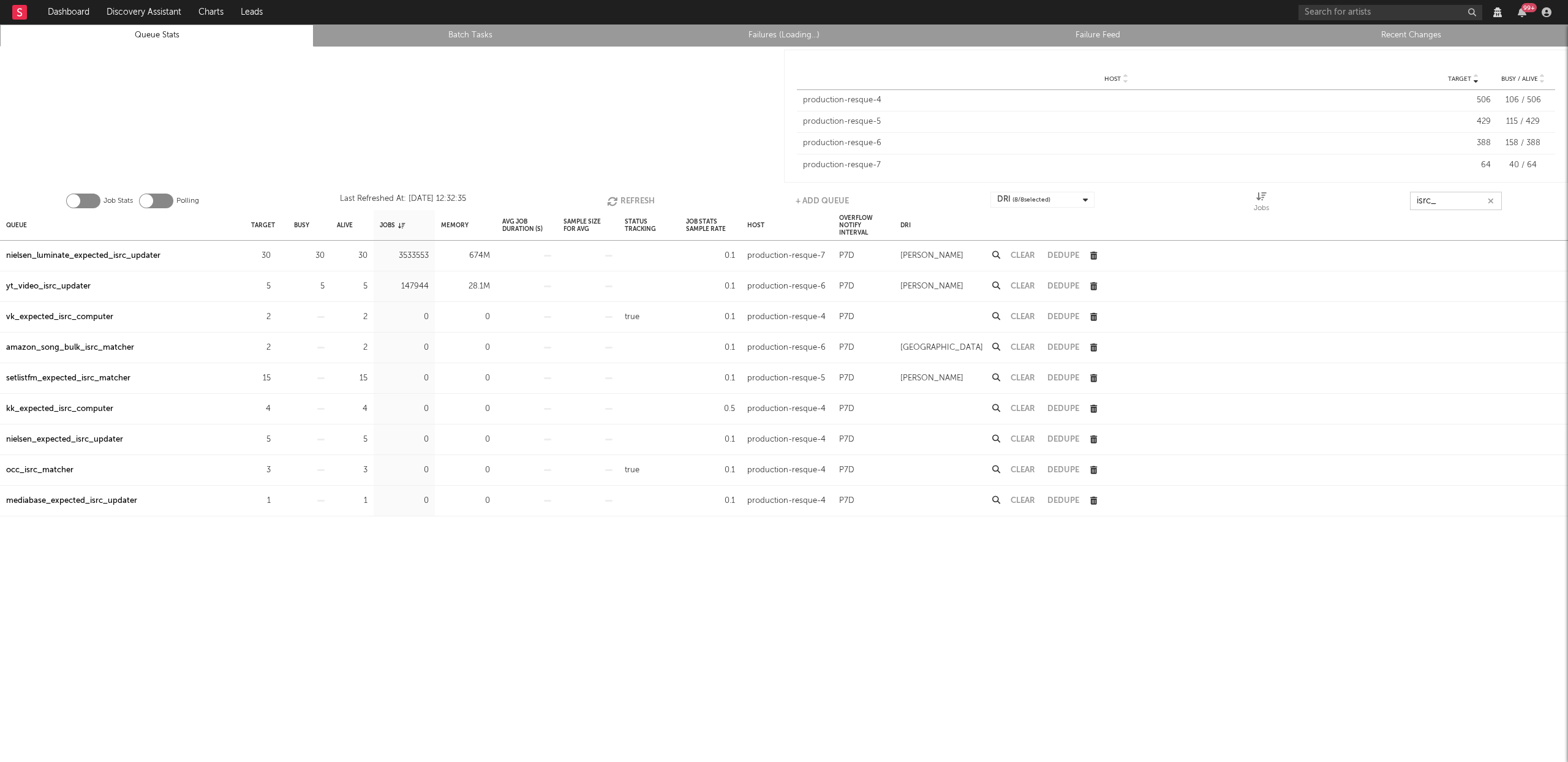
type input "isrc_"
click at [67, 254] on div "nielsen_luminate_expected_isrc_updater" at bounding box center [83, 256] width 155 height 15
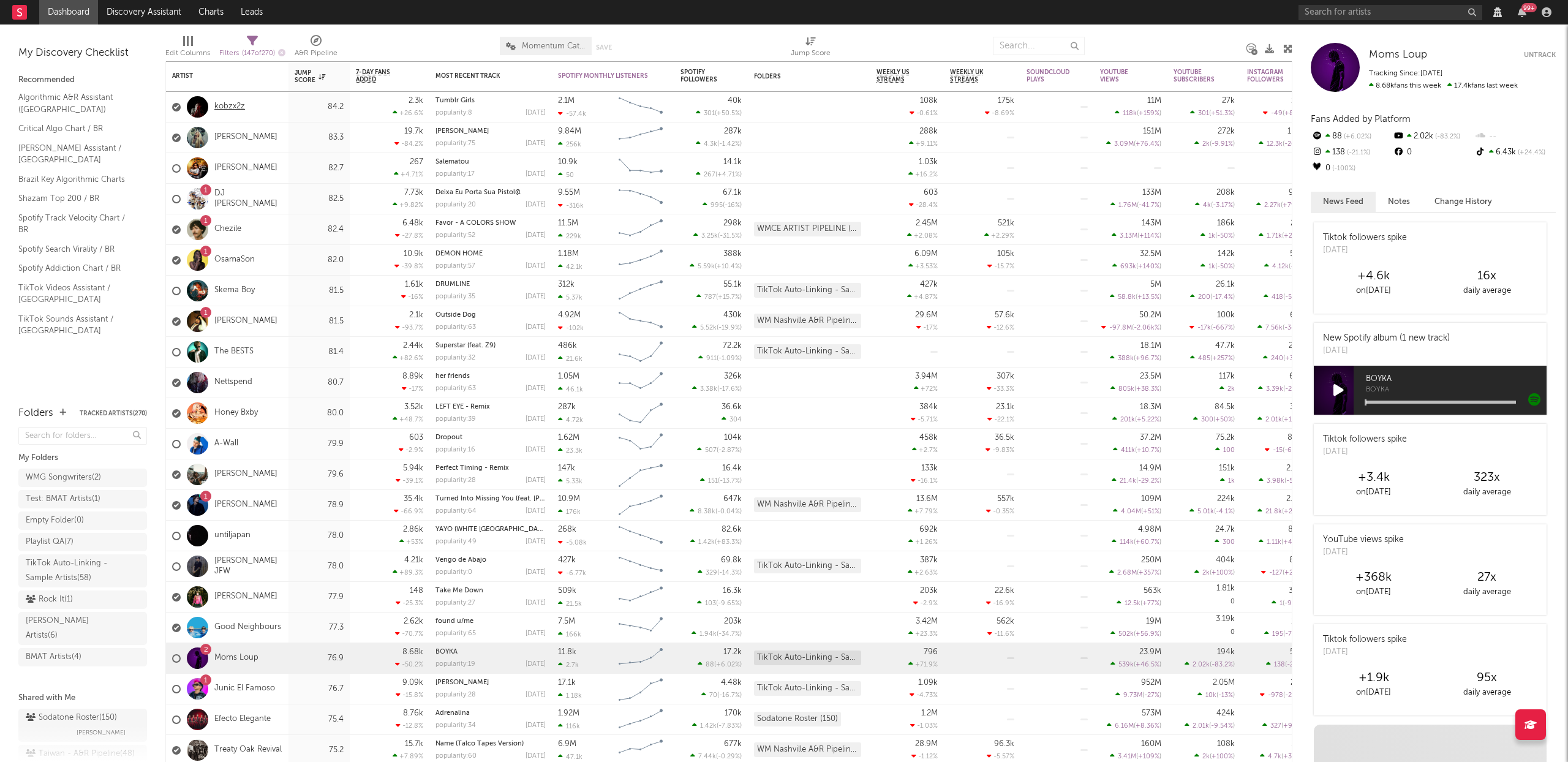
click at [240, 103] on link "kobzx2z" at bounding box center [230, 107] width 31 height 10
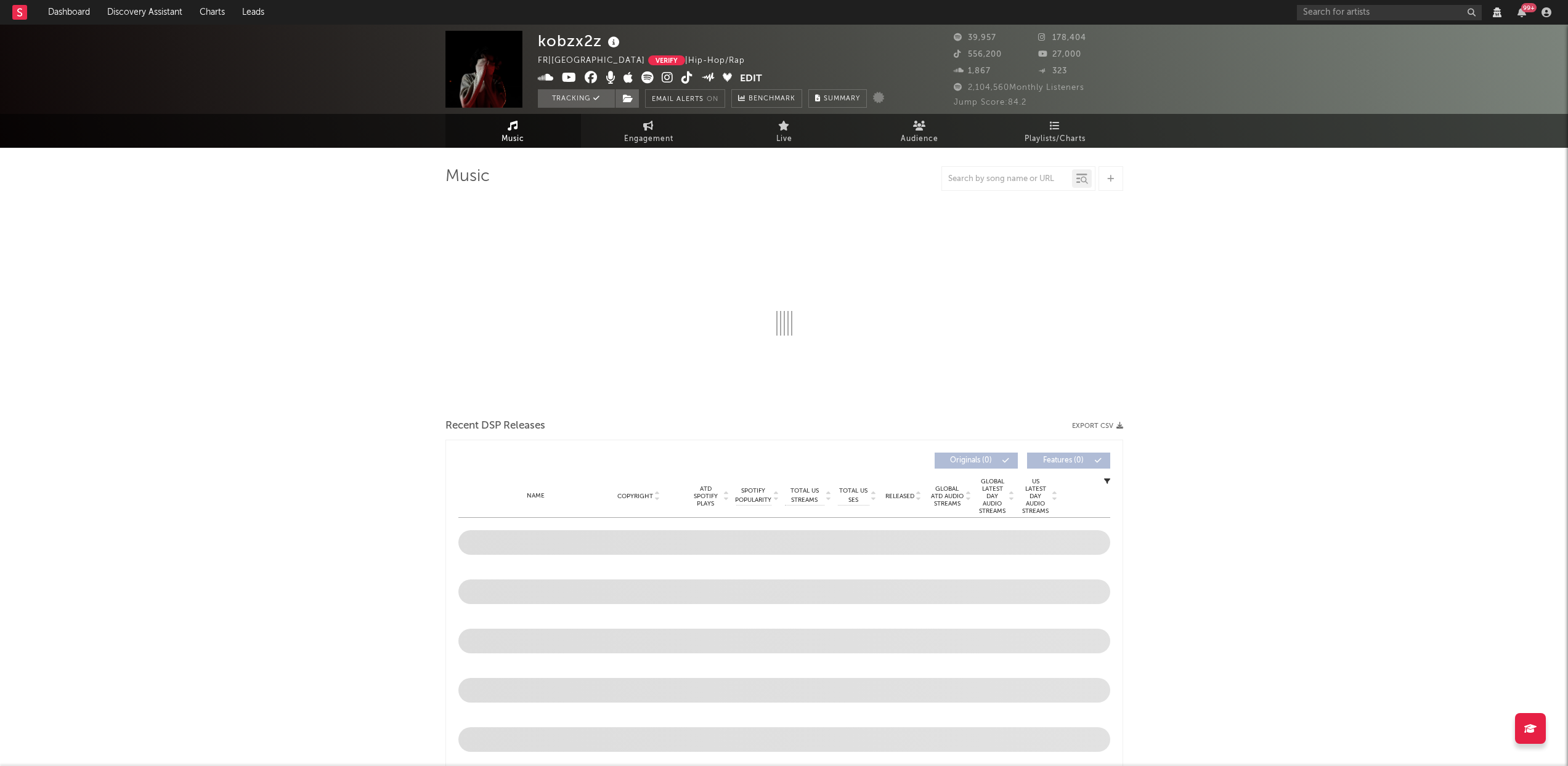
select select "View all"
select select "6m"
select select "View all"
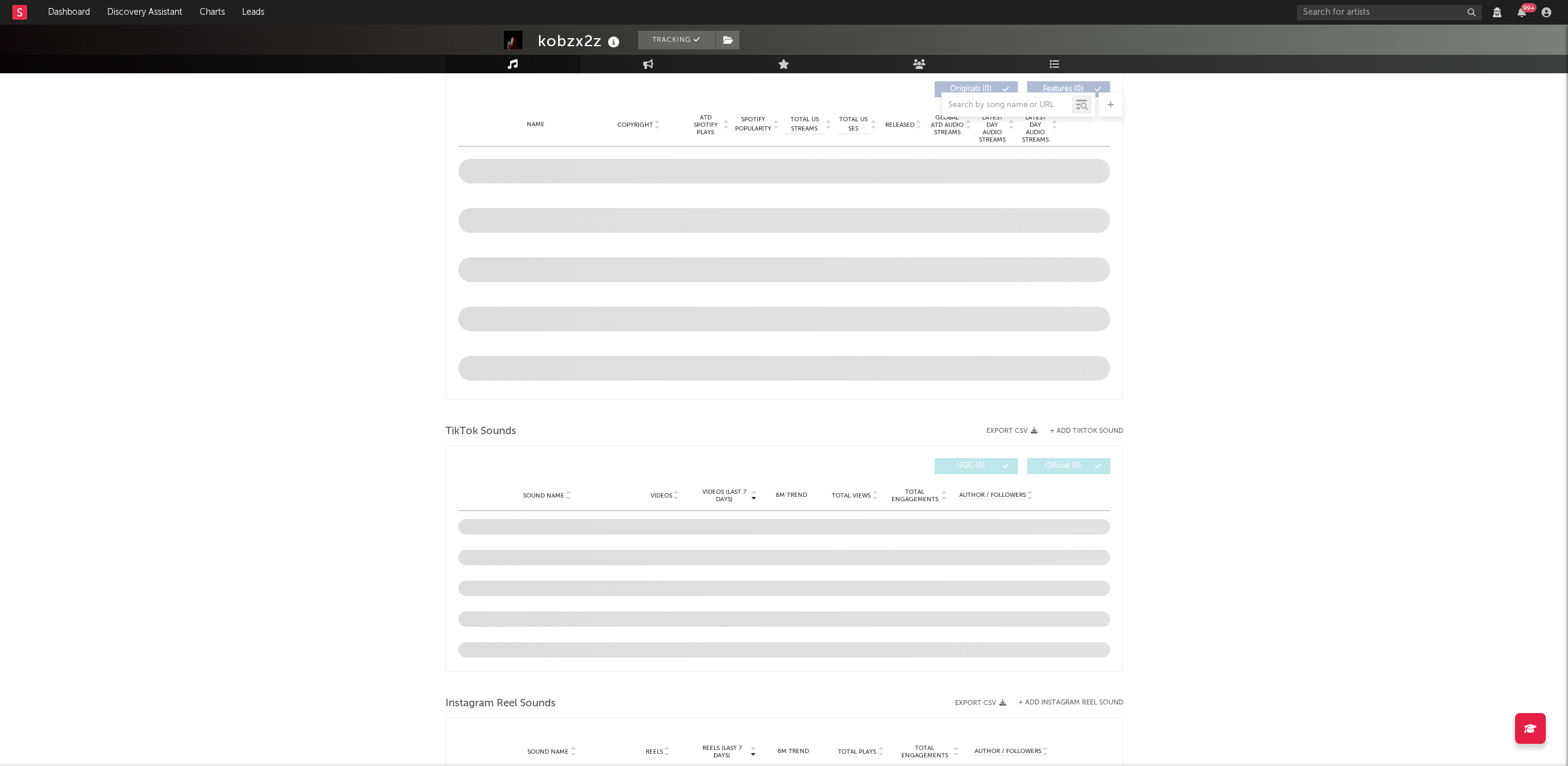
select select "View all"
select select "6m"
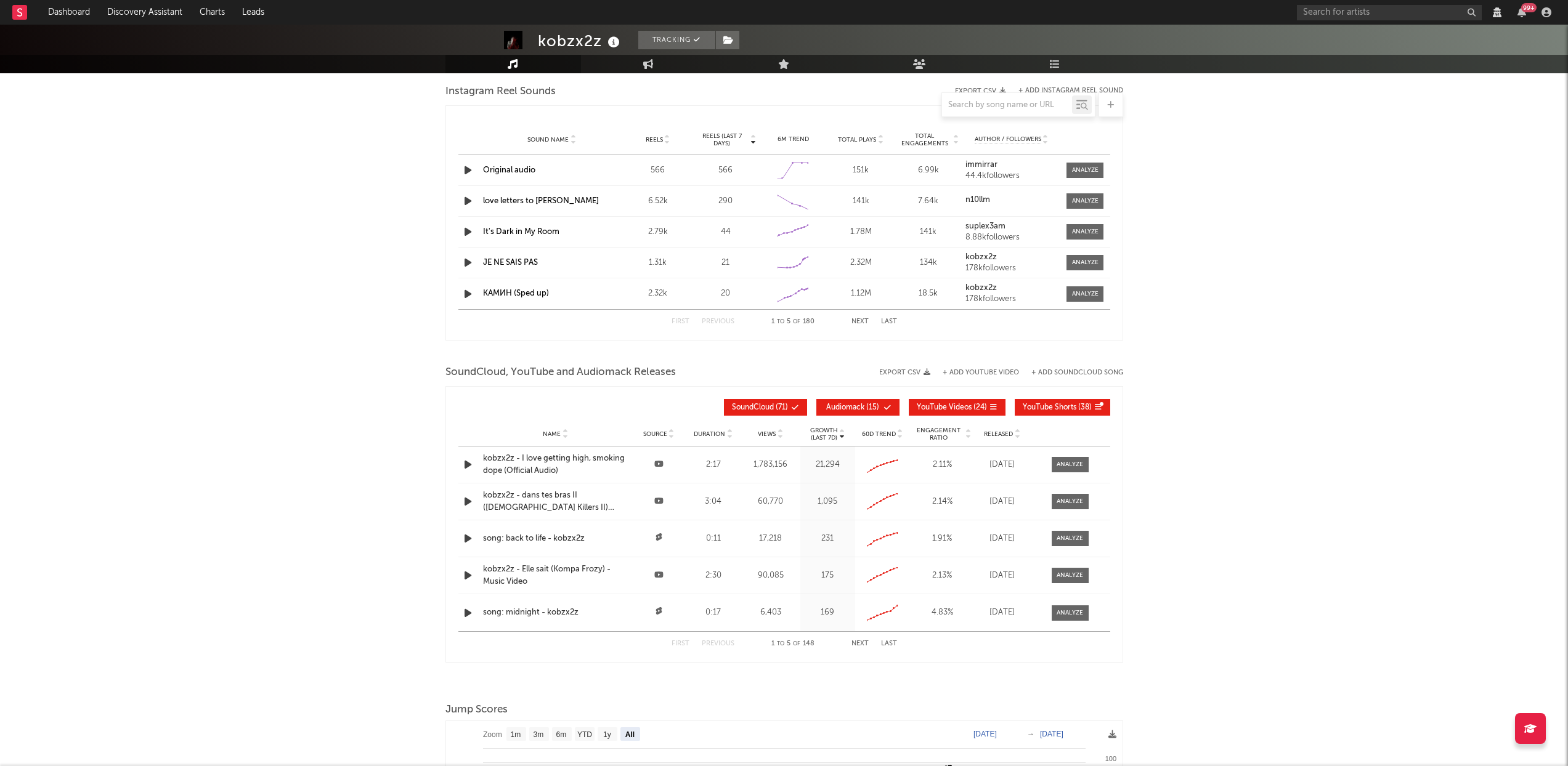
select select "View all"
select select "6m"
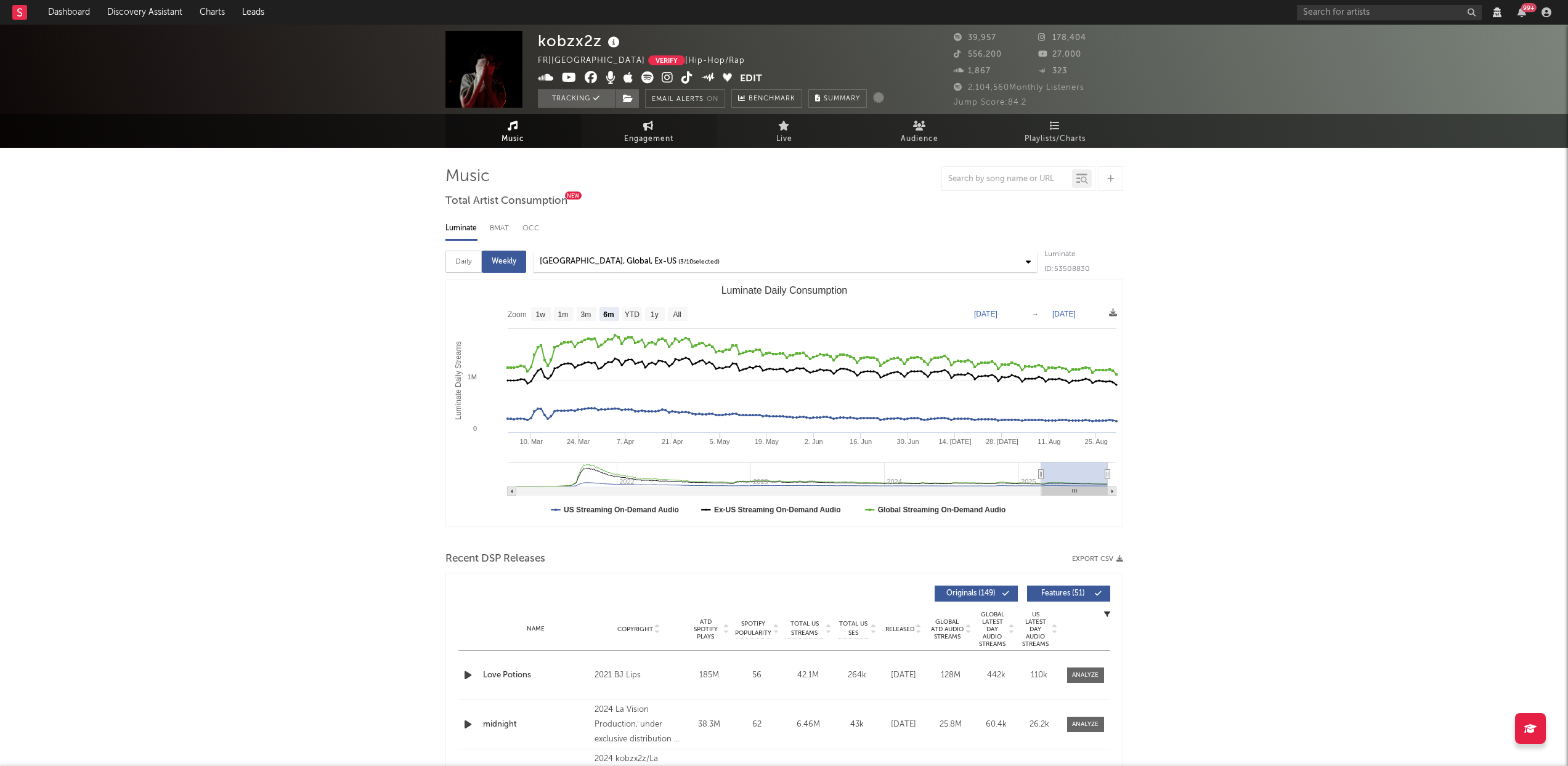
click at [654, 130] on link "Engagement" at bounding box center [648, 131] width 136 height 34
select select "1w"
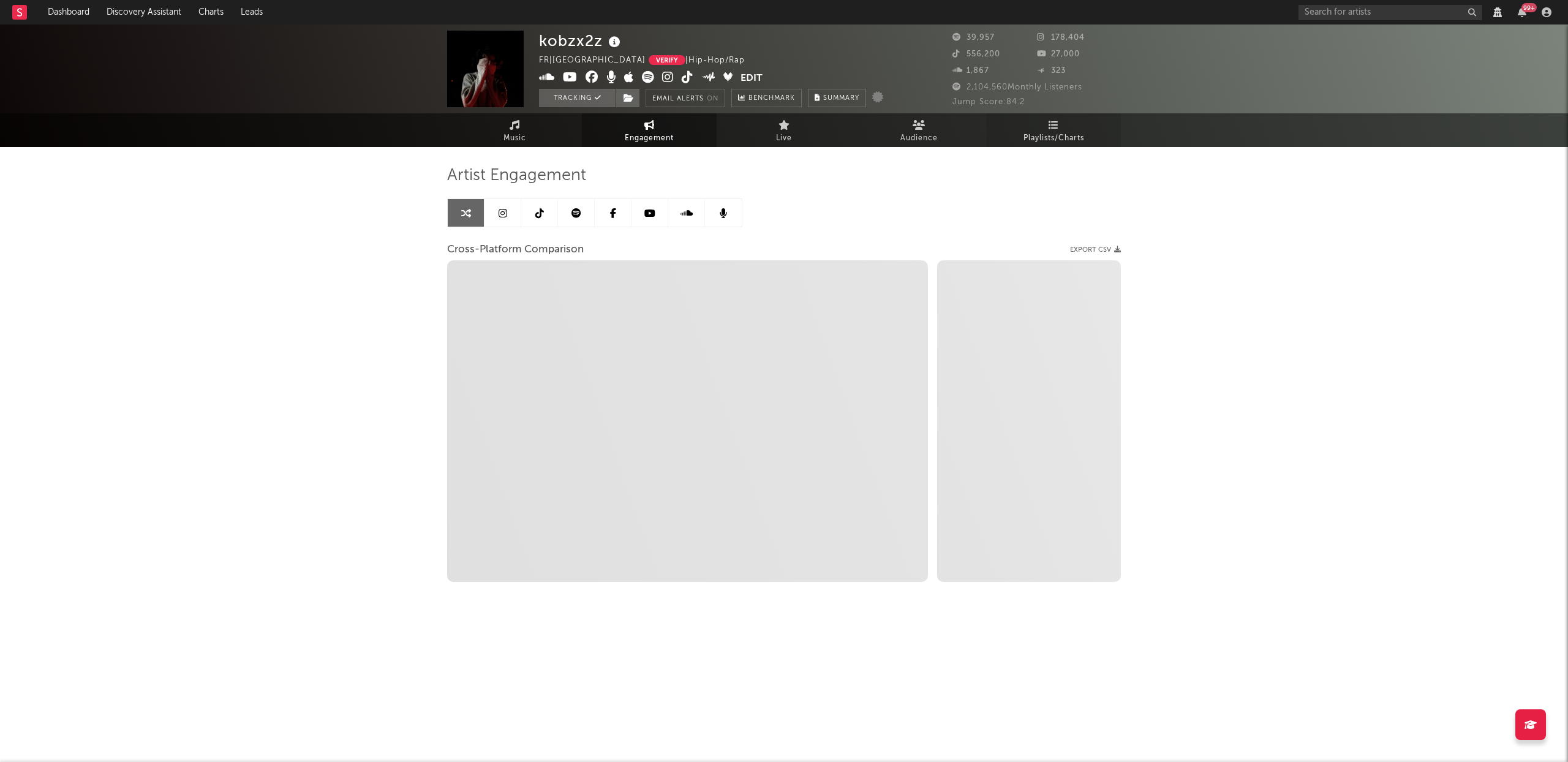
click at [1060, 136] on span "Playlists/Charts" at bounding box center [1053, 139] width 61 height 15
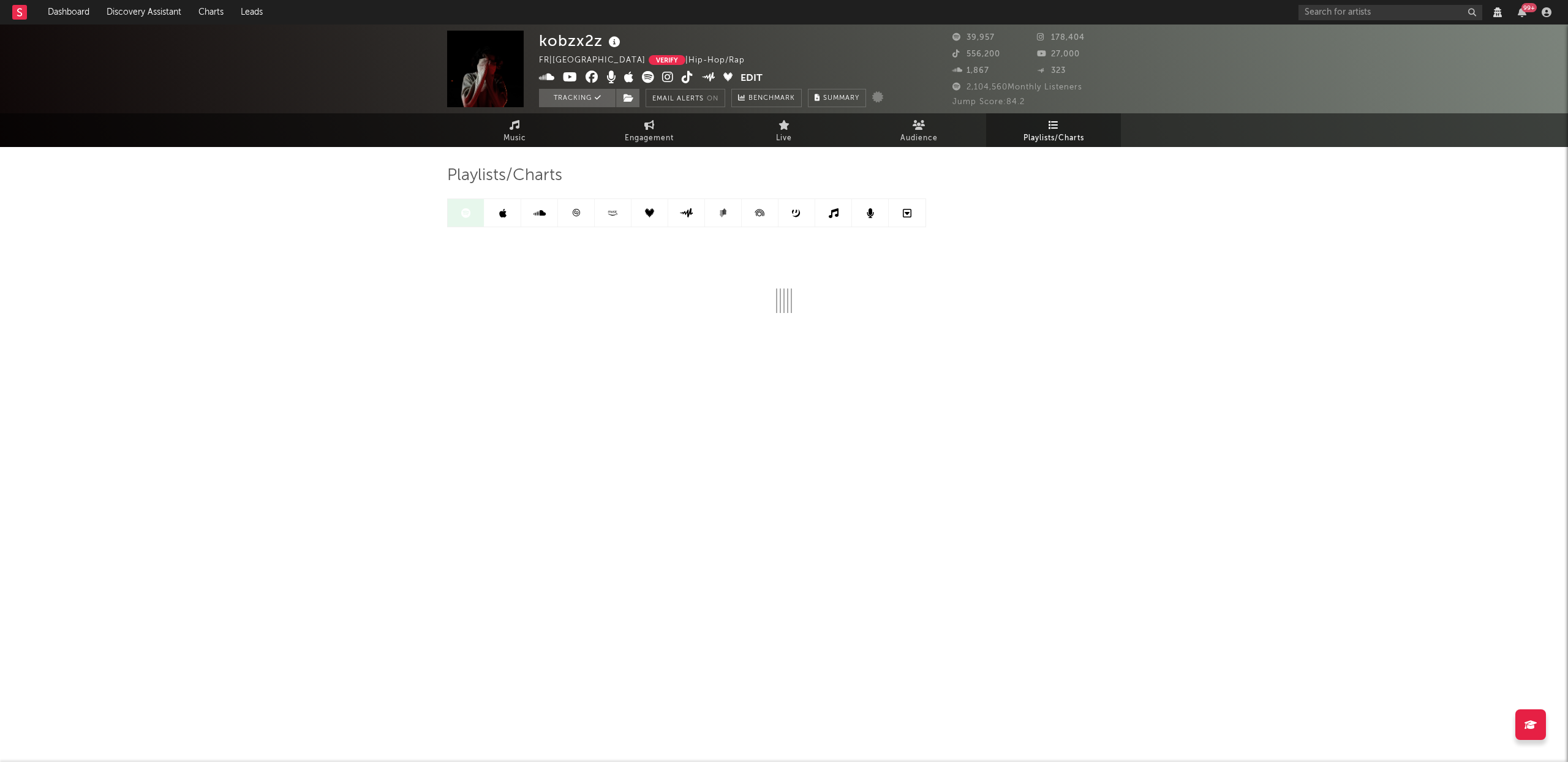
click at [535, 215] on icon at bounding box center [539, 213] width 12 height 9
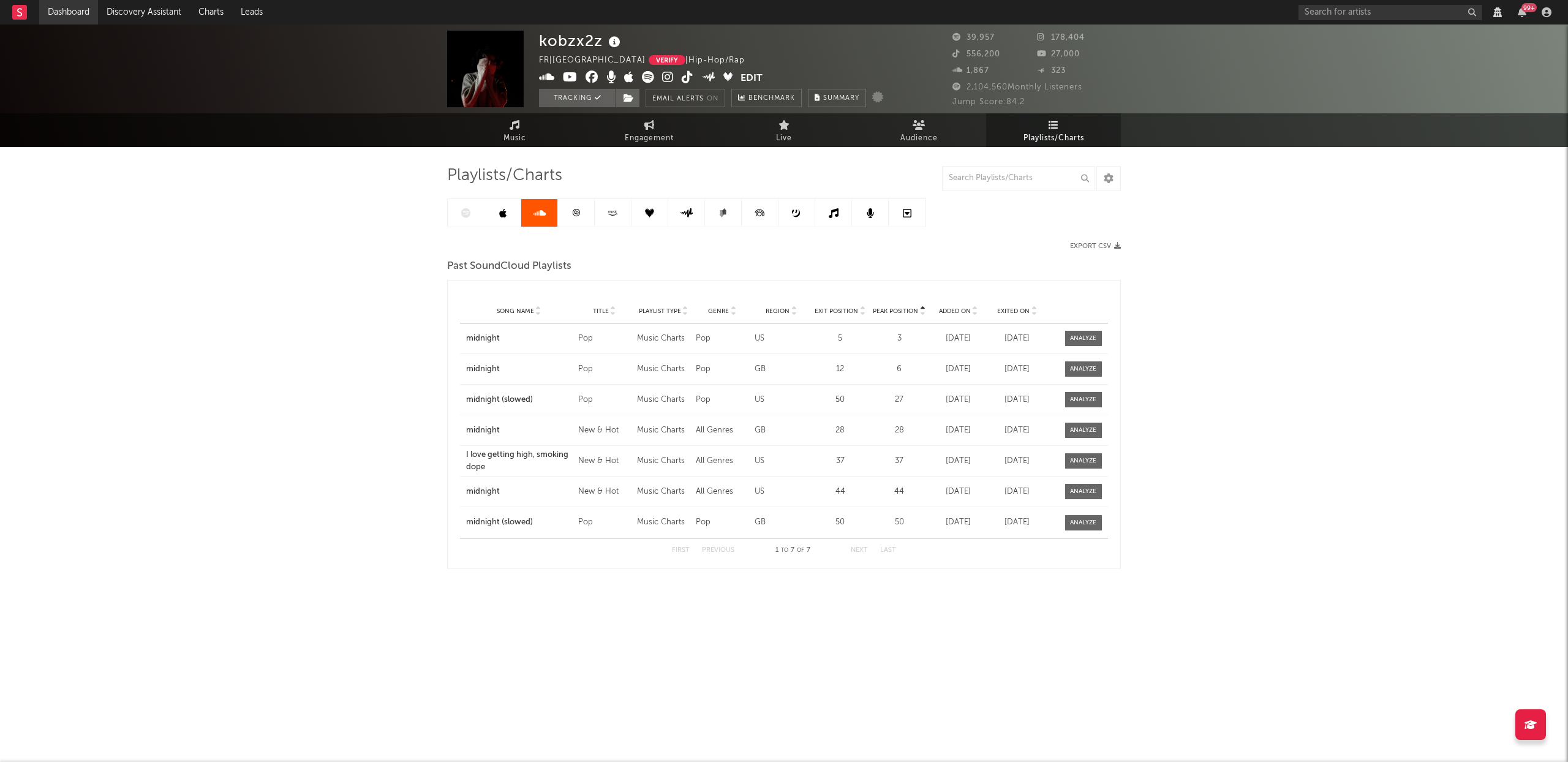
click at [64, 13] on link "Dashboard" at bounding box center [68, 12] width 59 height 24
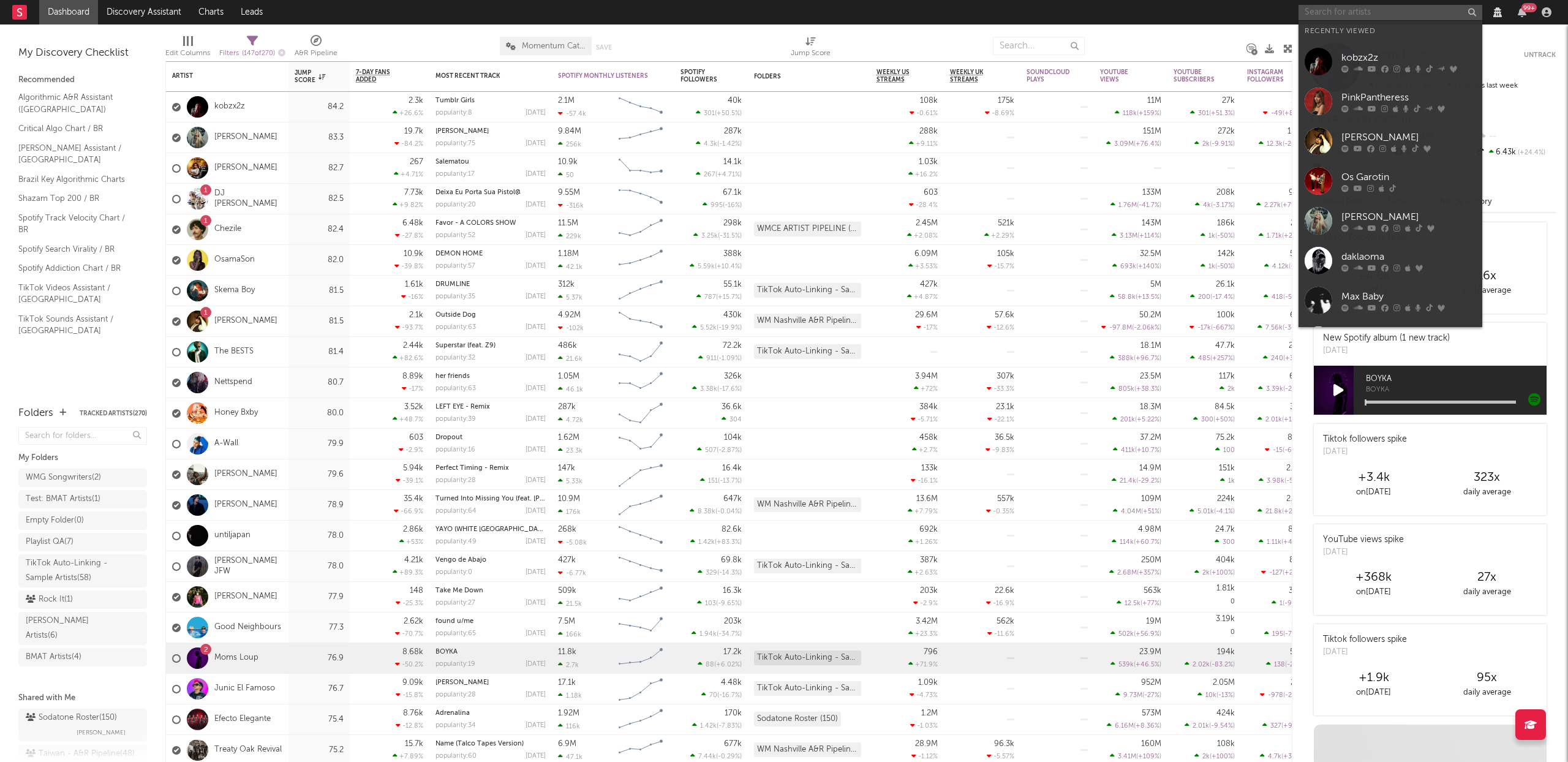
click at [1340, 13] on input "text" at bounding box center [1391, 12] width 184 height 15
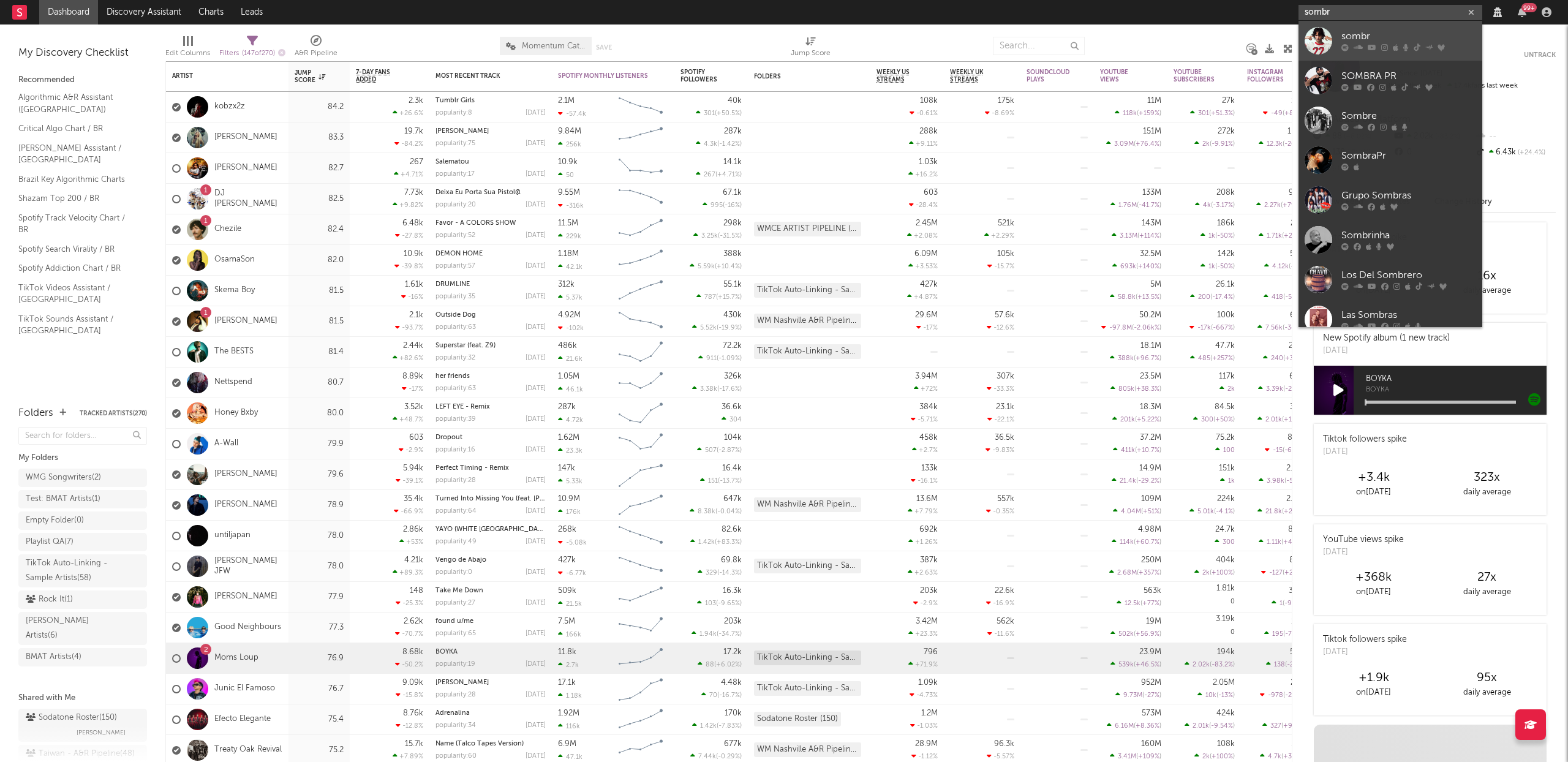
type input "sombr"
click at [1379, 47] on div at bounding box center [1410, 48] width 135 height 7
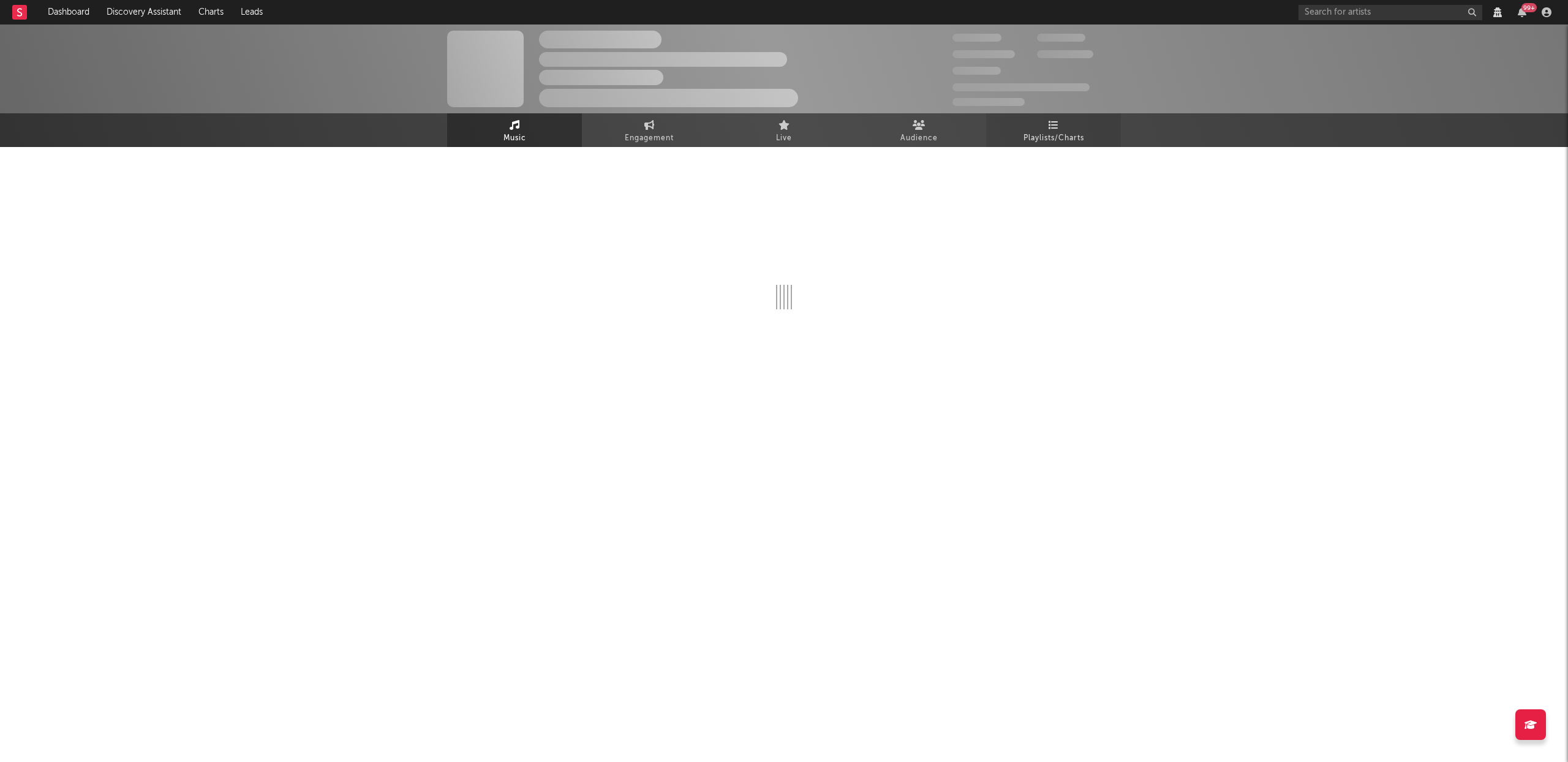
click at [1053, 127] on icon at bounding box center [1053, 125] width 10 height 9
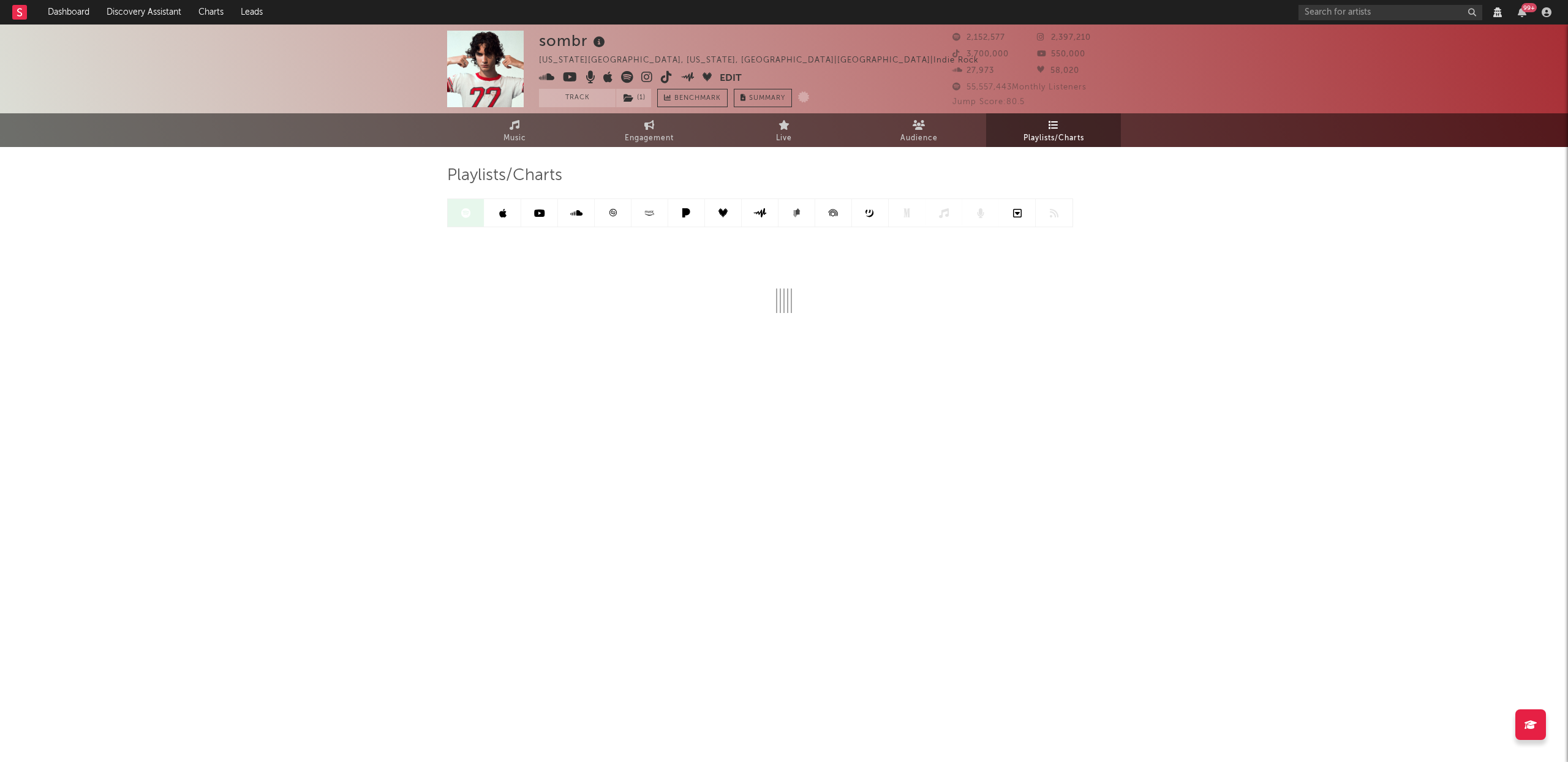
click at [581, 212] on icon at bounding box center [576, 213] width 12 height 9
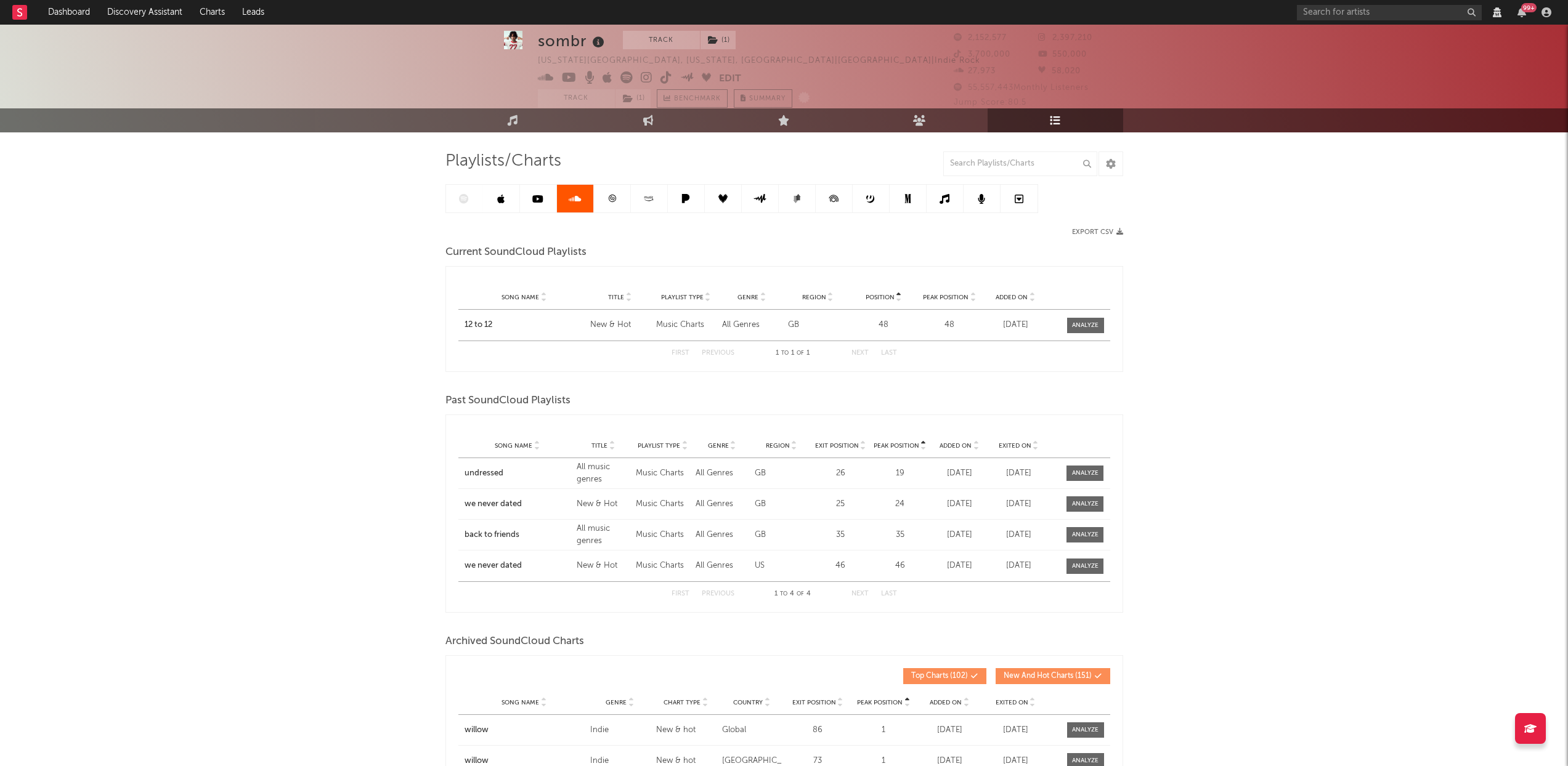
scroll to position [24, 0]
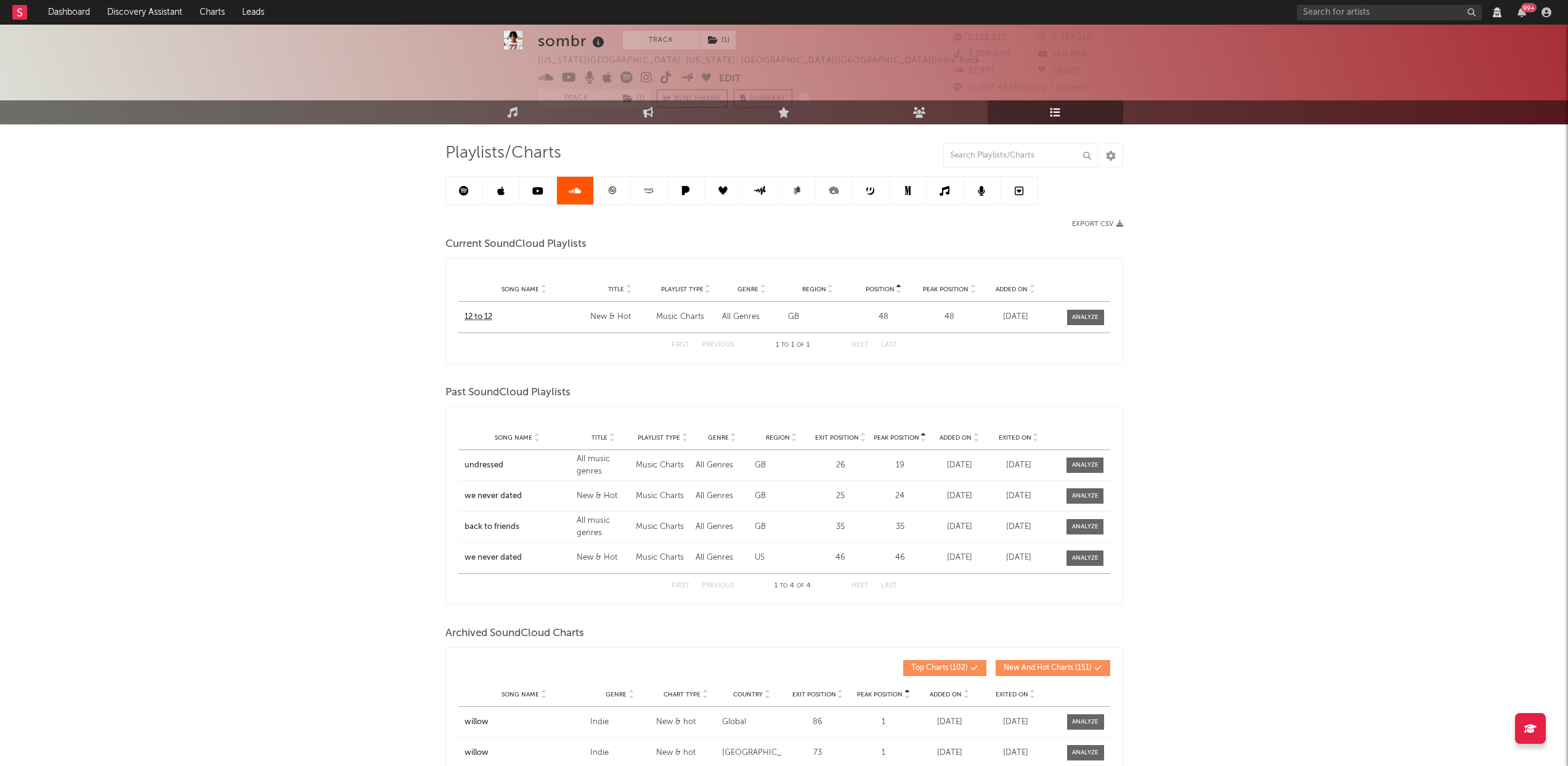
click at [486, 318] on div "12 to 12" at bounding box center [524, 317] width 120 height 12
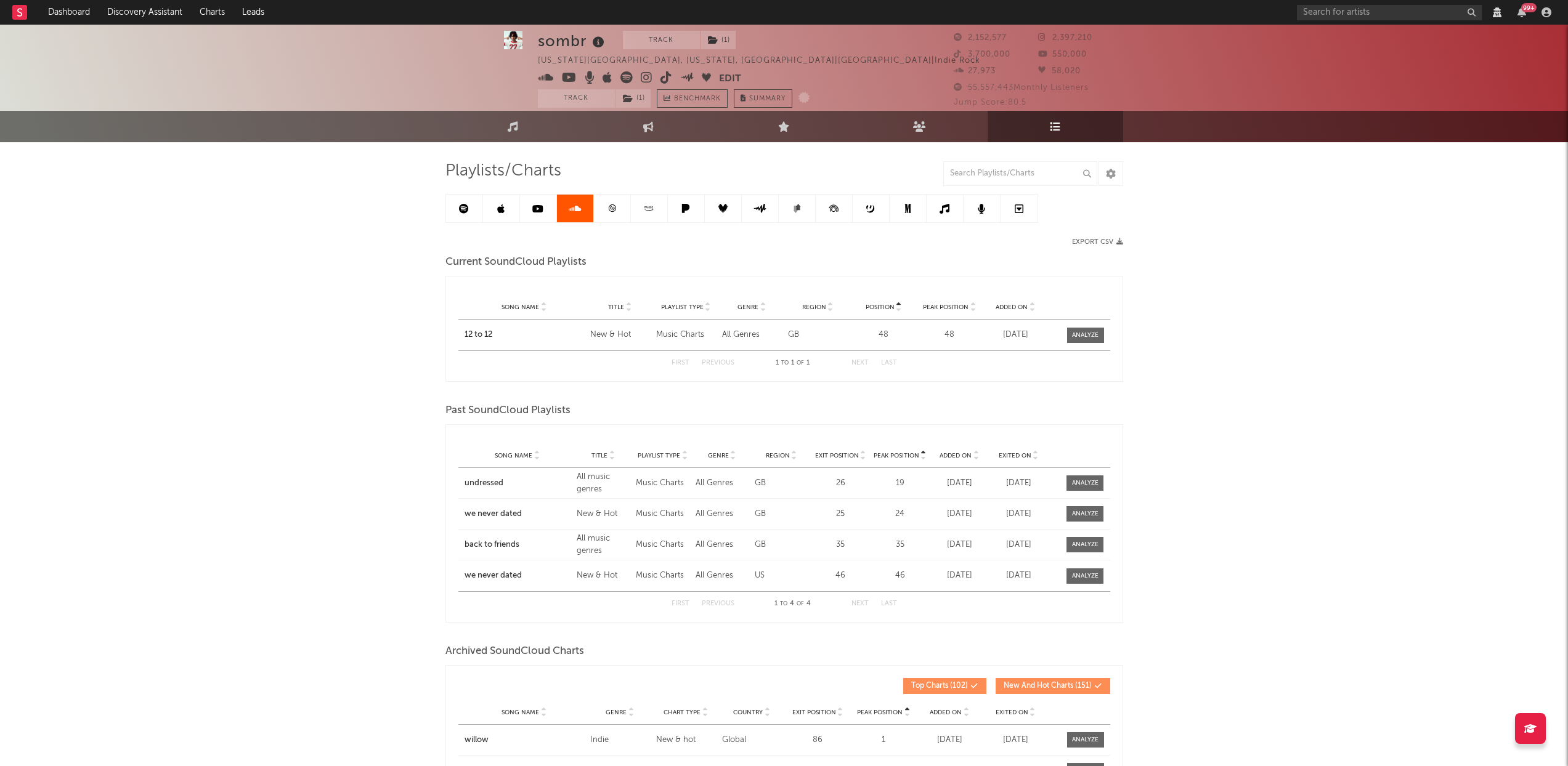
scroll to position [0, 0]
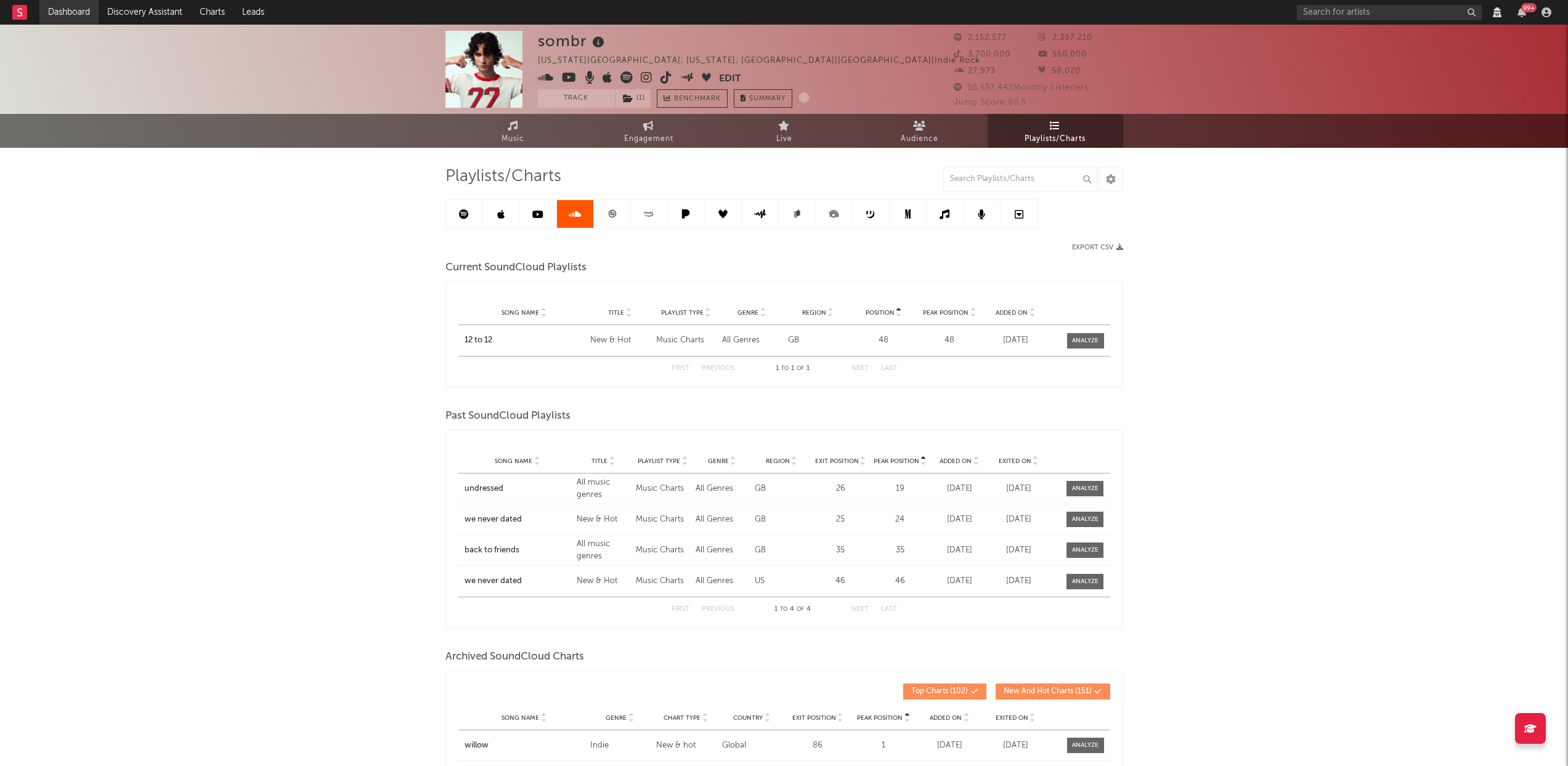
click at [71, 6] on link "Dashboard" at bounding box center [69, 12] width 59 height 24
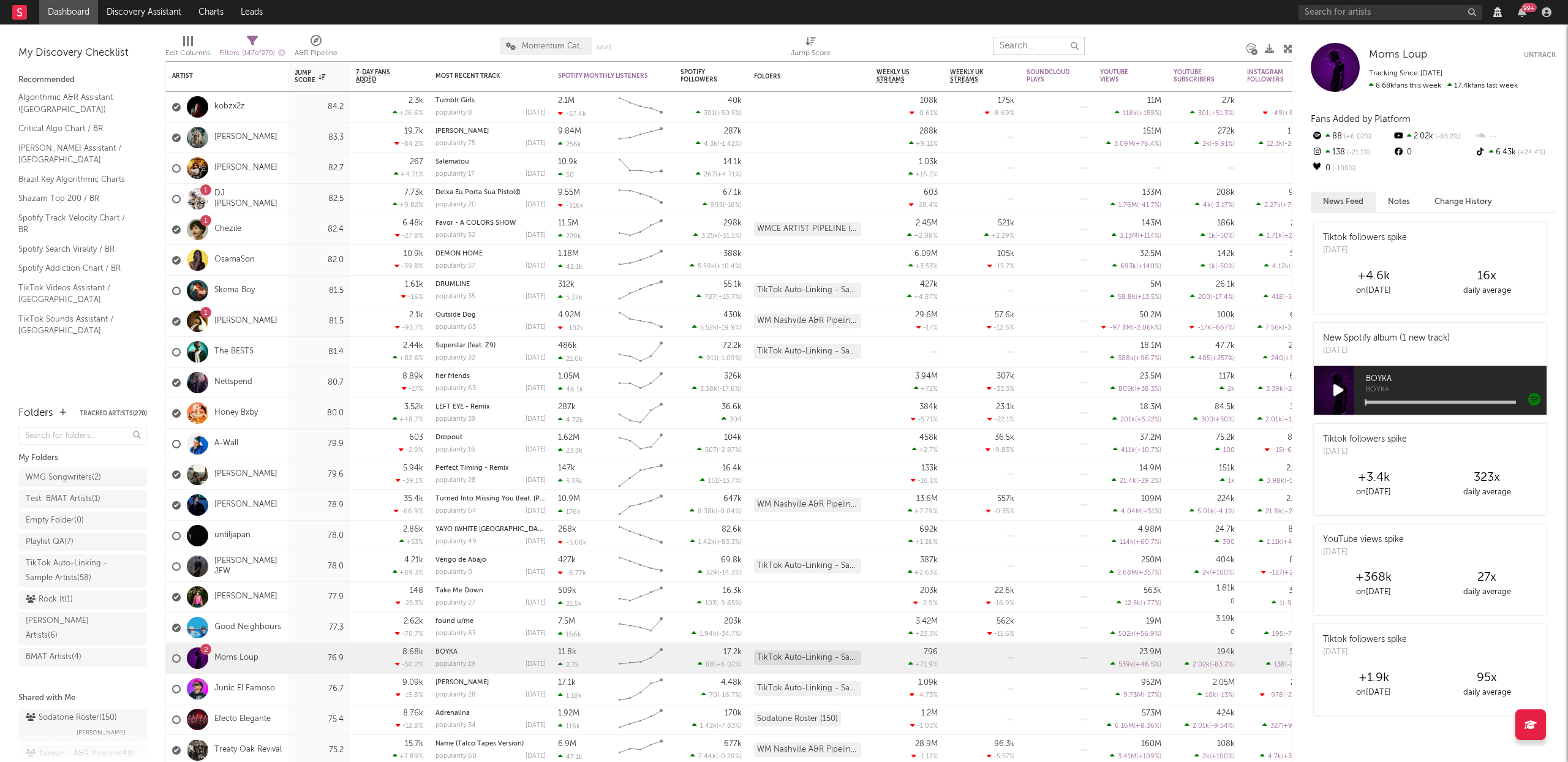
click at [1016, 45] on input "text" at bounding box center [1039, 46] width 92 height 19
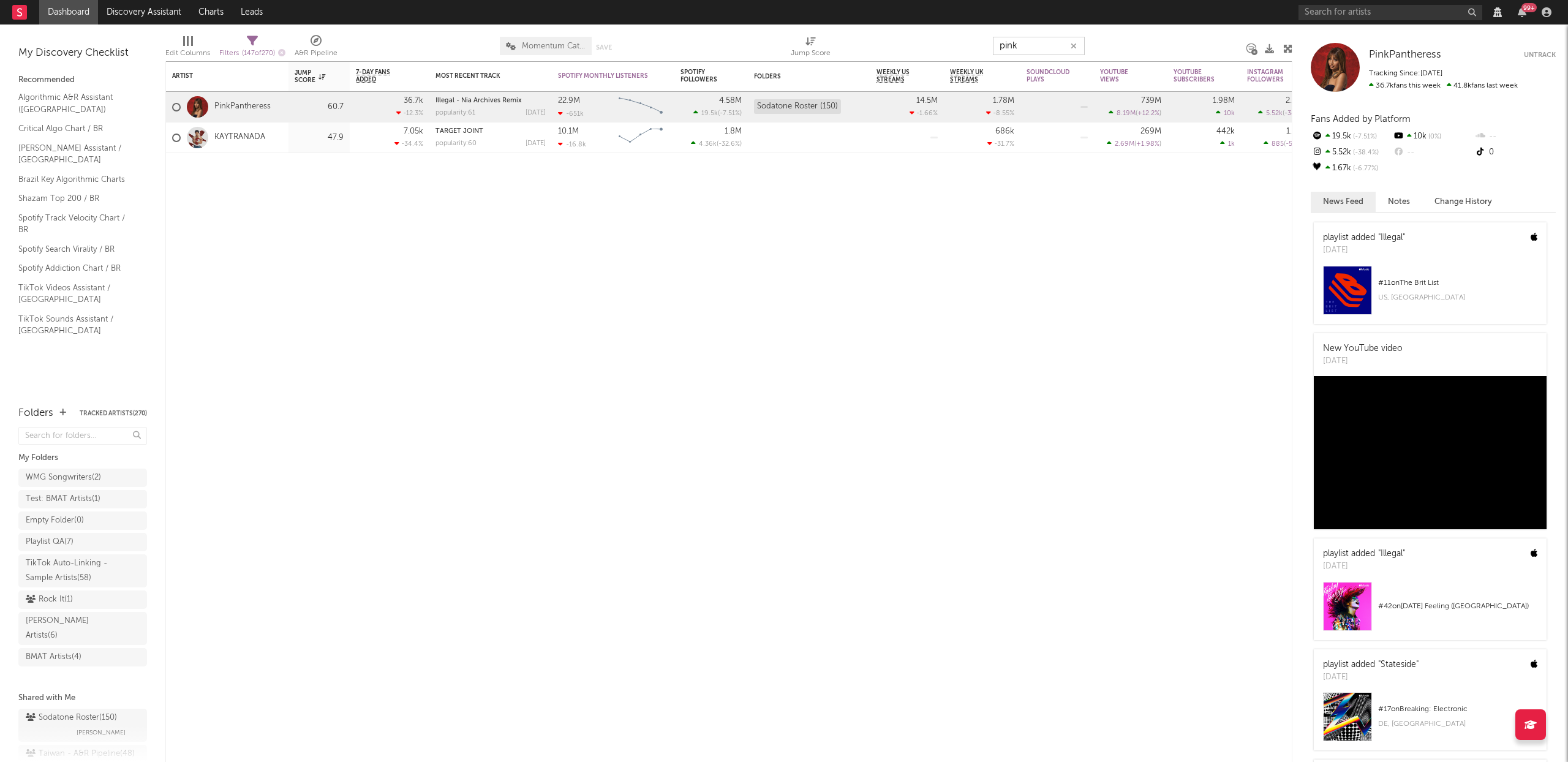
type input "pink"
click at [241, 112] on link "PinkPantheress" at bounding box center [243, 107] width 56 height 10
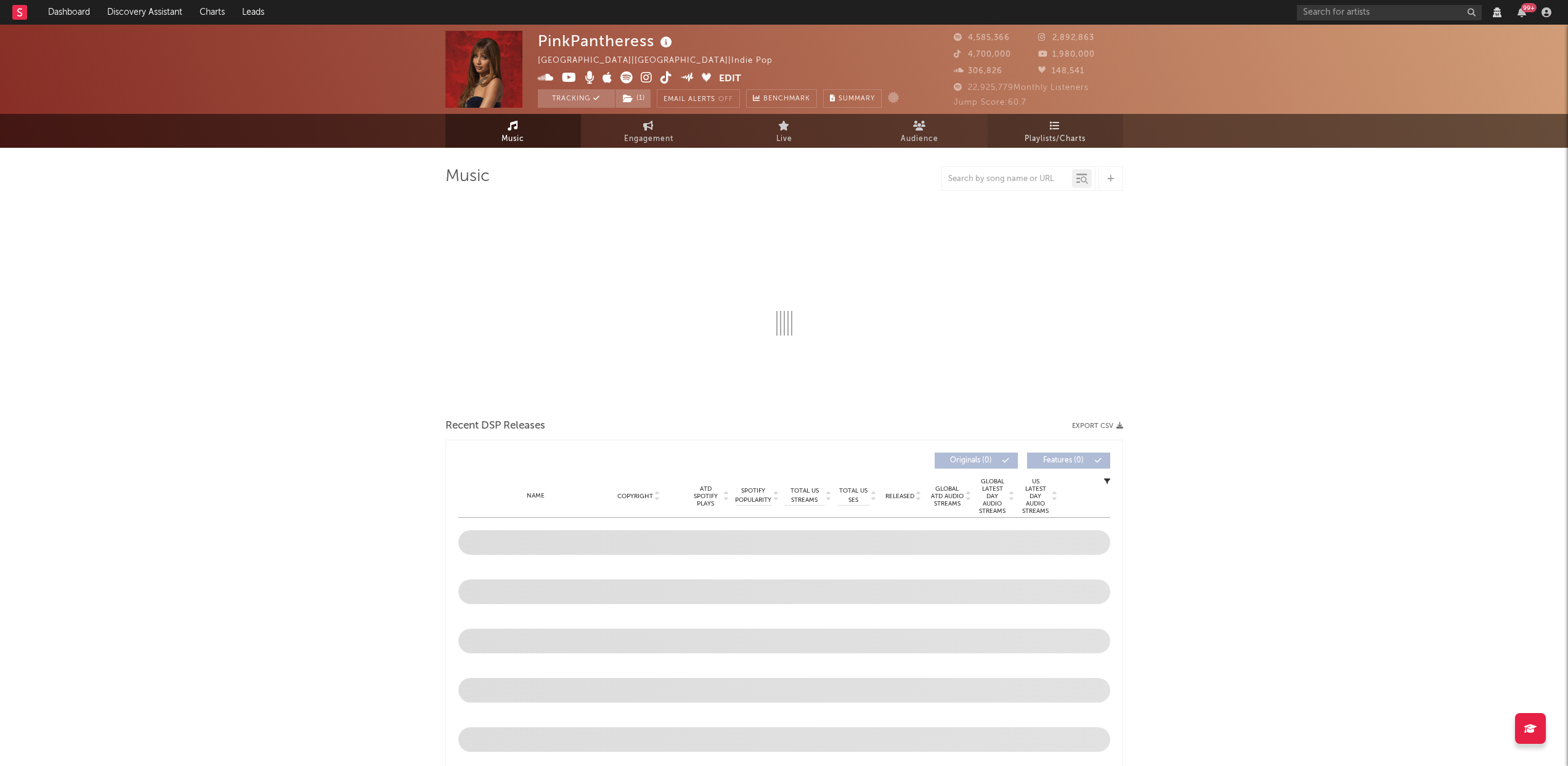
select select "View all"
click at [1073, 130] on link "Playlists/Charts" at bounding box center [1055, 131] width 136 height 34
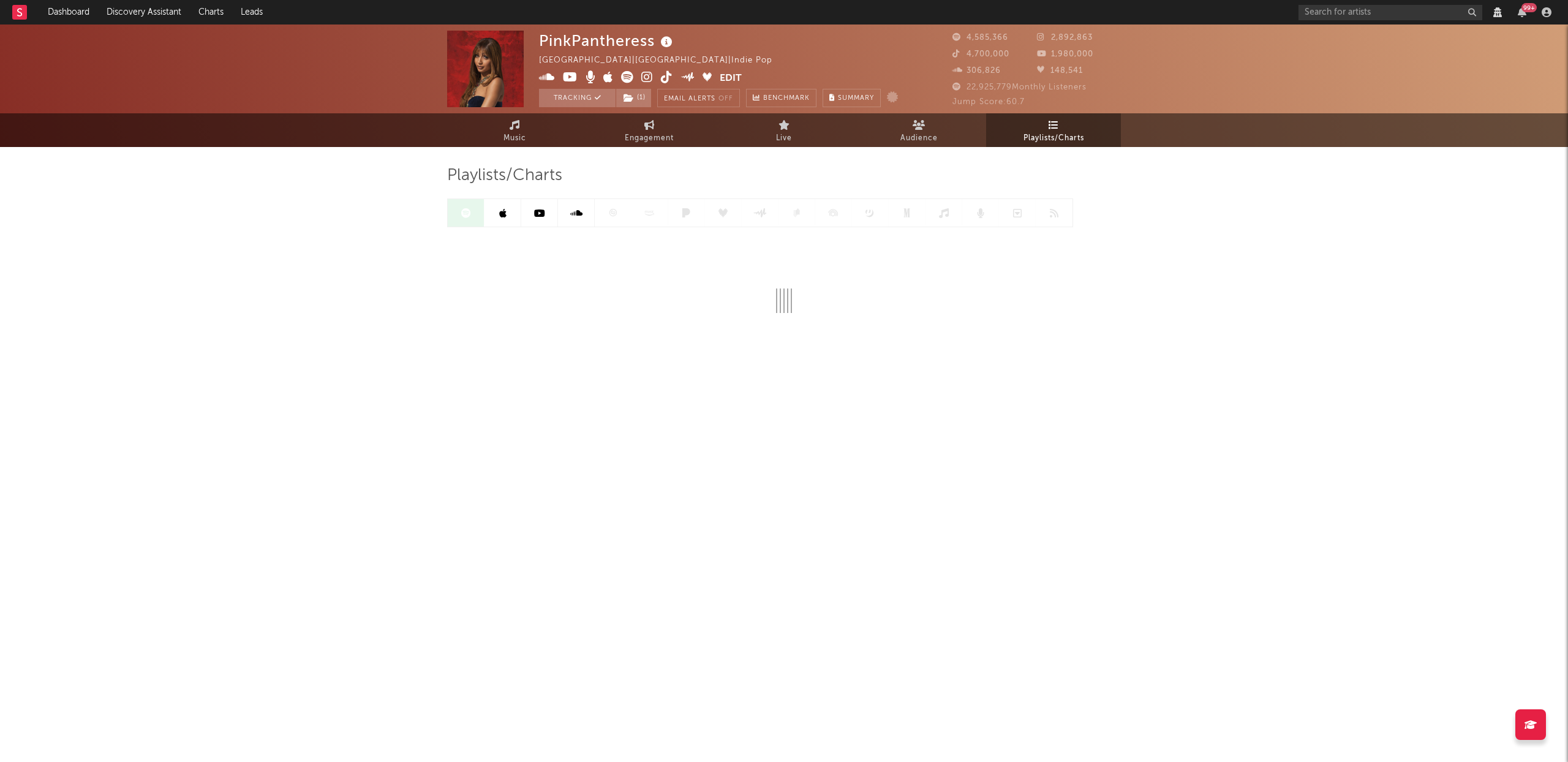
click at [575, 217] on icon at bounding box center [576, 213] width 12 height 9
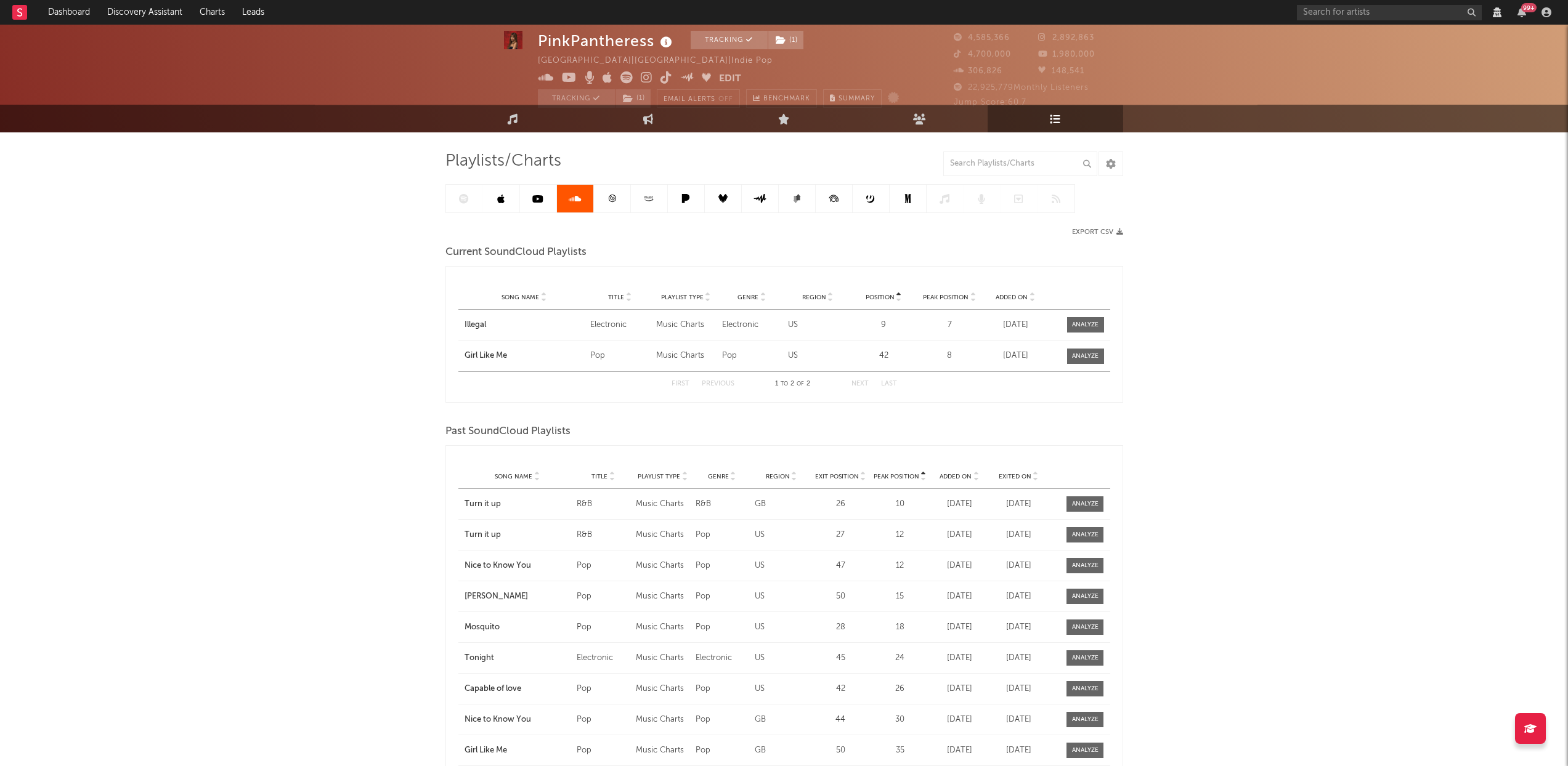
scroll to position [24, 0]
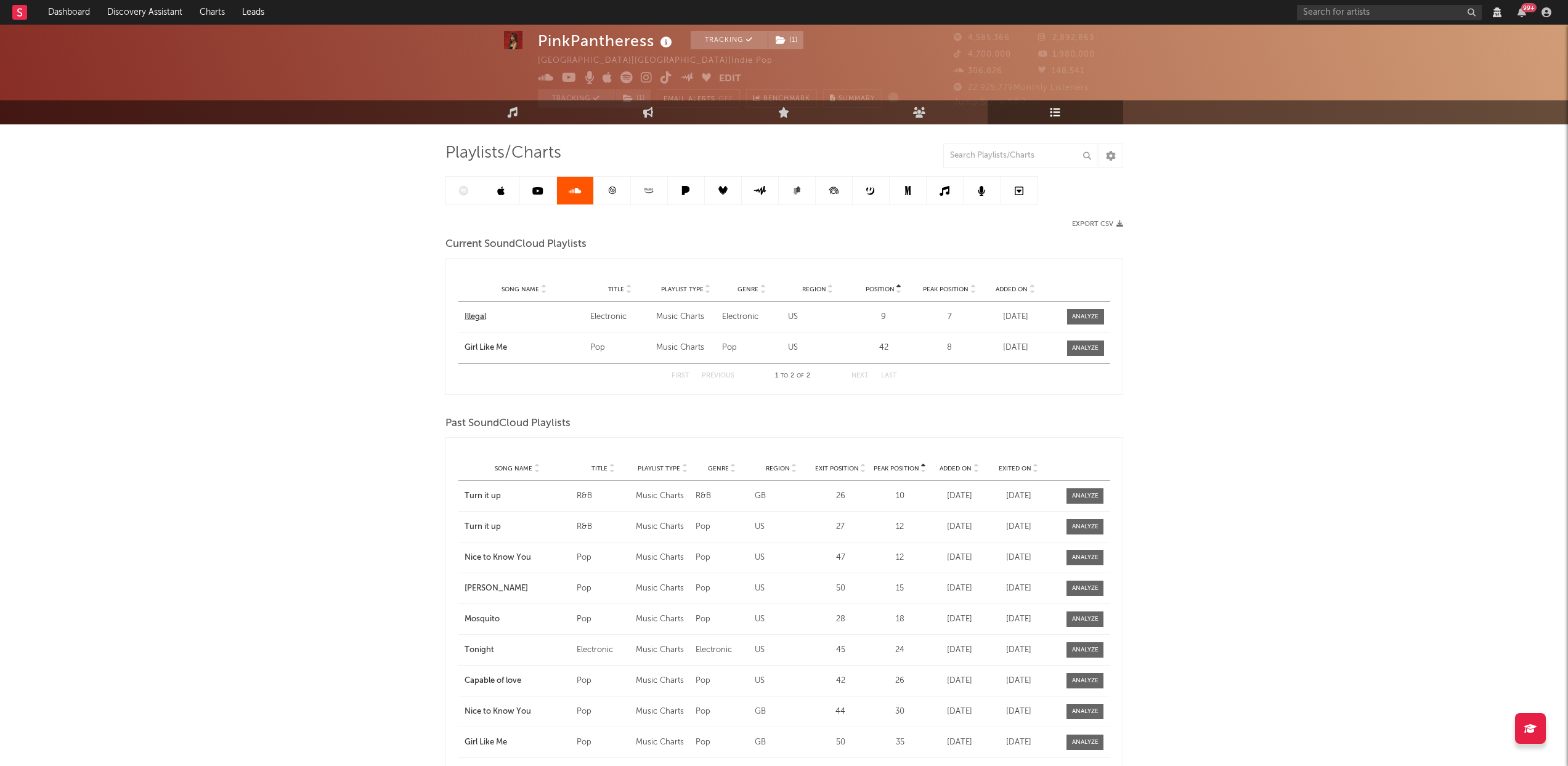
click at [483, 316] on div "Illegal" at bounding box center [524, 317] width 120 height 12
click at [502, 347] on div "Girl Like Me" at bounding box center [524, 348] width 120 height 12
click at [695, 316] on div "Music Charts" at bounding box center [685, 317] width 59 height 12
click at [487, 342] on div "Girl Like Me" at bounding box center [524, 348] width 120 height 12
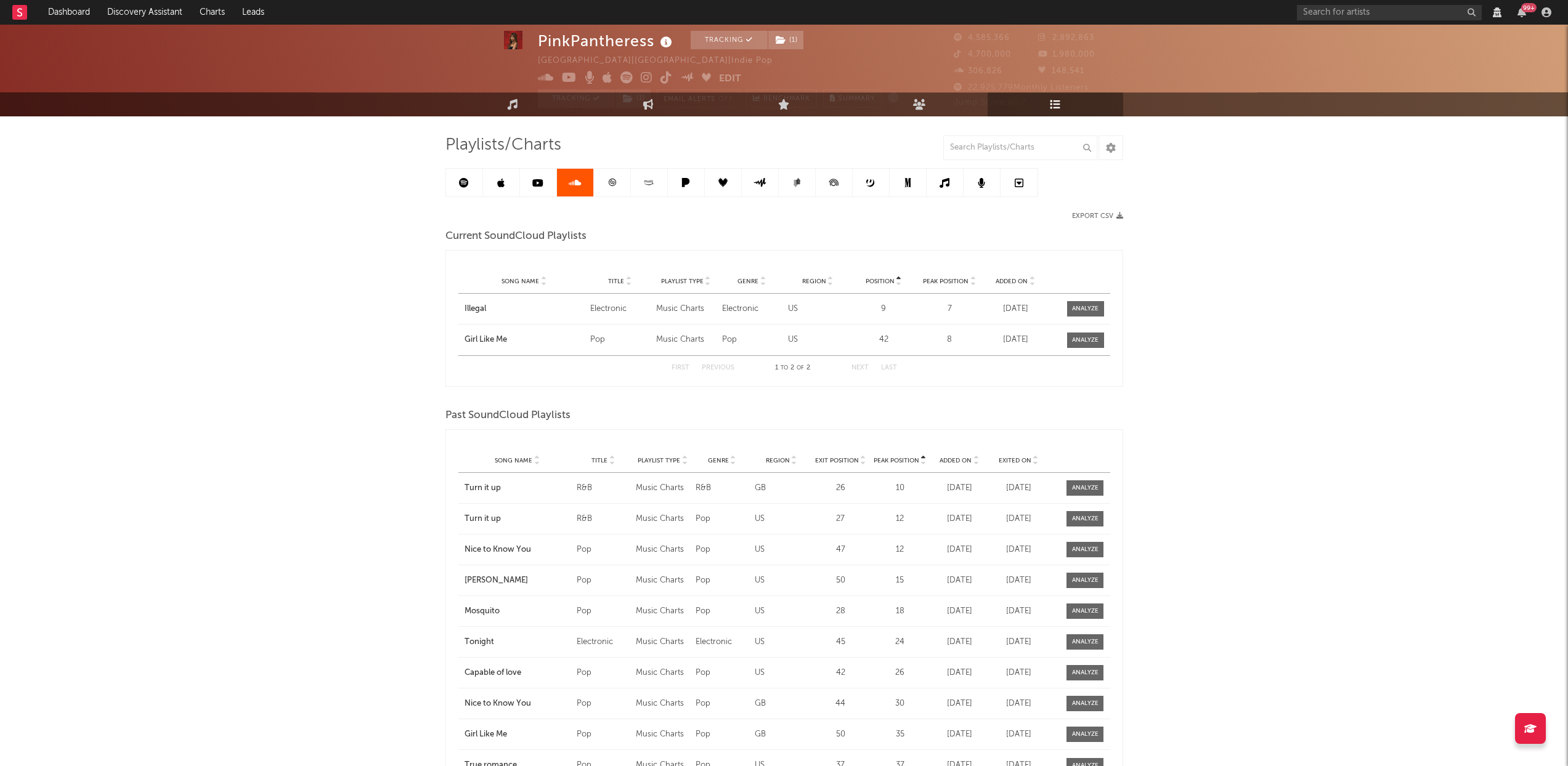
scroll to position [0, 0]
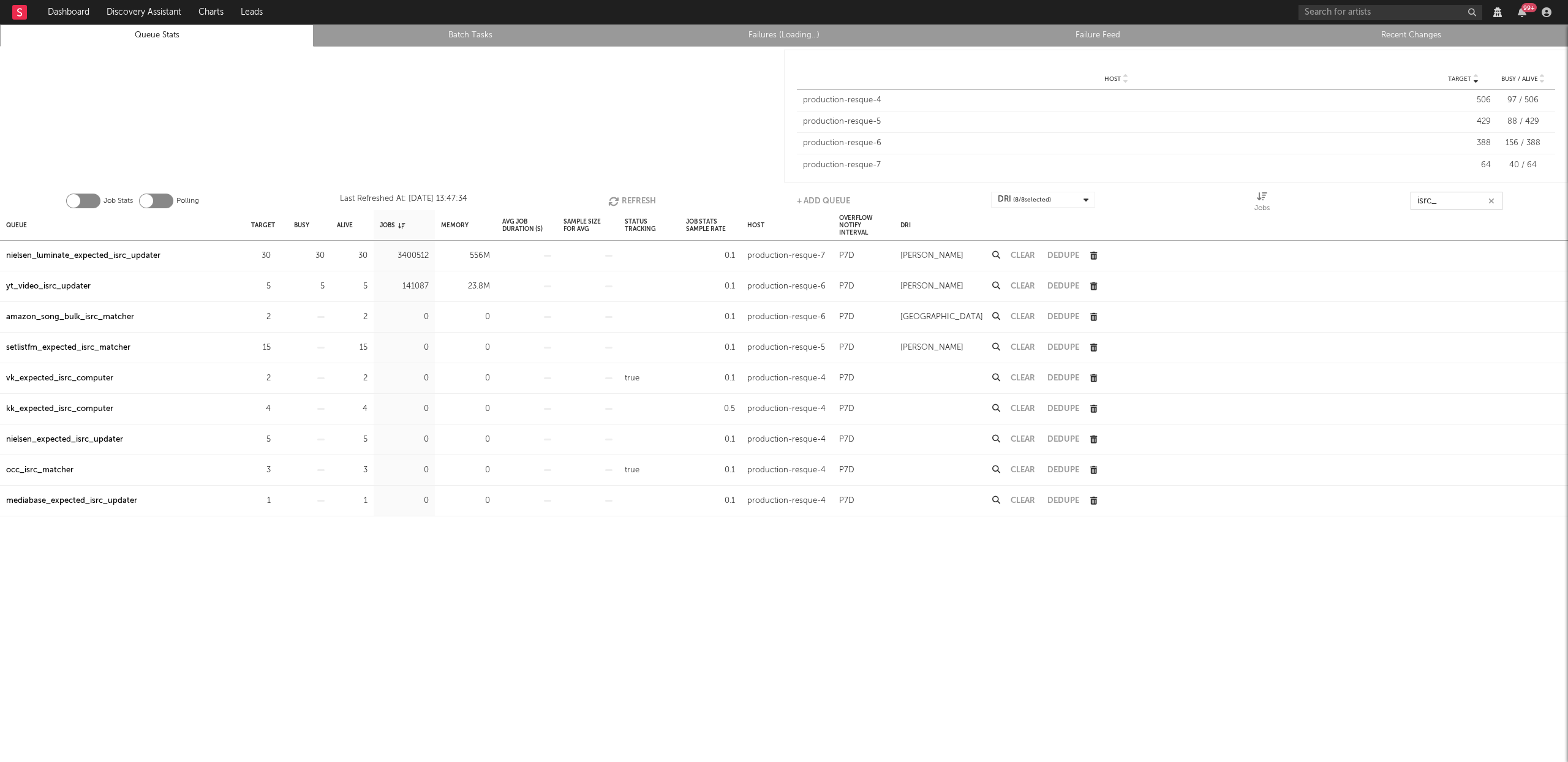
click at [1442, 202] on input "isrc_" at bounding box center [1456, 202] width 92 height 19
type input "g"
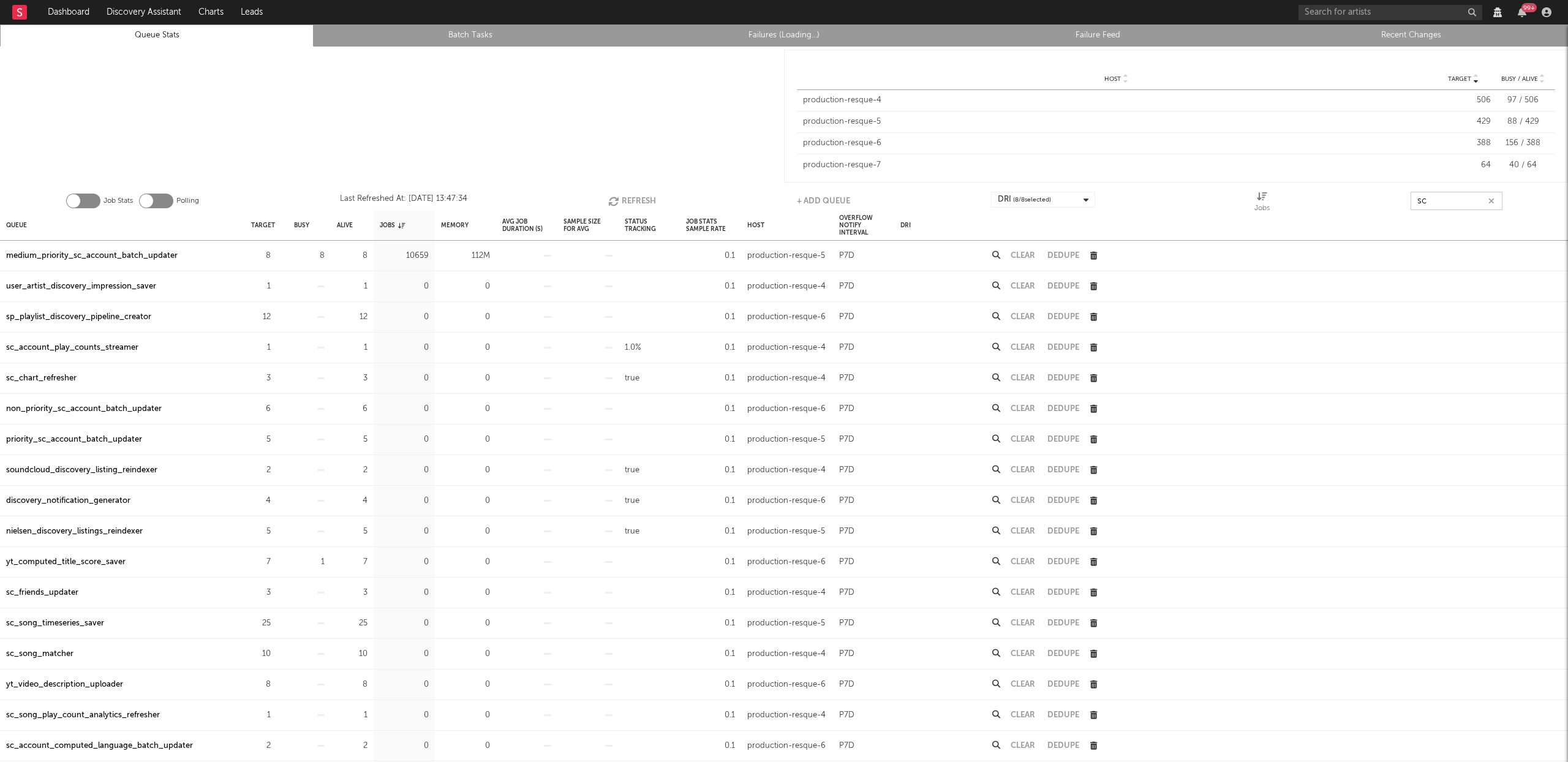
type input "s"
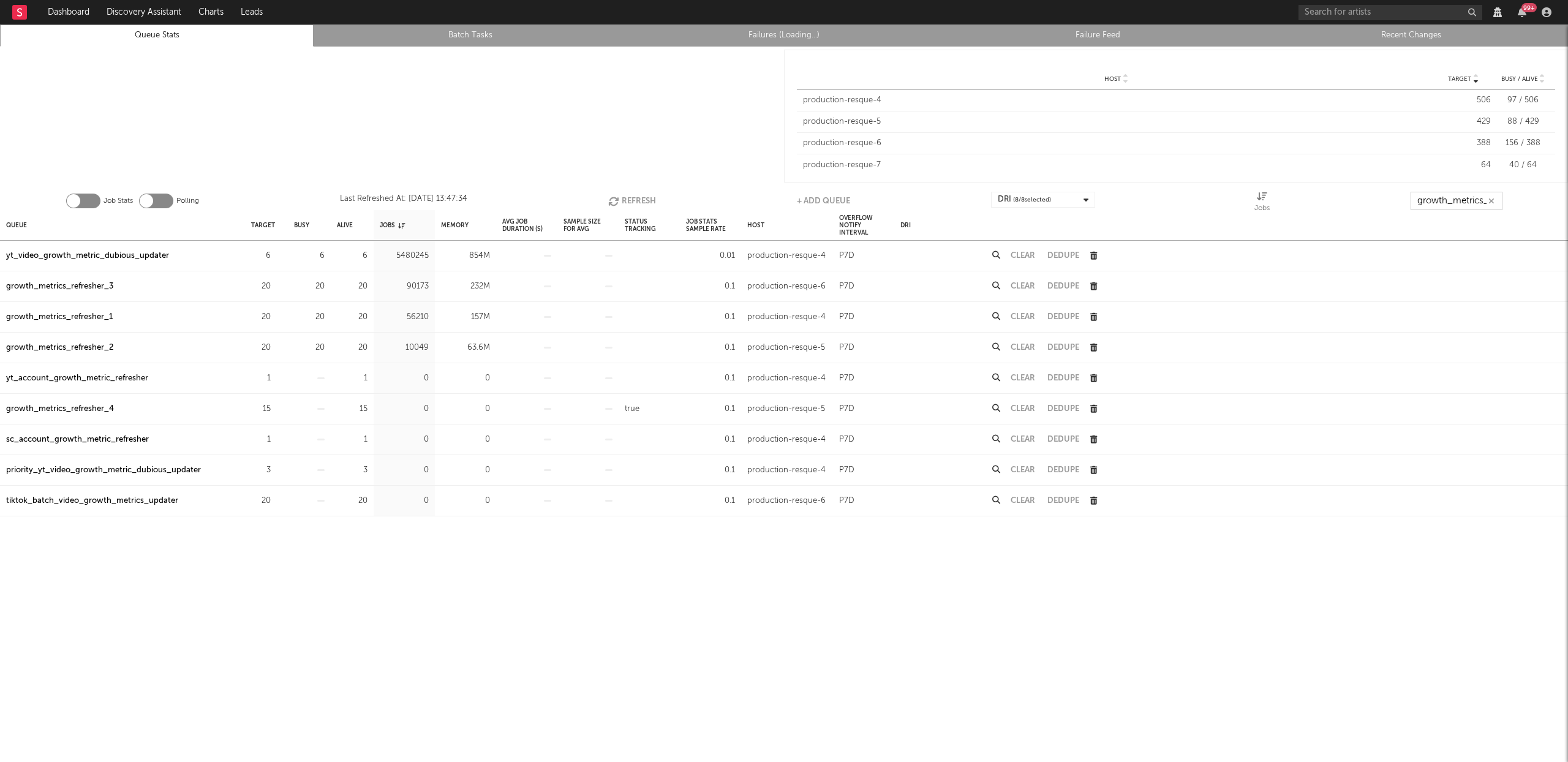
scroll to position [0, 3]
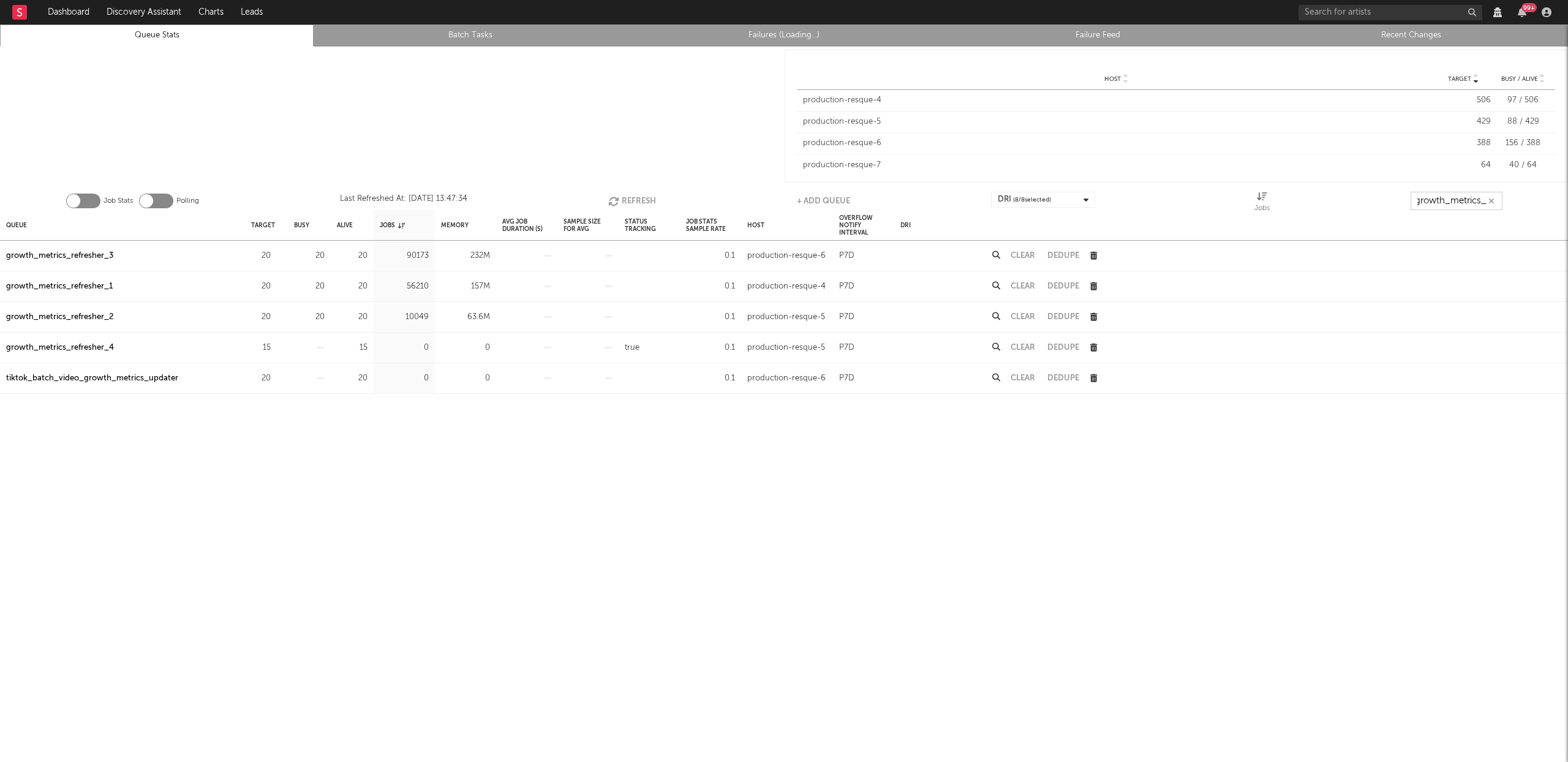
type input "growth_metrics_"
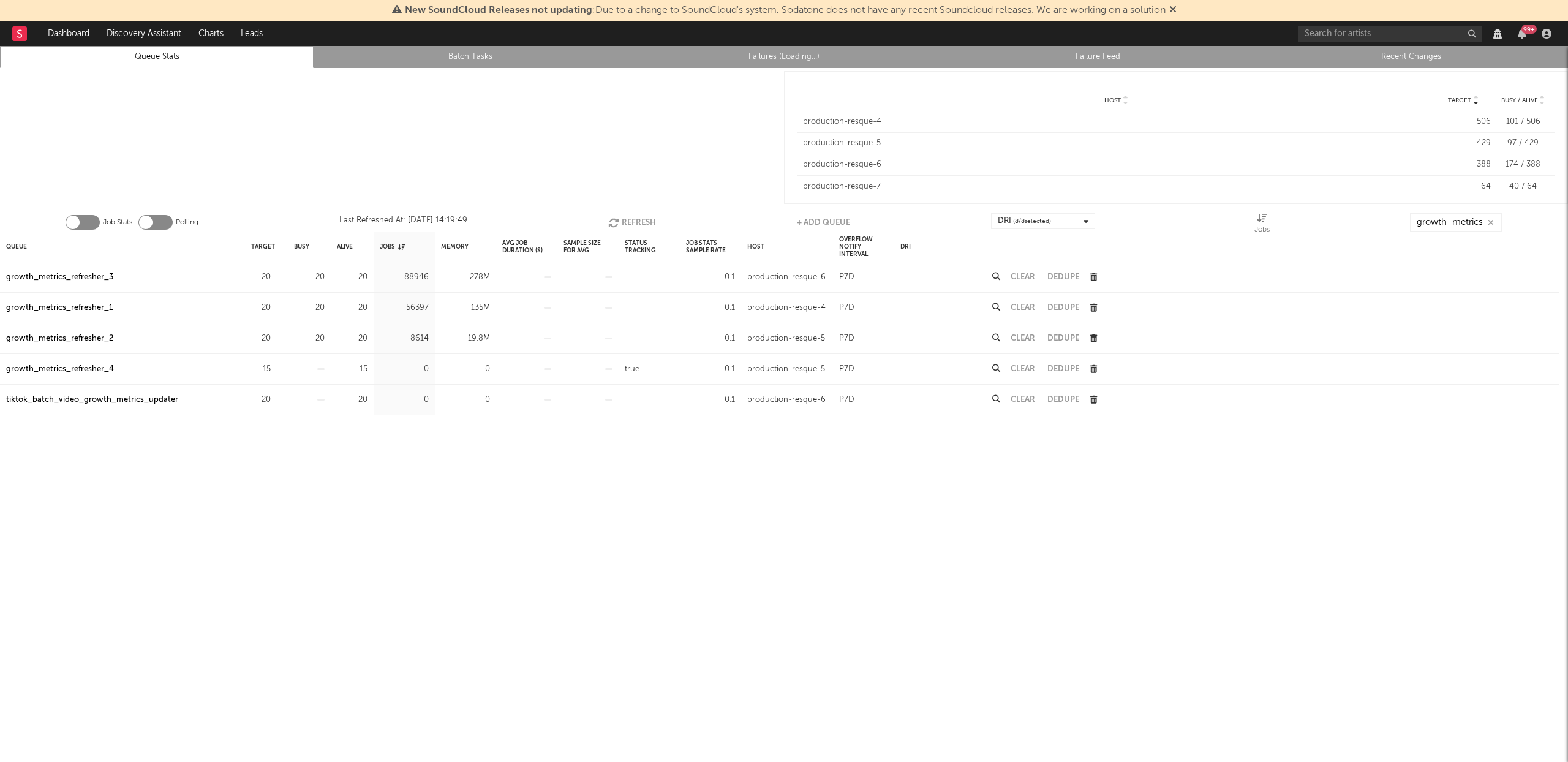
click at [1427, 60] on link "Recent Changes" at bounding box center [1411, 57] width 300 height 15
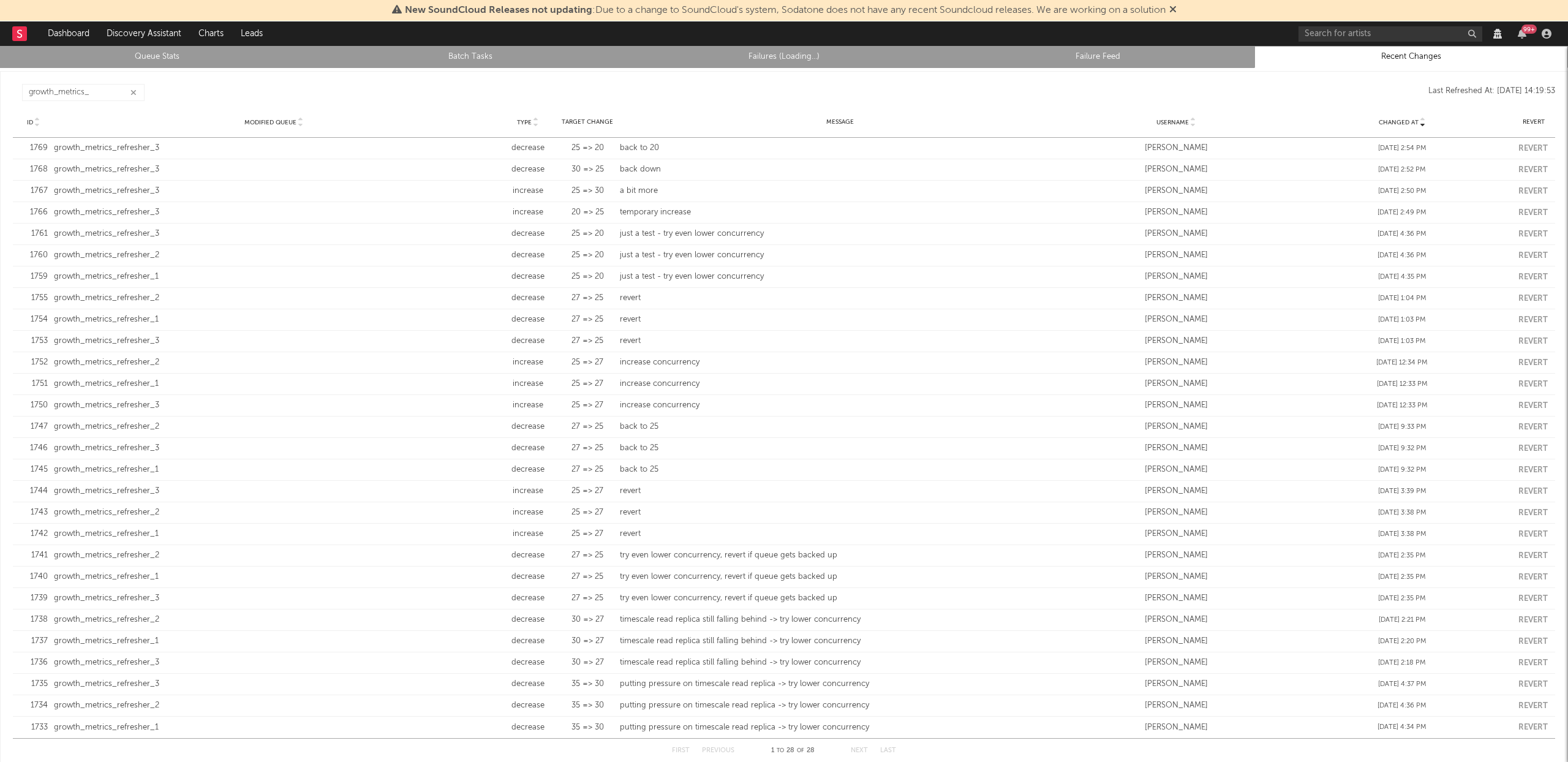
click at [134, 91] on icon "button" at bounding box center [133, 93] width 7 height 7
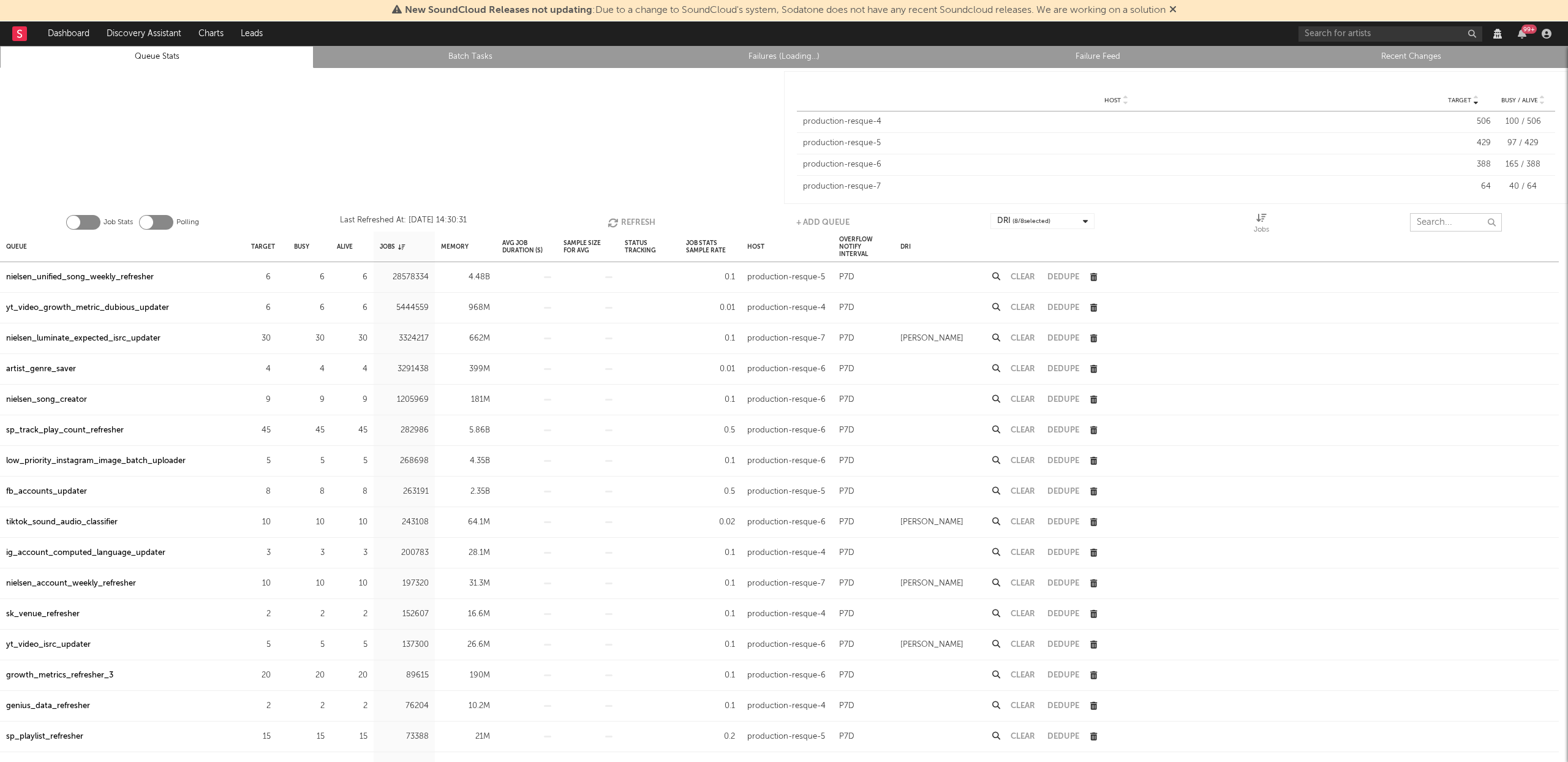
click at [1445, 220] on input "text" at bounding box center [1456, 222] width 92 height 19
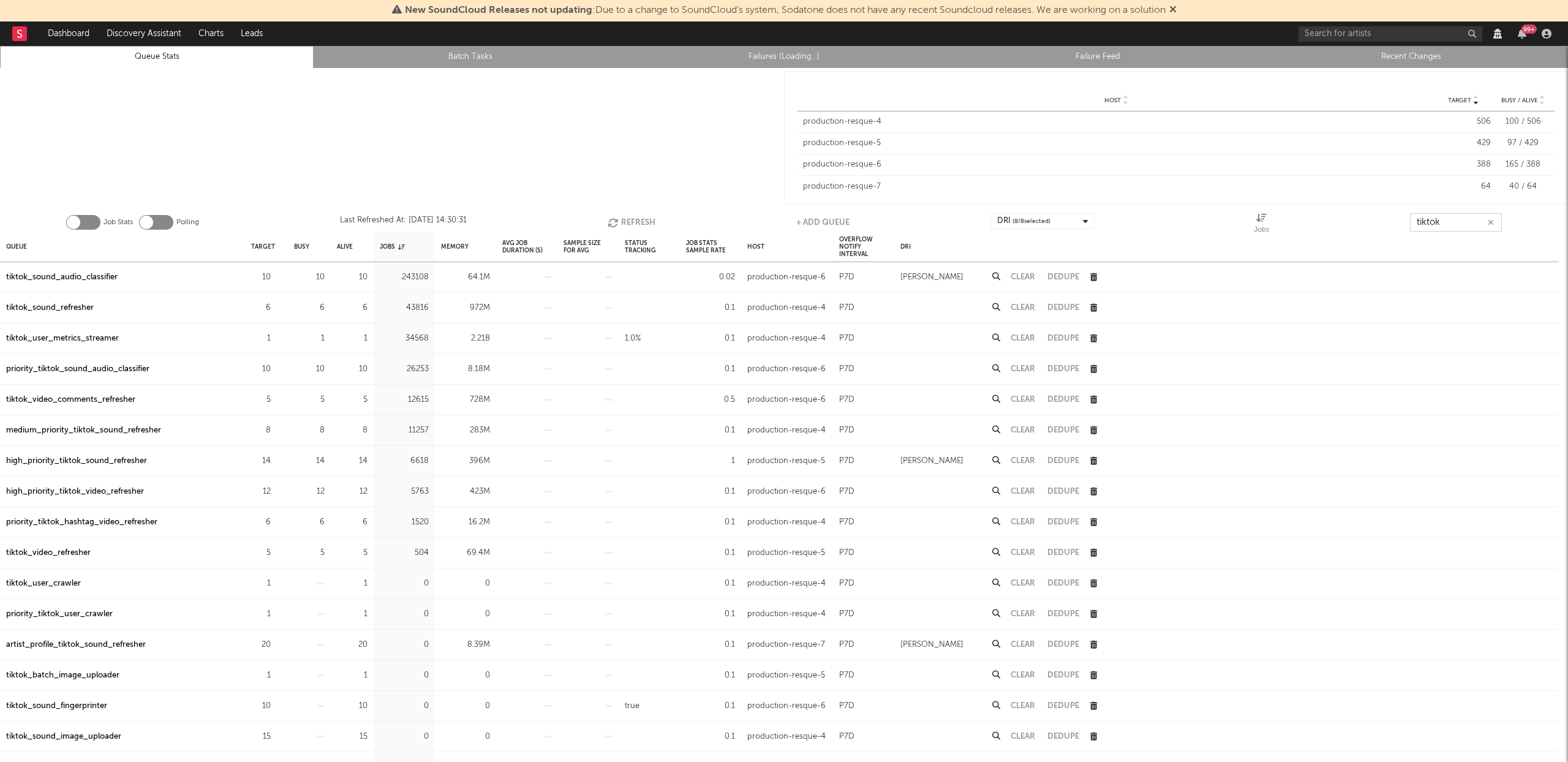
type input "tiktok"
click at [89, 275] on div "tiktok_sound_audio_classifier" at bounding box center [62, 277] width 112 height 15
click at [45, 311] on div "tiktok_sound_refresher" at bounding box center [50, 308] width 87 height 15
click at [60, 337] on div "tiktok_user_metrics_streamer" at bounding box center [63, 339] width 112 height 15
click at [63, 368] on div "priority_tiktok_sound_audio_classifier" at bounding box center [78, 369] width 143 height 15
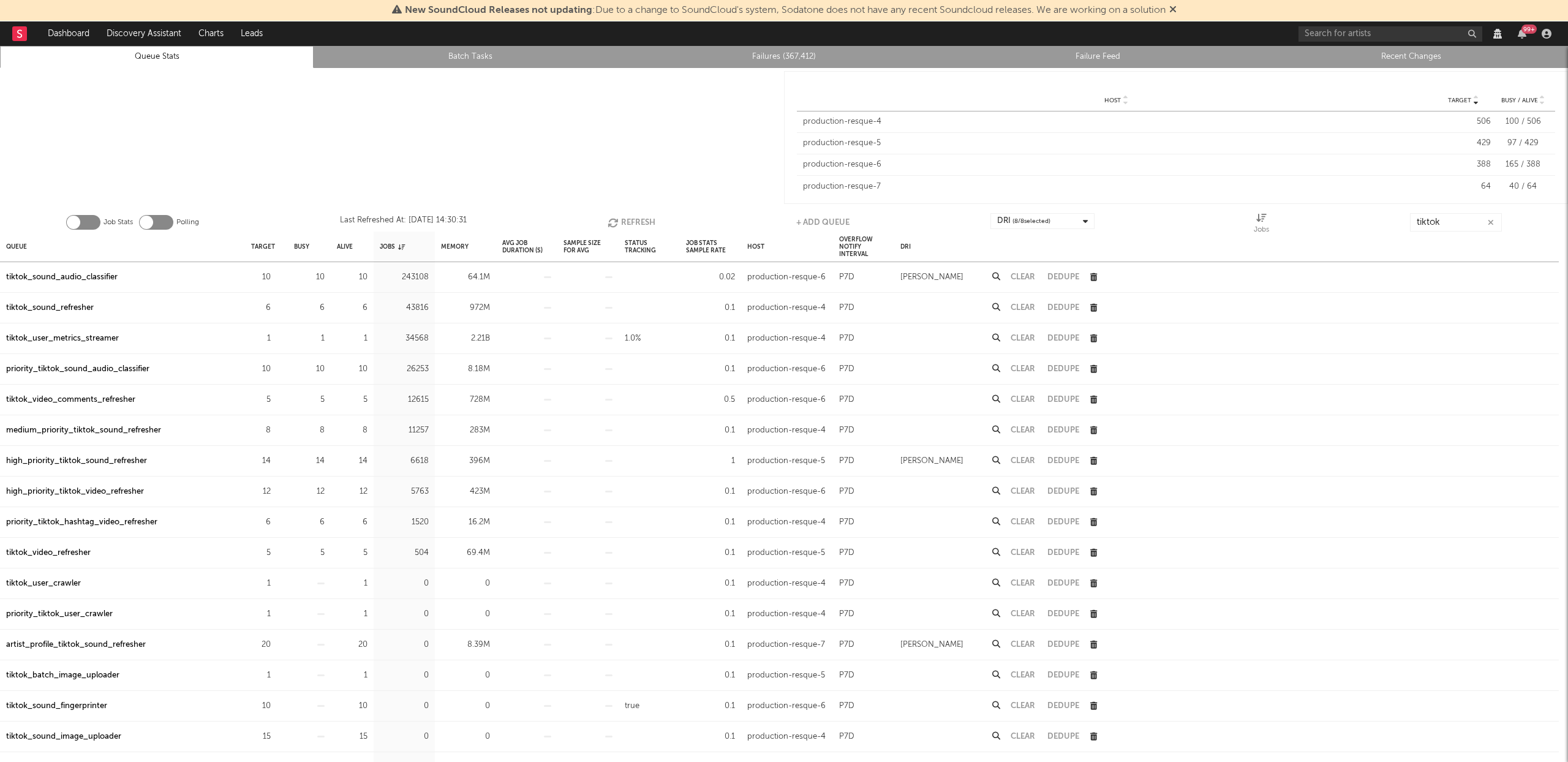
click at [65, 399] on div "tiktok_video_comments_refresher" at bounding box center [71, 400] width 129 height 15
click at [43, 430] on div "medium_priority_tiktok_sound_refresher" at bounding box center [83, 431] width 155 height 15
click at [40, 459] on div "high_priority_tiktok_sound_refresher" at bounding box center [77, 461] width 141 height 15
click at [83, 461] on div "high_priority_tiktok_sound_refresher" at bounding box center [77, 461] width 141 height 15
click at [109, 495] on div "high_priority_tiktok_video_refresher" at bounding box center [75, 492] width 138 height 15
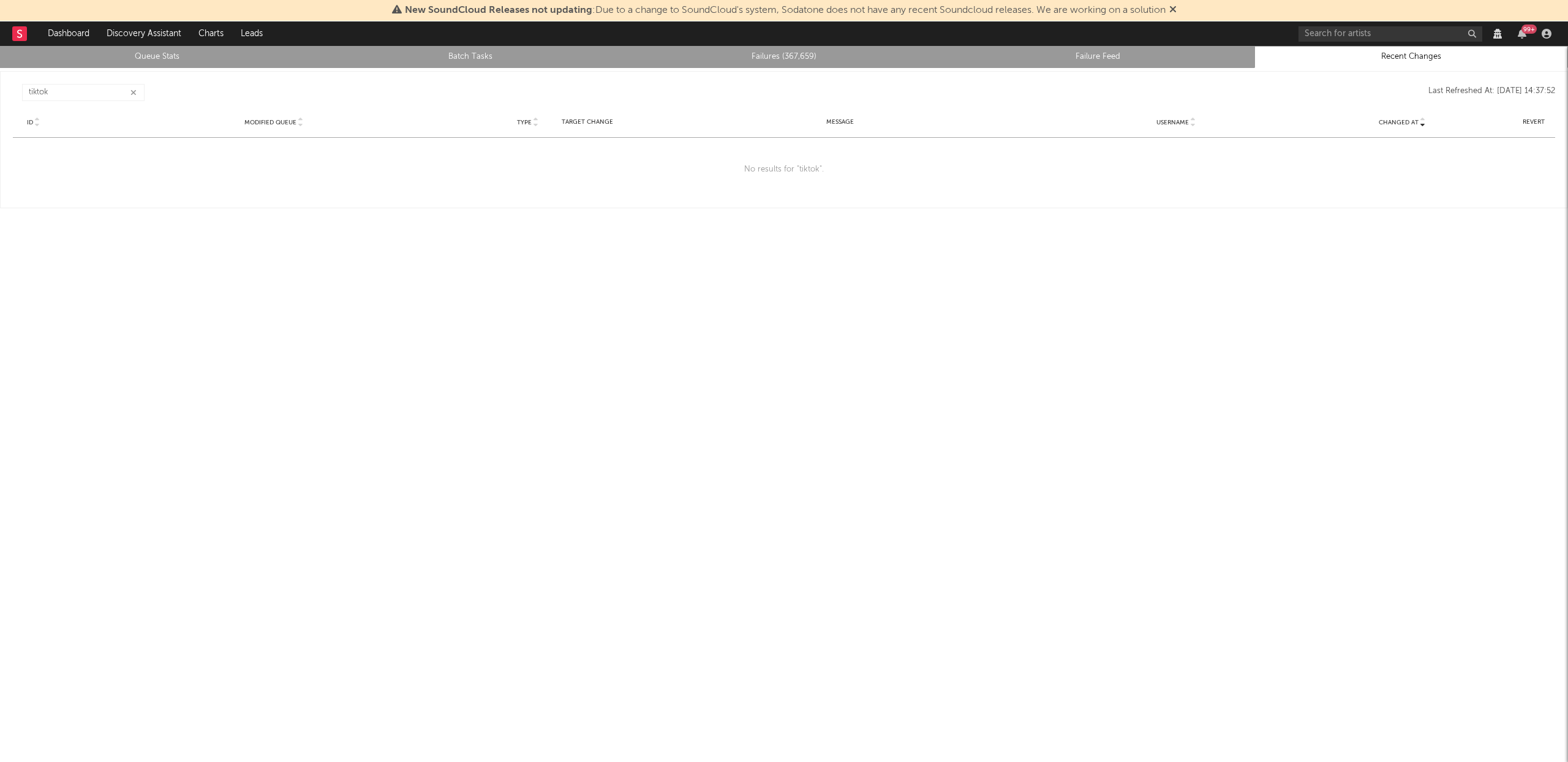
click at [138, 89] on button "button" at bounding box center [133, 93] width 9 height 11
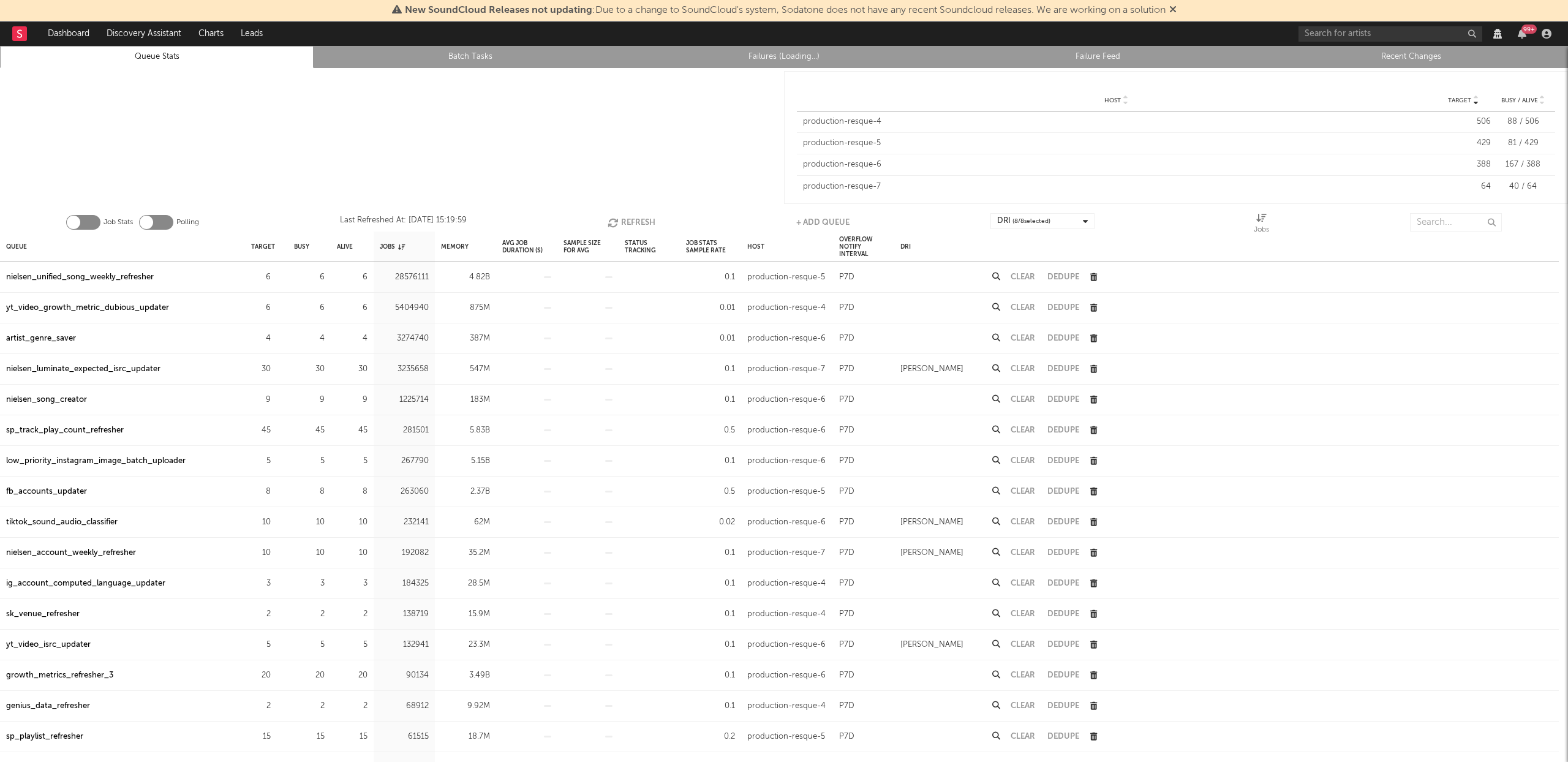
click at [1394, 54] on link "Recent Changes" at bounding box center [1411, 57] width 300 height 15
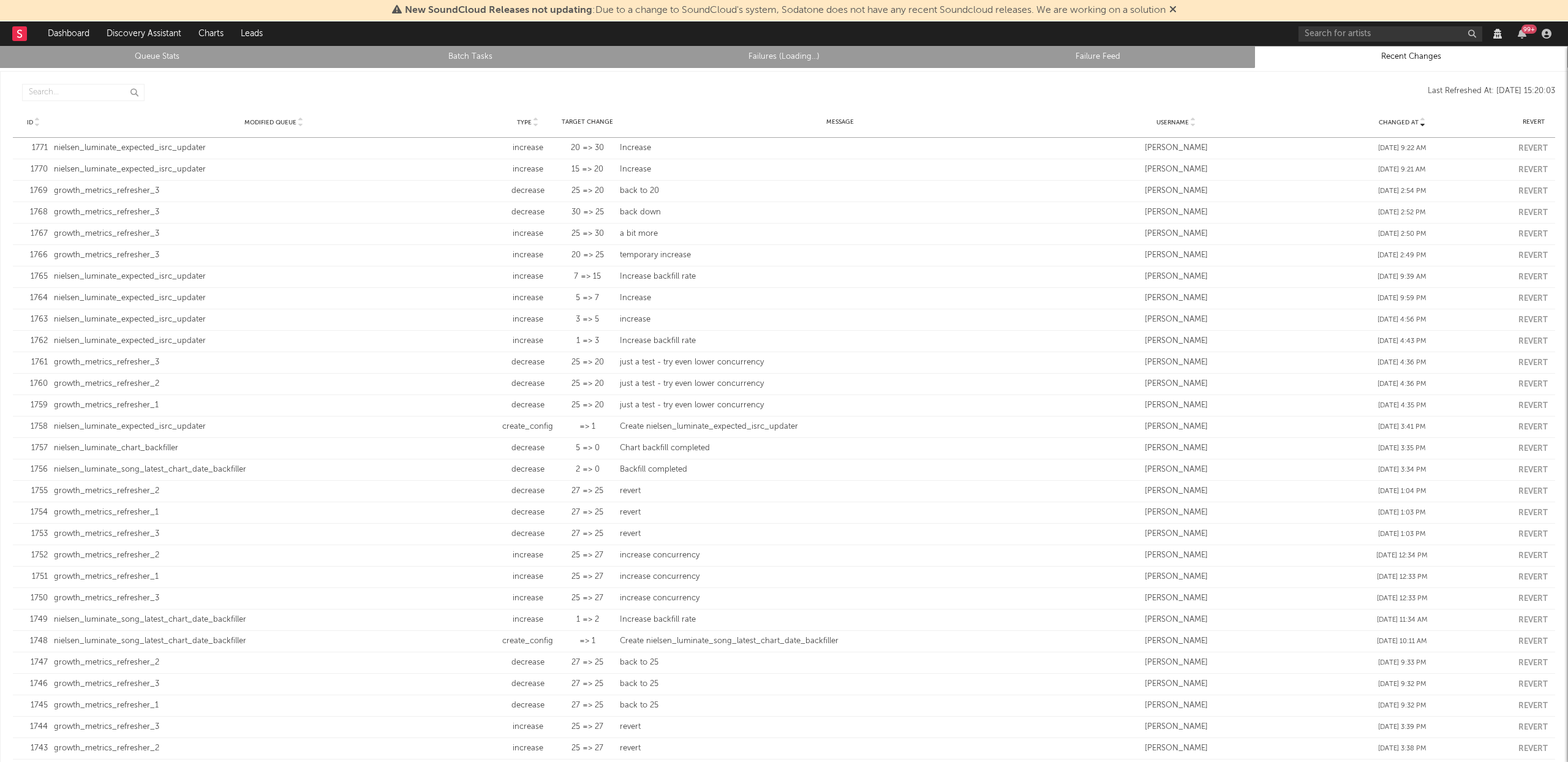
click at [142, 54] on link "Queue Stats" at bounding box center [157, 57] width 300 height 15
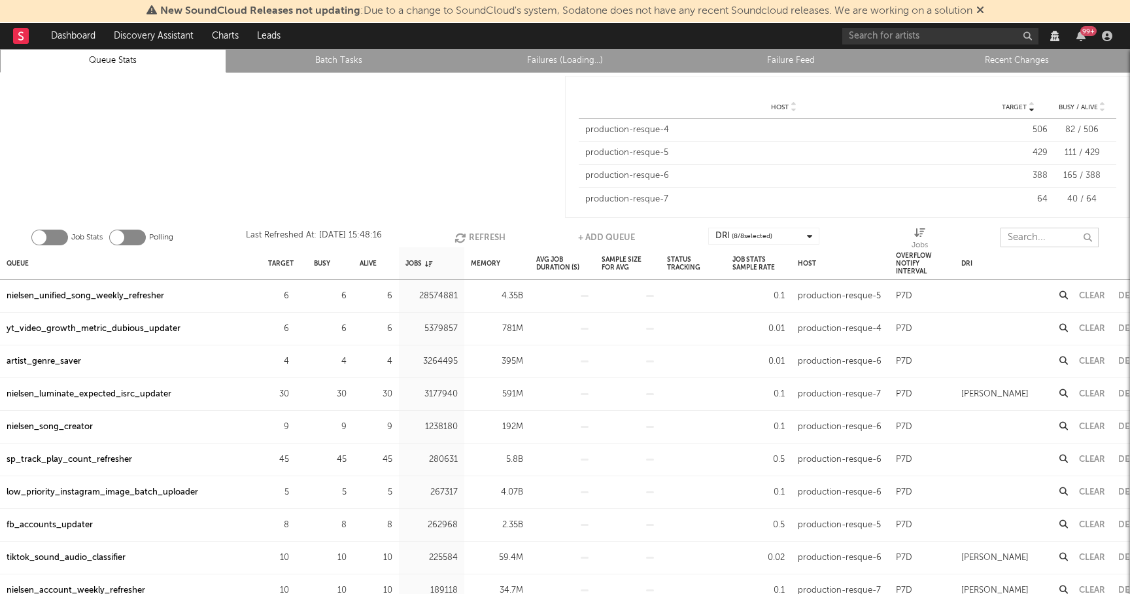
click at [1040, 239] on input "text" at bounding box center [1049, 237] width 98 height 20
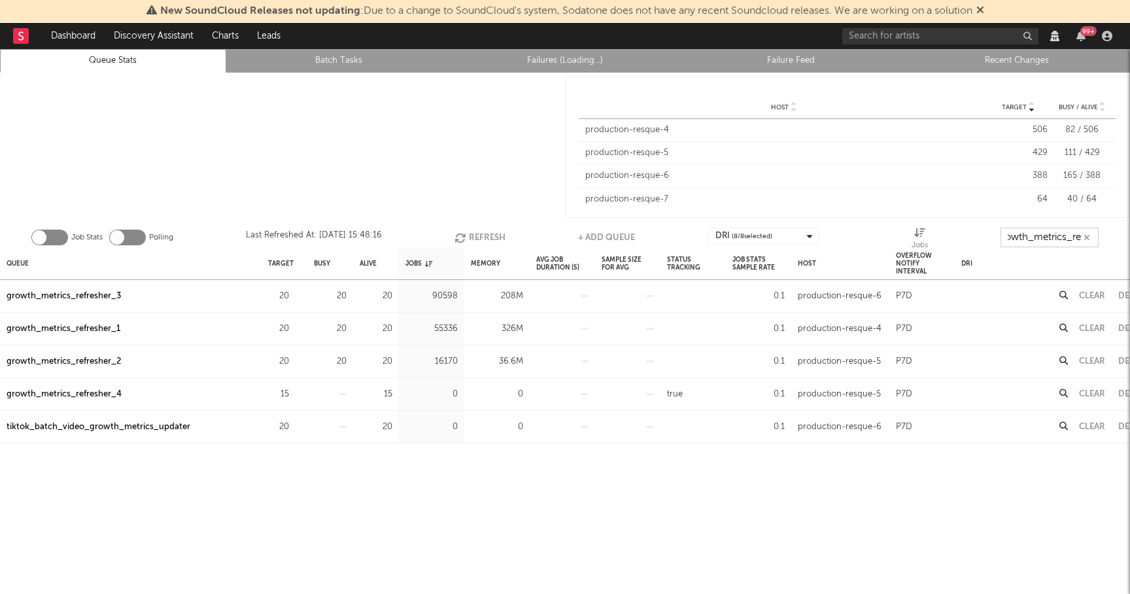
scroll to position [0, 15]
type input "growth_metrics_ref"
click at [22, 257] on div "Queue" at bounding box center [18, 263] width 22 height 28
click at [475, 239] on button "Refresh" at bounding box center [477, 237] width 51 height 20
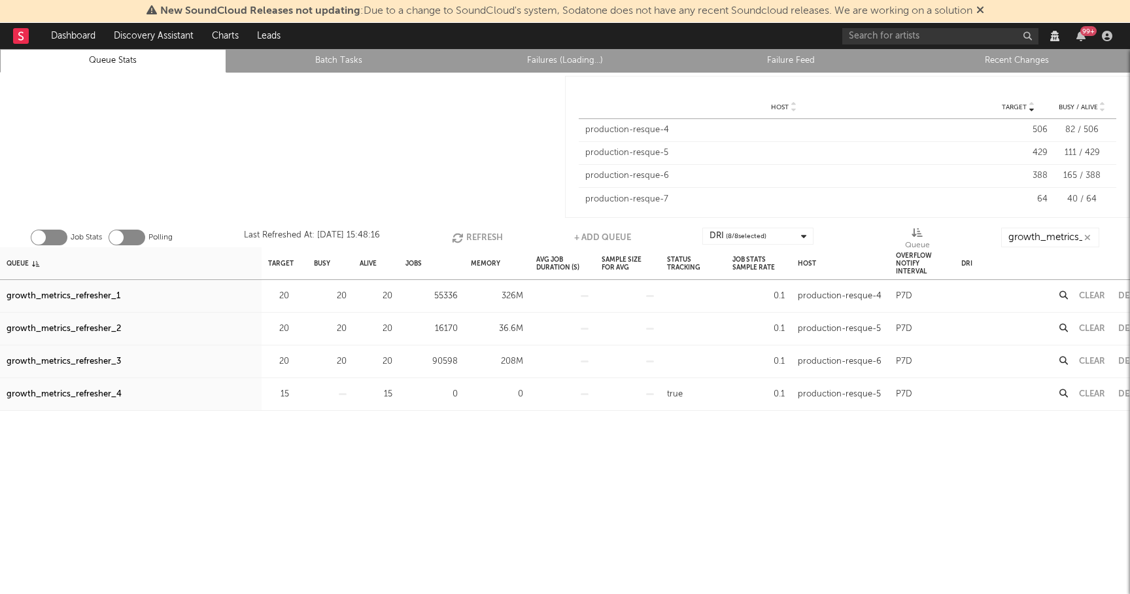
click at [103, 362] on div "growth_metrics_refresher_3" at bounding box center [64, 362] width 114 height 16
click at [100, 328] on div "growth_metrics_refresher_2" at bounding box center [64, 329] width 114 height 16
click at [90, 294] on div "growth_metrics_refresher_1" at bounding box center [64, 296] width 114 height 16
click at [983, 7] on icon at bounding box center [980, 10] width 8 height 10
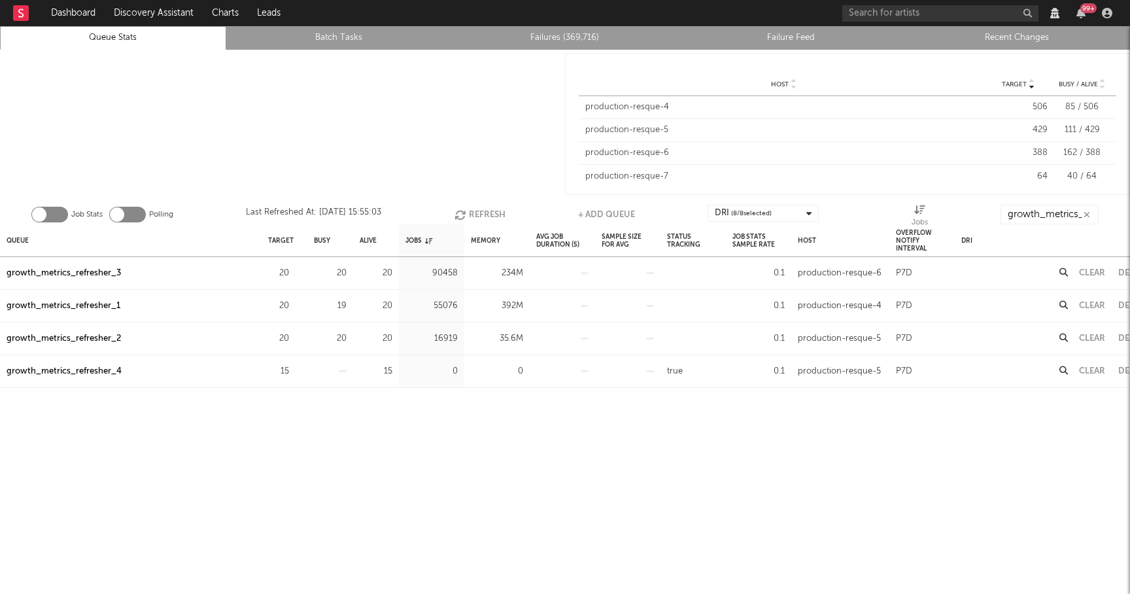
click at [467, 209] on button "Refresh" at bounding box center [479, 215] width 51 height 20
click at [21, 236] on div "Queue" at bounding box center [18, 240] width 22 height 28
click at [69, 271] on div "growth_metrics_refresher_1" at bounding box center [64, 273] width 114 height 16
click at [68, 305] on div "growth_metrics_refresher_2" at bounding box center [64, 306] width 114 height 16
click at [63, 336] on div "growth_metrics_refresher_3" at bounding box center [64, 339] width 114 height 16
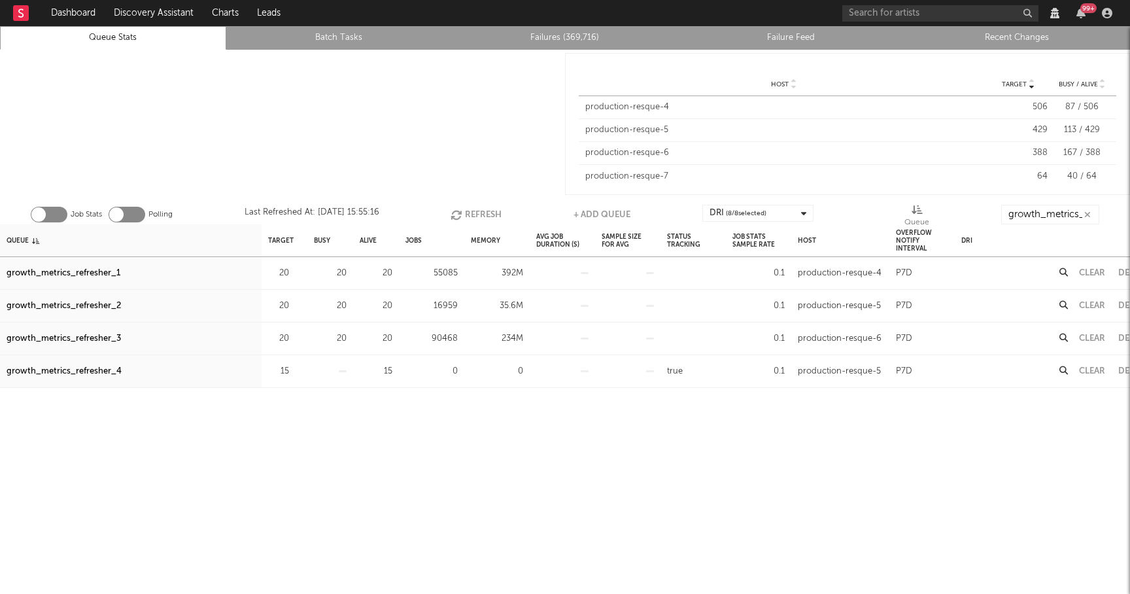
click at [479, 210] on button "Refresh" at bounding box center [475, 215] width 51 height 20
click at [479, 210] on button "Refresh" at bounding box center [477, 215] width 51 height 20
click at [462, 214] on button "Refresh" at bounding box center [476, 215] width 51 height 20
click at [90, 267] on div "growth_metrics_refresher_1" at bounding box center [64, 273] width 114 height 16
click at [89, 305] on div "growth_metrics_refresher_2" at bounding box center [64, 306] width 114 height 16
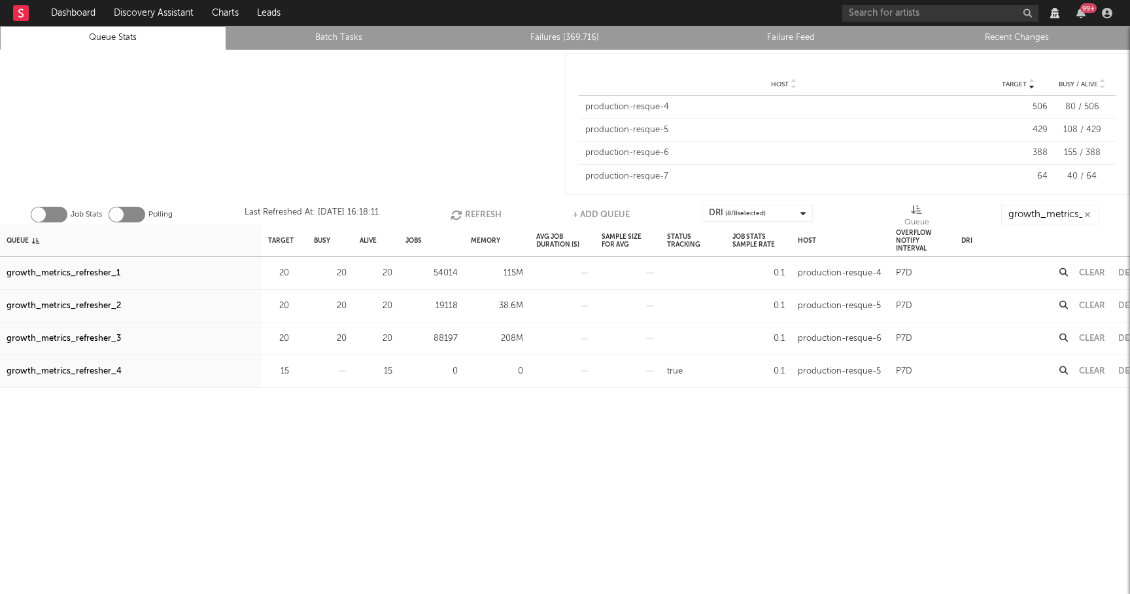
click at [85, 340] on div "growth_metrics_refresher_3" at bounding box center [64, 339] width 114 height 16
click at [473, 216] on button "Refresh" at bounding box center [475, 215] width 51 height 20
click at [473, 216] on button "Refresh" at bounding box center [477, 215] width 51 height 20
click at [103, 271] on div "growth_metrics_refresher_1" at bounding box center [64, 273] width 114 height 16
click at [103, 307] on div "growth_metrics_refresher_2" at bounding box center [64, 306] width 114 height 16
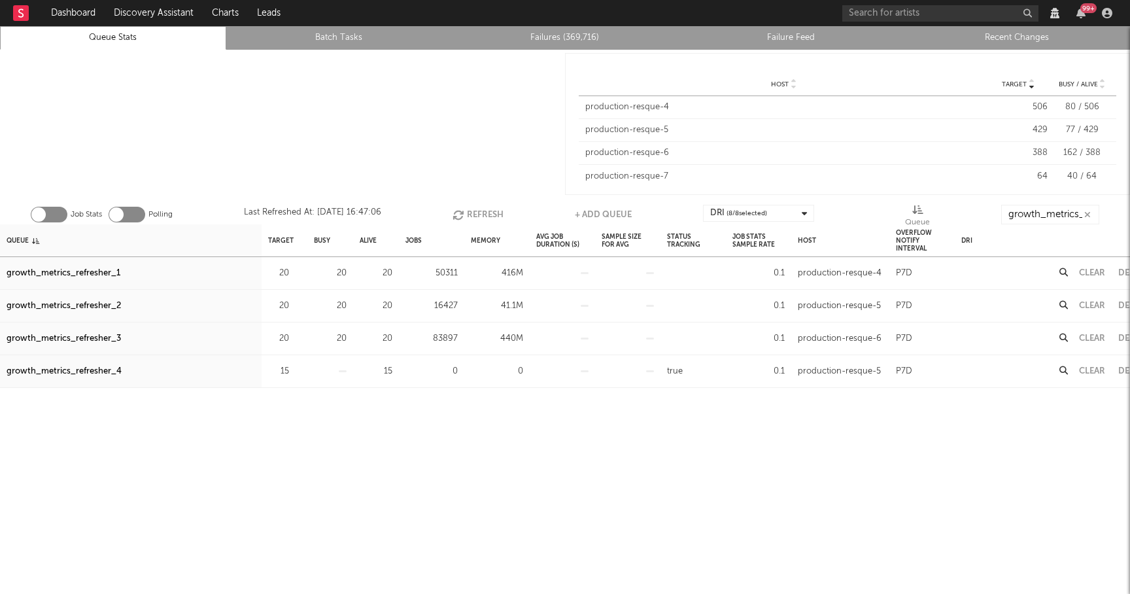
click at [97, 341] on div "growth_metrics_refresher_3" at bounding box center [64, 339] width 114 height 16
click at [463, 209] on button "Refresh" at bounding box center [477, 215] width 51 height 20
click at [1018, 30] on link "Recent Changes" at bounding box center [1017, 38] width 212 height 16
click at [469, 209] on button "Refresh" at bounding box center [477, 215] width 51 height 20
click at [101, 273] on div "growth_metrics_refresher_1" at bounding box center [64, 273] width 114 height 16
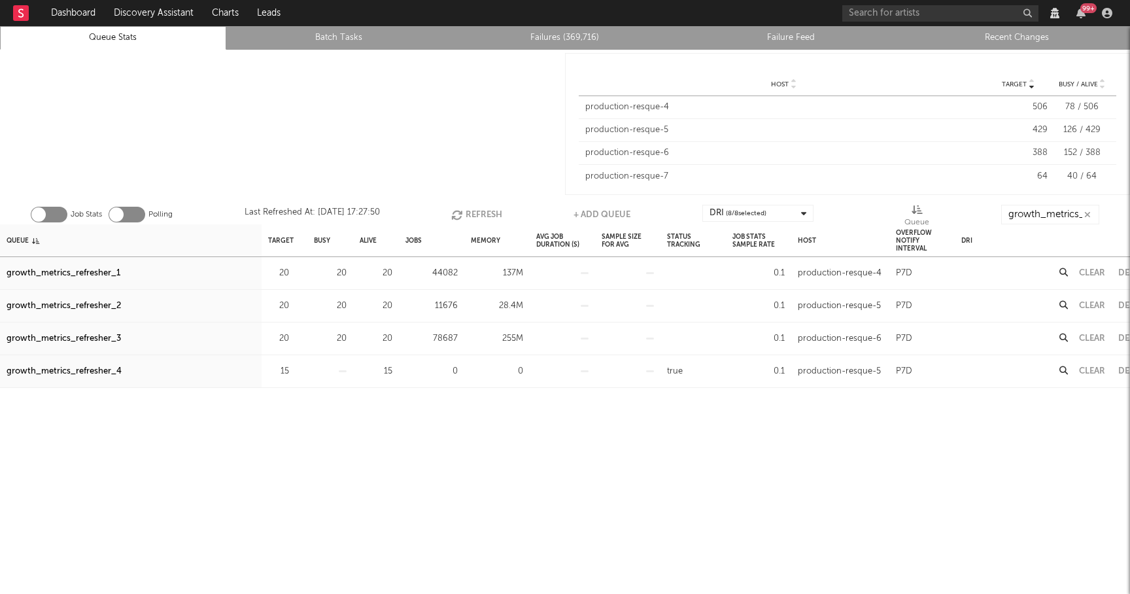
click at [99, 306] on div "growth_metrics_refresher_2" at bounding box center [64, 306] width 114 height 16
click at [99, 334] on div "growth_metrics_refresher_3" at bounding box center [64, 339] width 114 height 16
click at [474, 207] on button "Refresh" at bounding box center [476, 215] width 51 height 20
click at [98, 341] on div "growth_metrics_refresher_3" at bounding box center [64, 339] width 114 height 16
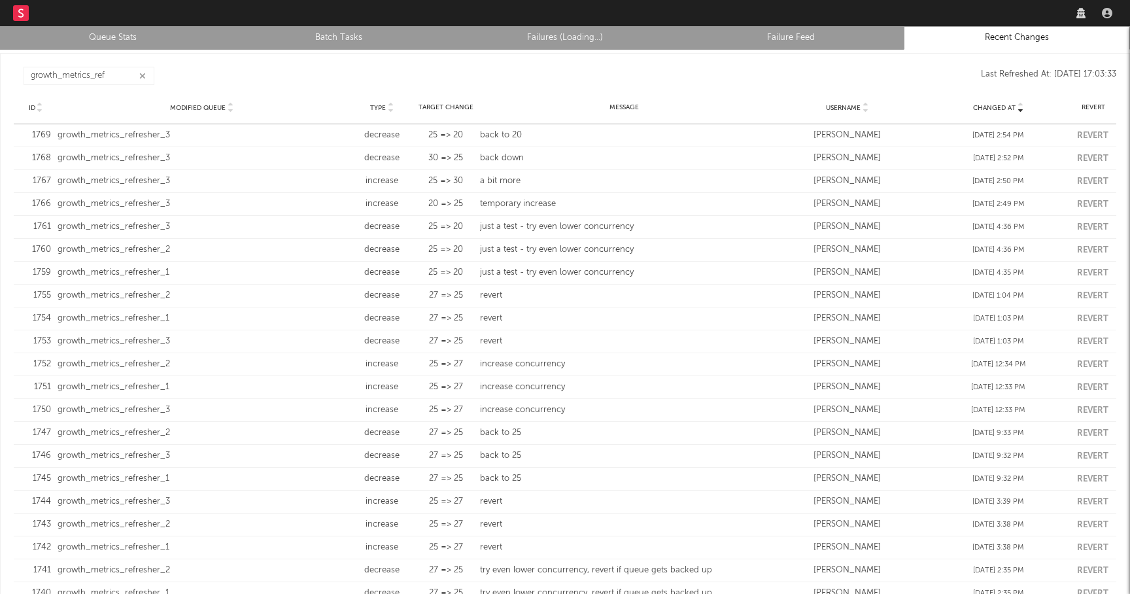
click at [141, 82] on button "button" at bounding box center [142, 76] width 10 height 12
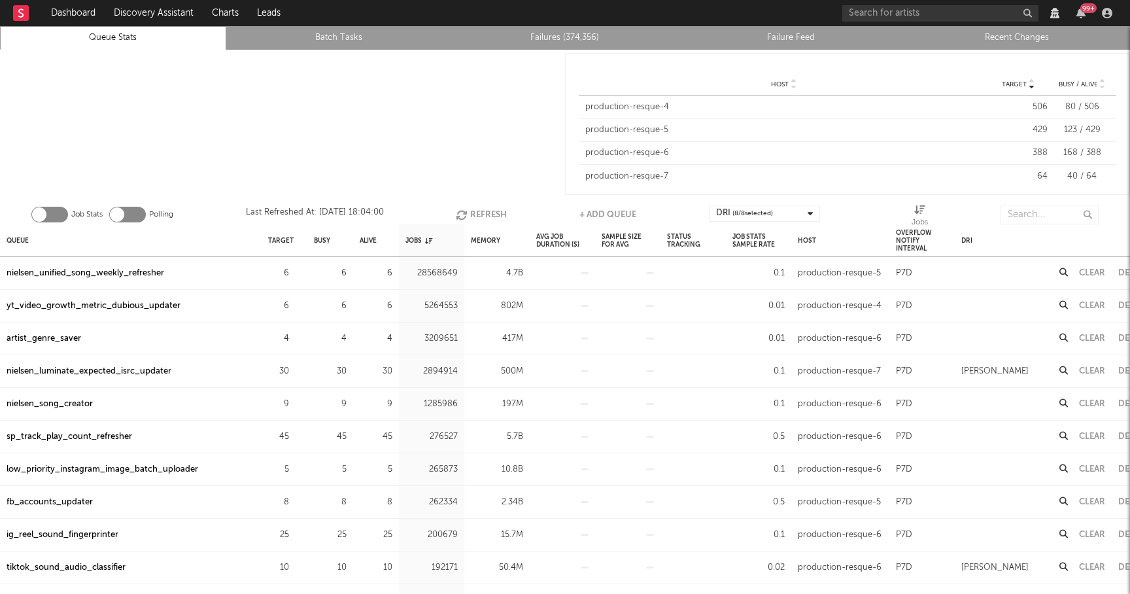
click at [581, 42] on link "Failures (374,356)" at bounding box center [565, 38] width 212 height 16
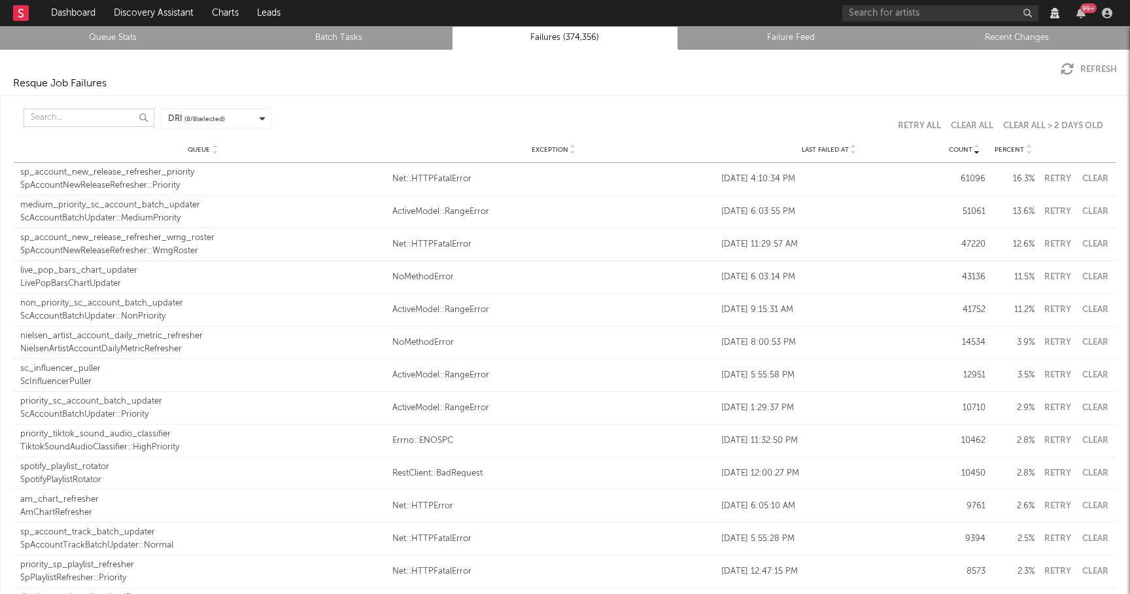
click at [75, 121] on input "text" at bounding box center [89, 118] width 131 height 18
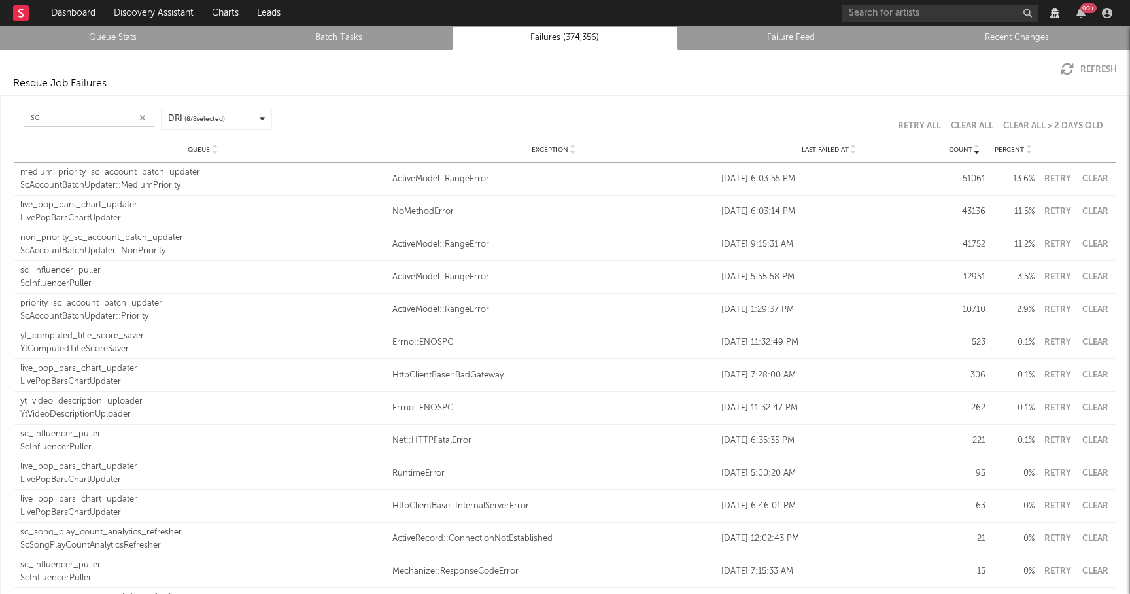
type input "sc"
click at [128, 40] on link "Queue Stats" at bounding box center [113, 38] width 212 height 16
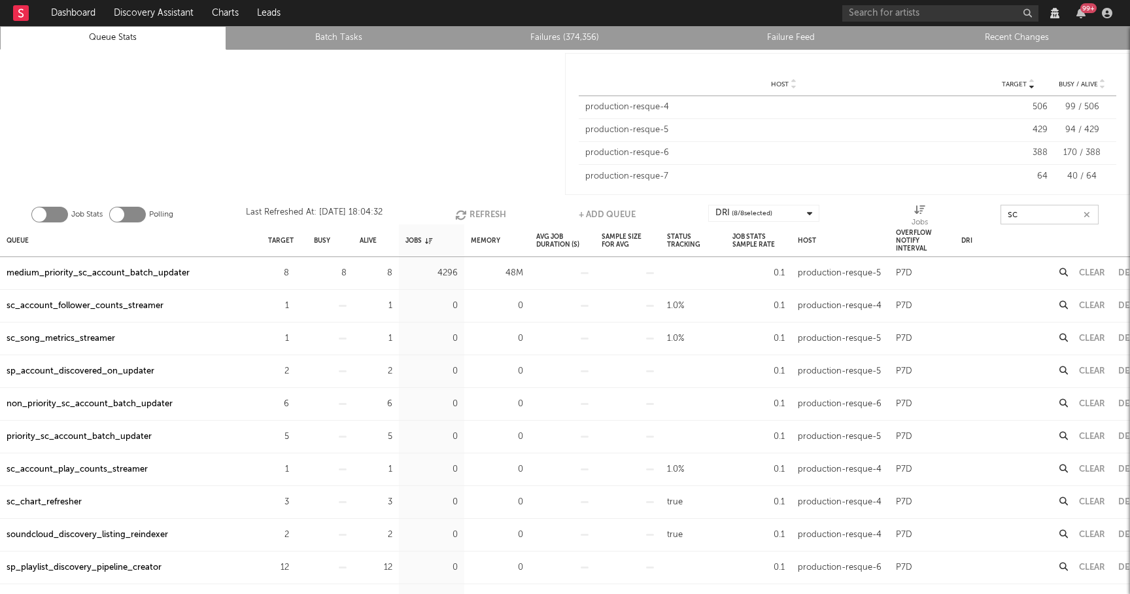
click at [1057, 220] on input "sc" at bounding box center [1049, 215] width 98 height 20
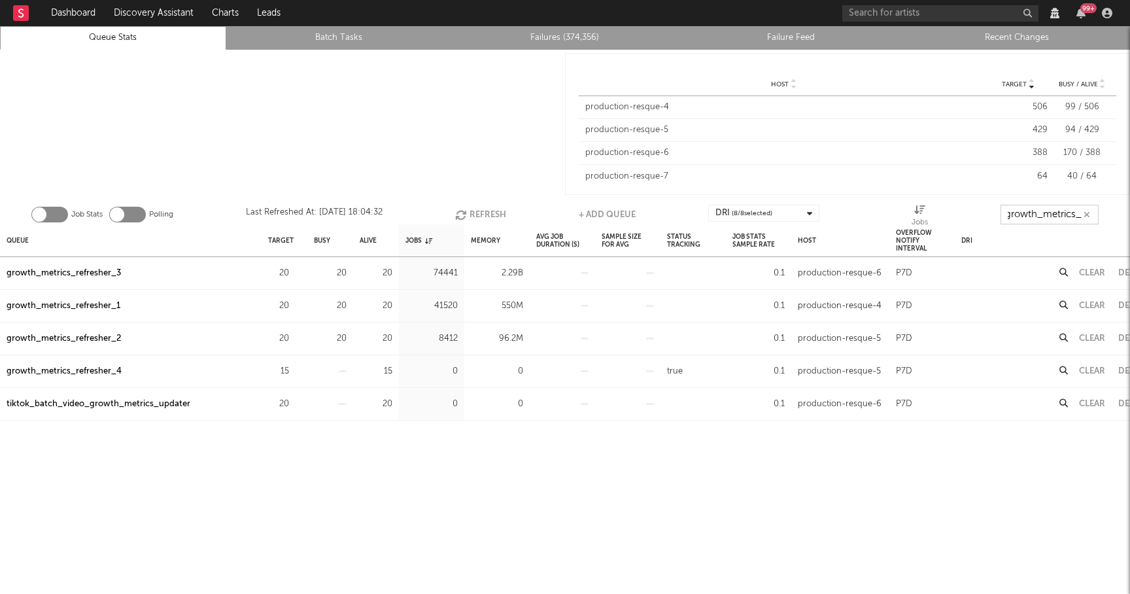
scroll to position [0, 12]
type input "growth_metrics_re"
click at [18, 233] on div "Queue" at bounding box center [18, 240] width 22 height 28
click at [18, 233] on div "Queue" at bounding box center [23, 240] width 33 height 28
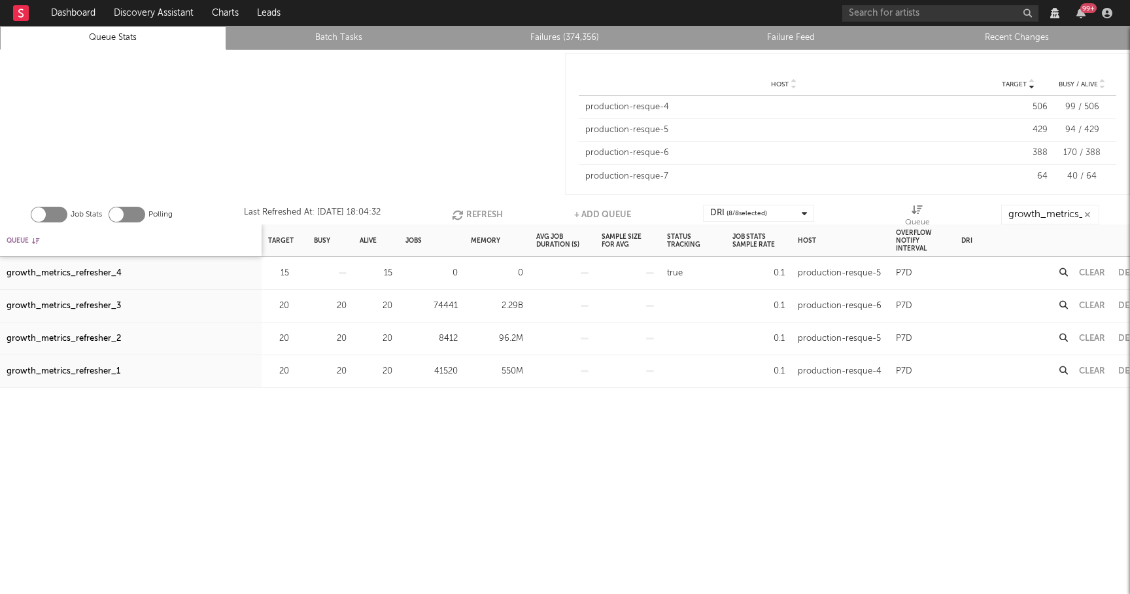
click at [18, 233] on div "Queue" at bounding box center [23, 240] width 33 height 28
click at [473, 217] on button "Refresh" at bounding box center [477, 215] width 51 height 20
click at [107, 273] on div "growth_metrics_refresher_1" at bounding box center [64, 273] width 114 height 16
click at [103, 304] on div "growth_metrics_refresher_2" at bounding box center [64, 306] width 114 height 16
click at [103, 337] on div "growth_metrics_refresher_3" at bounding box center [64, 339] width 114 height 16
